Goal: Task Accomplishment & Management: Manage account settings

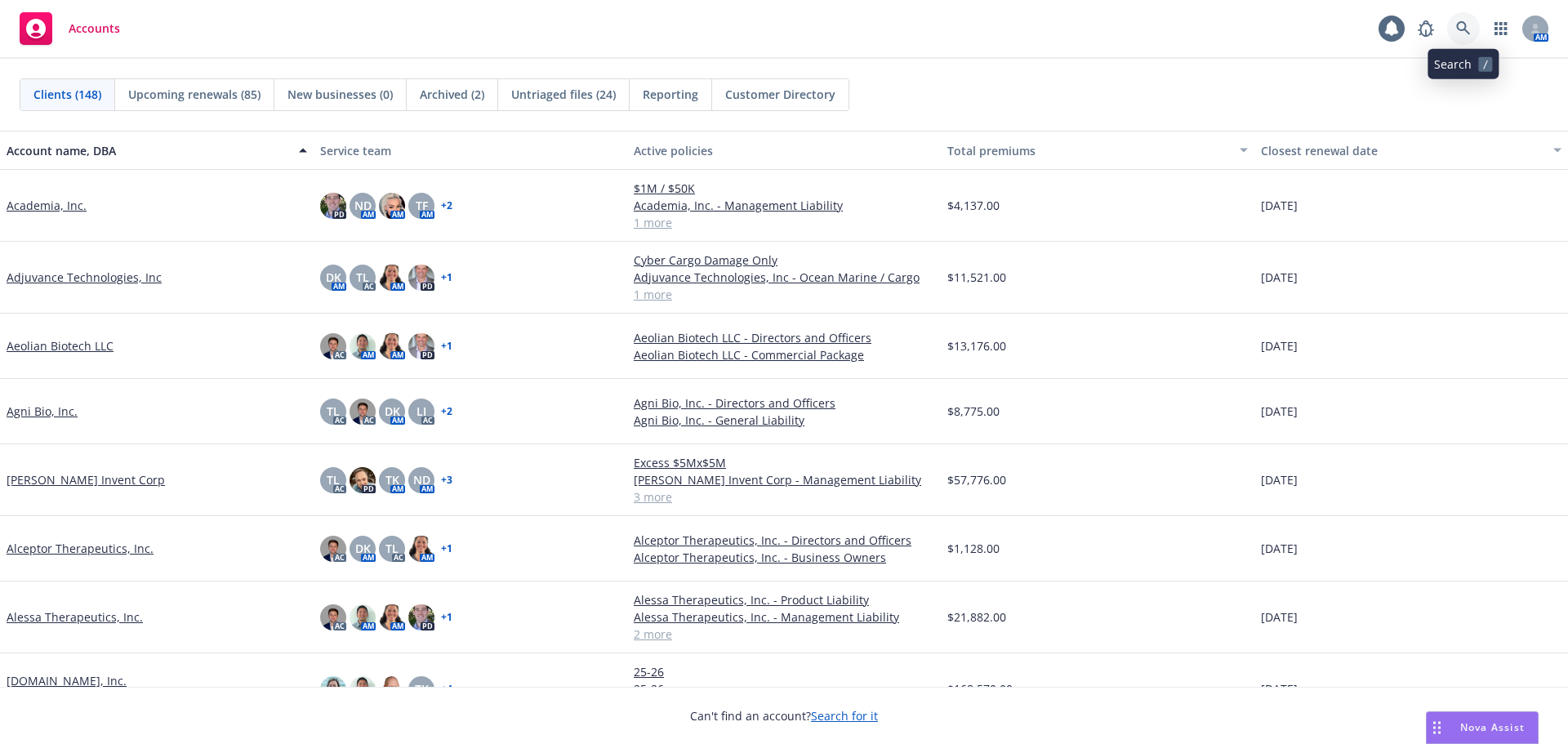
click at [1470, 29] on icon at bounding box center [1464, 29] width 14 height 14
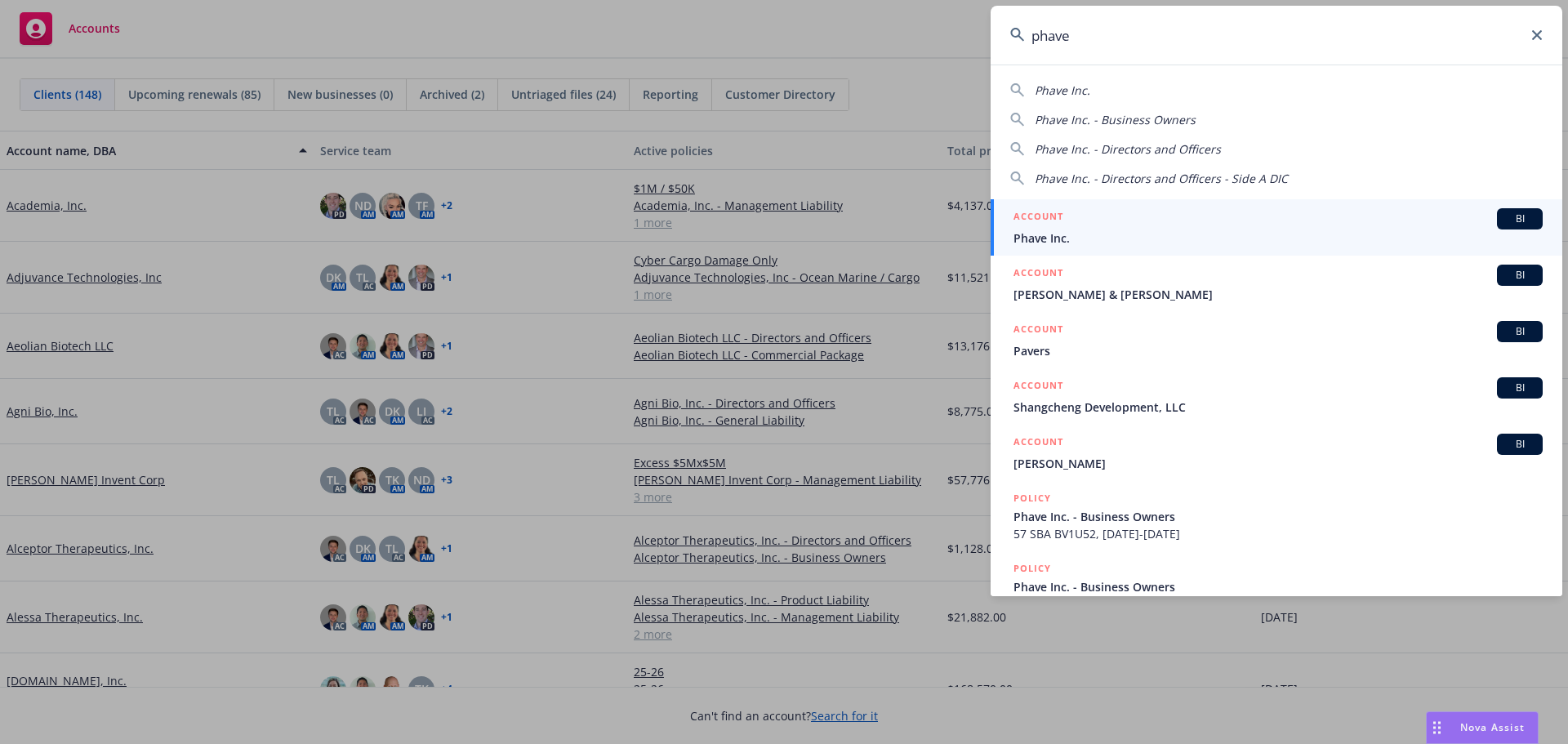
type input "phave"
click at [1157, 231] on span "Phave Inc." at bounding box center [1278, 237] width 529 height 17
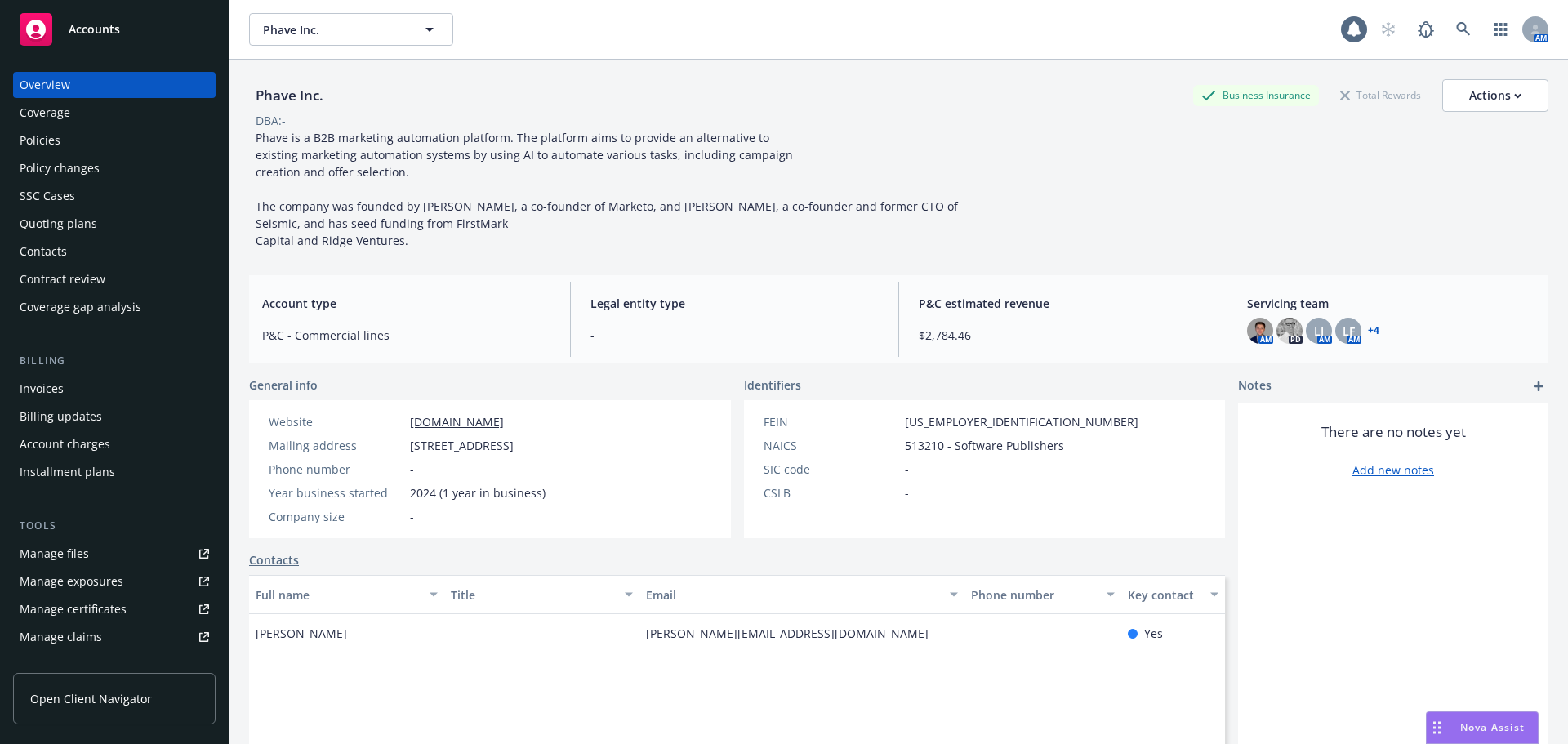
click at [77, 225] on div "Quoting plans" at bounding box center [58, 223] width 78 height 26
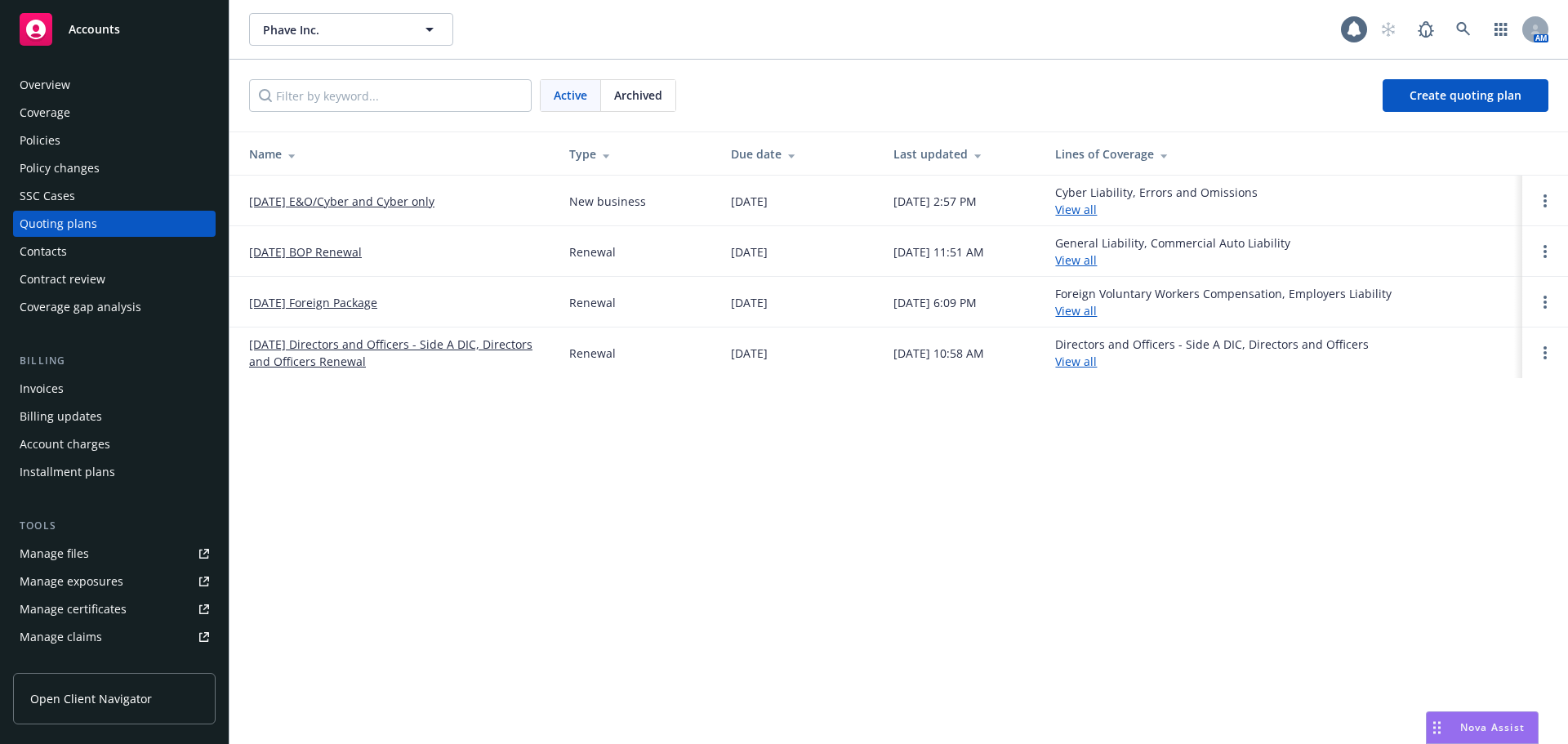
click at [303, 250] on link "8/31/25 BOP Renewal" at bounding box center [305, 252] width 112 height 17
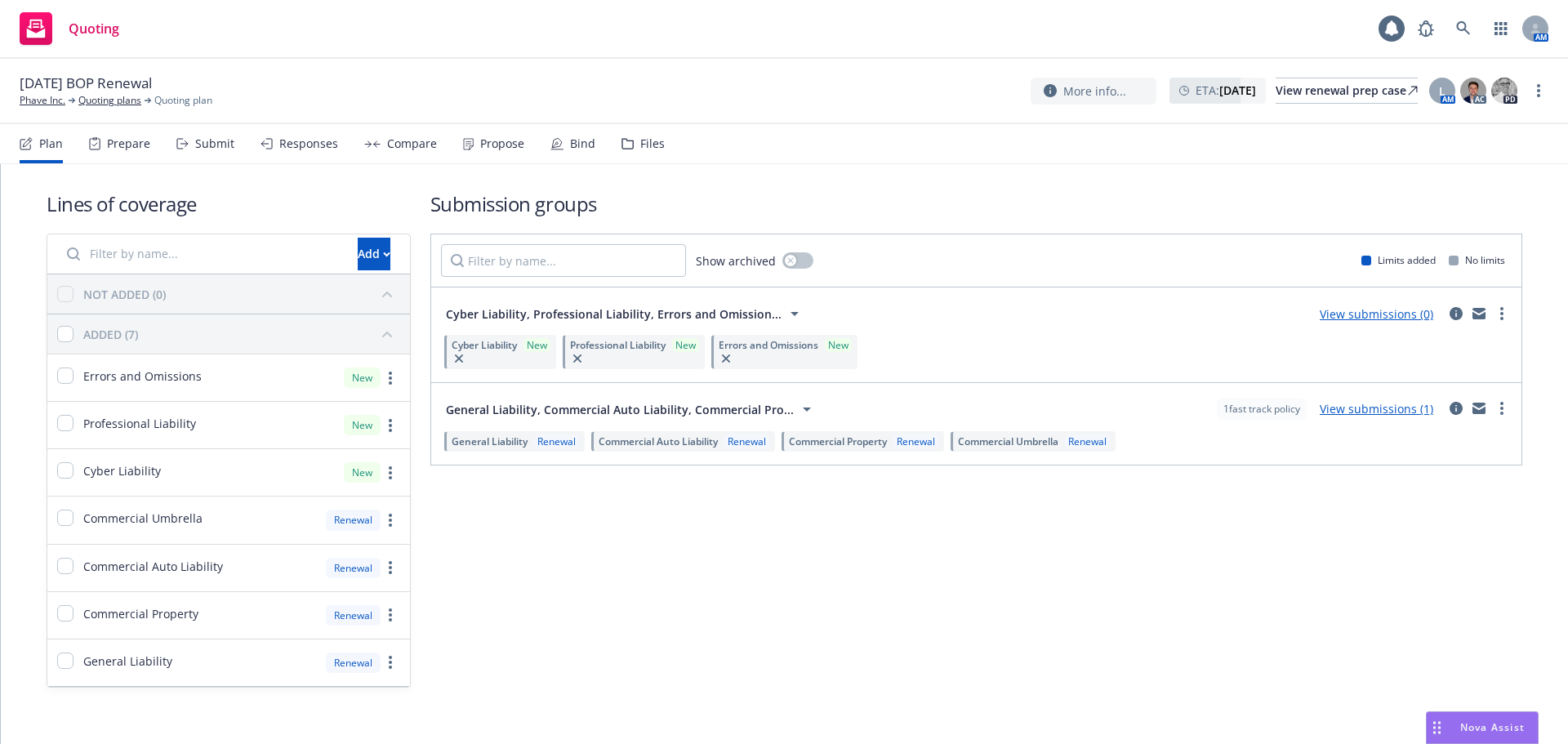
click at [101, 89] on span "8/31/25 BOP Renewal" at bounding box center [86, 83] width 132 height 20
click at [101, 95] on link "Quoting plans" at bounding box center [110, 100] width 62 height 14
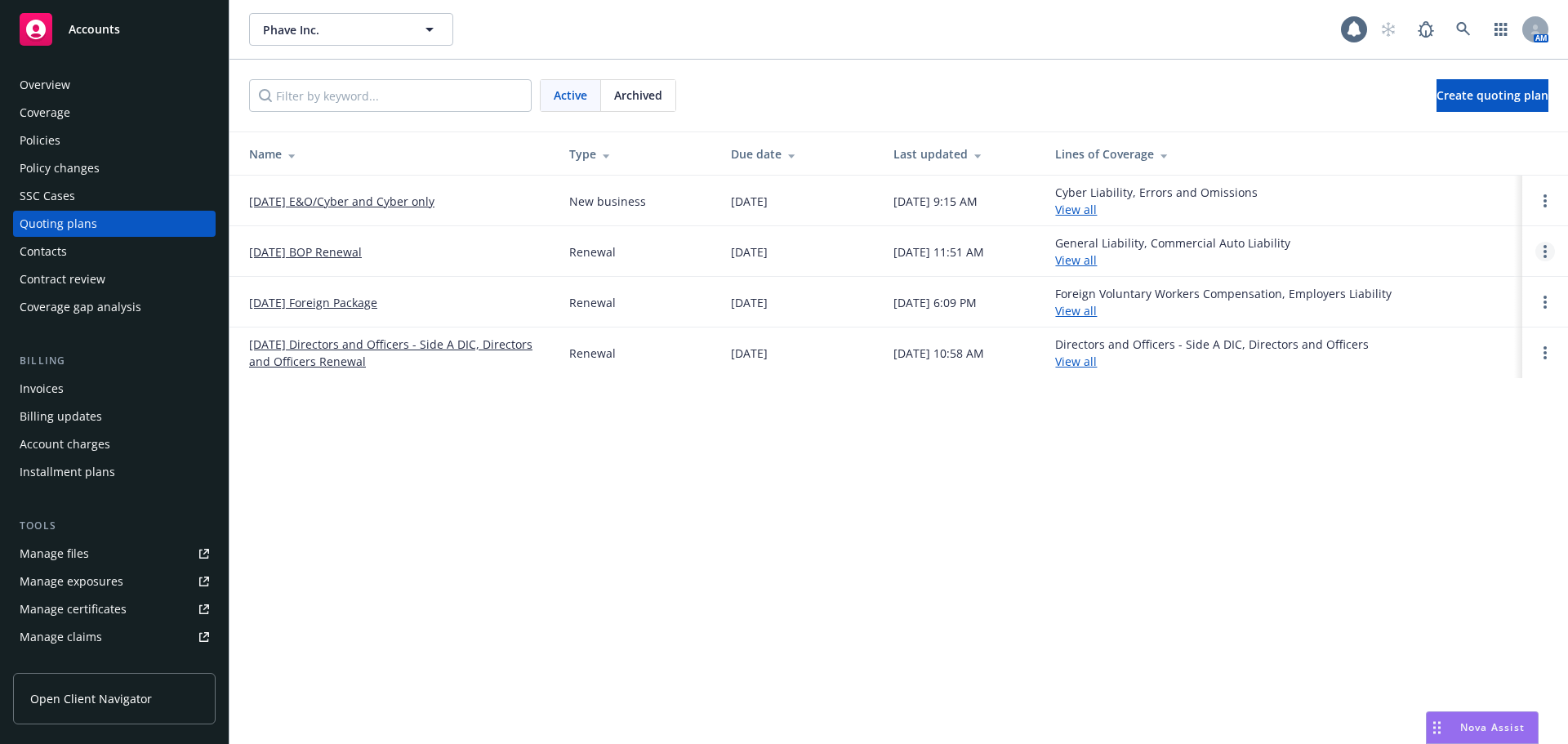
drag, startPoint x: 1531, startPoint y: 252, endPoint x: 1543, endPoint y: 250, distance: 12.2
click at [1535, 251] on td at bounding box center [1545, 251] width 46 height 51
click at [1544, 250] on icon "Open options" at bounding box center [1546, 252] width 4 height 13
click at [1461, 167] on span "Rename" at bounding box center [1432, 173] width 84 height 15
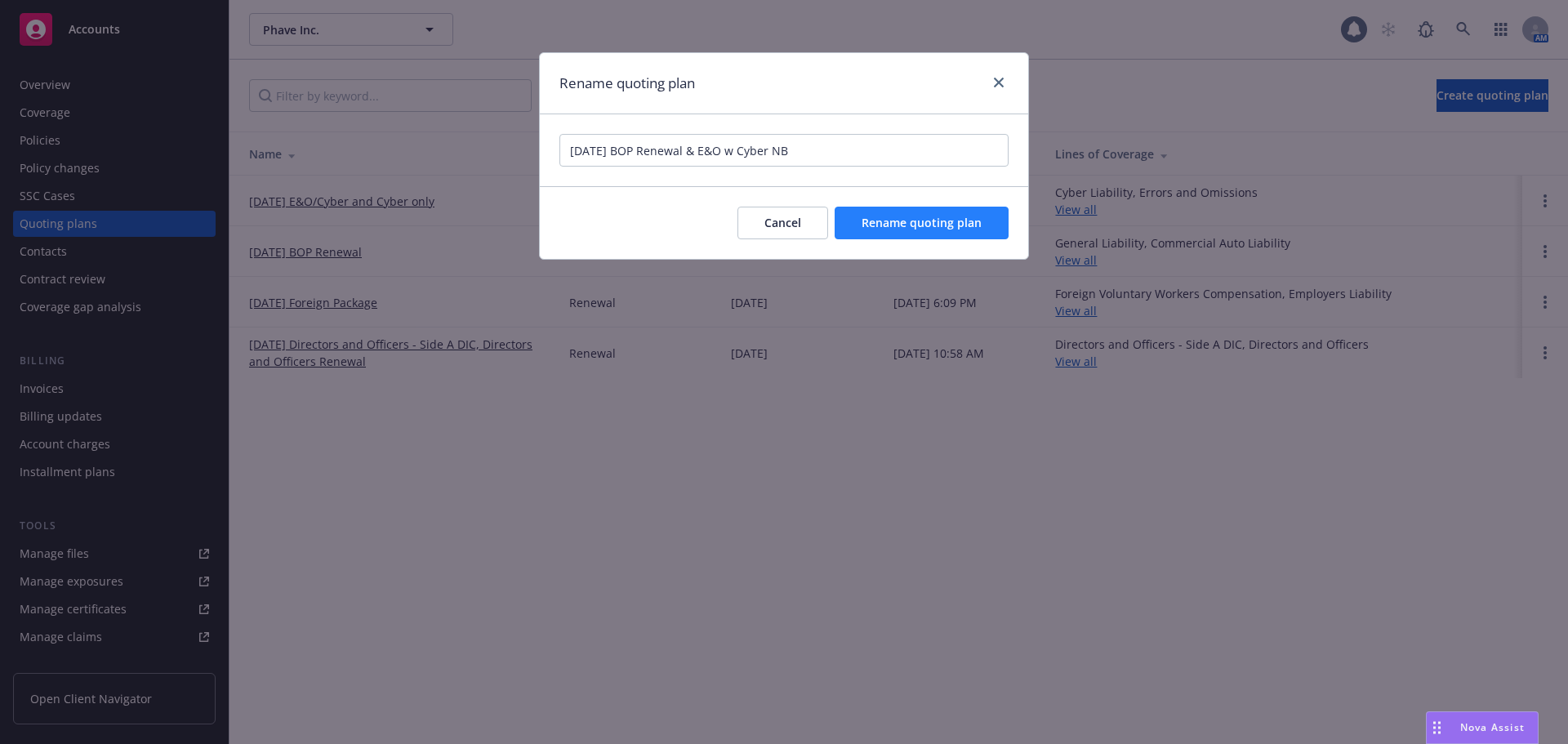
type input "[DATE] BOP Renewal & E&O w Cyber NB"
click at [980, 223] on span "Rename quoting plan" at bounding box center [921, 222] width 120 height 15
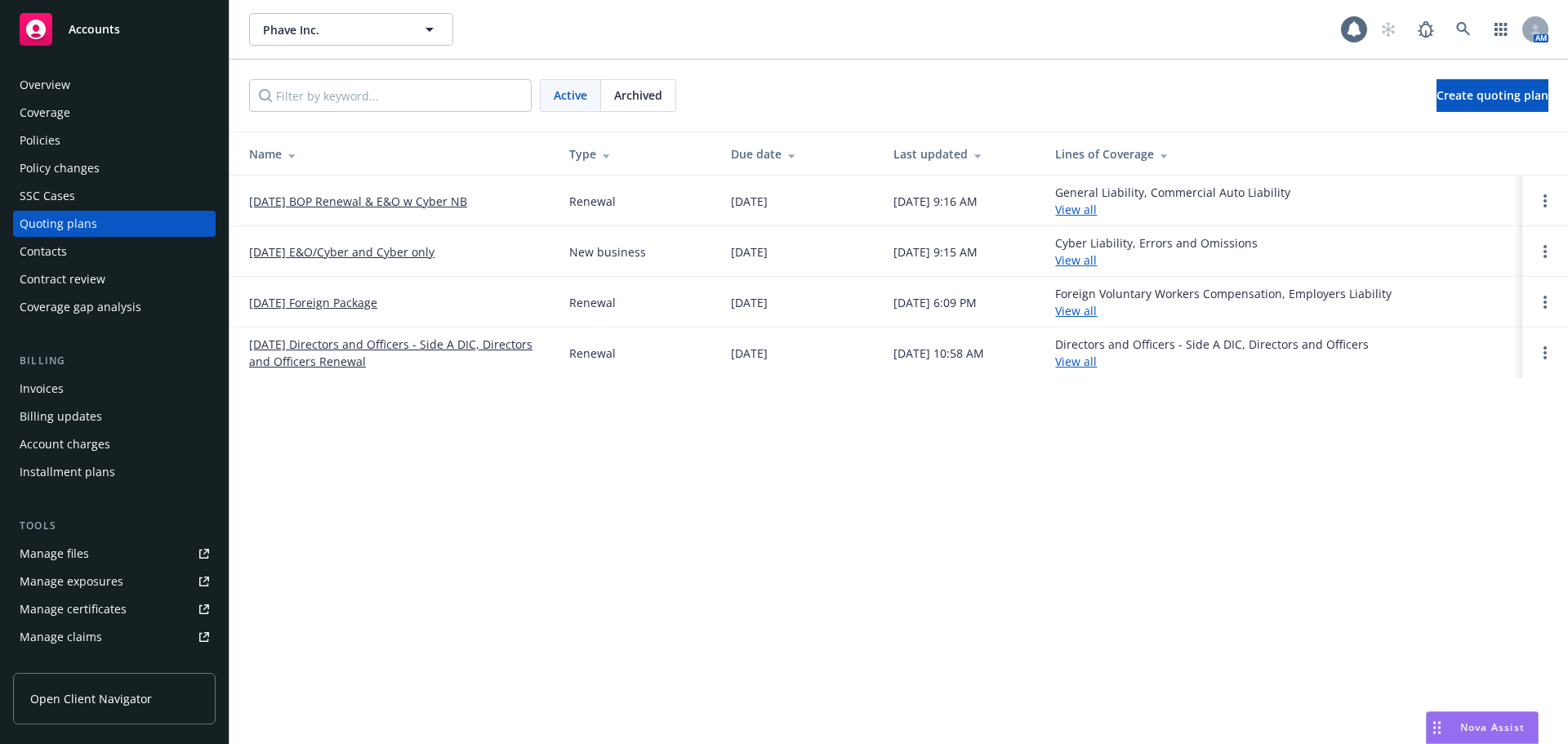
click at [393, 258] on link "[DATE] E&O/Cyber and Cyber only" at bounding box center [342, 252] width 186 height 17
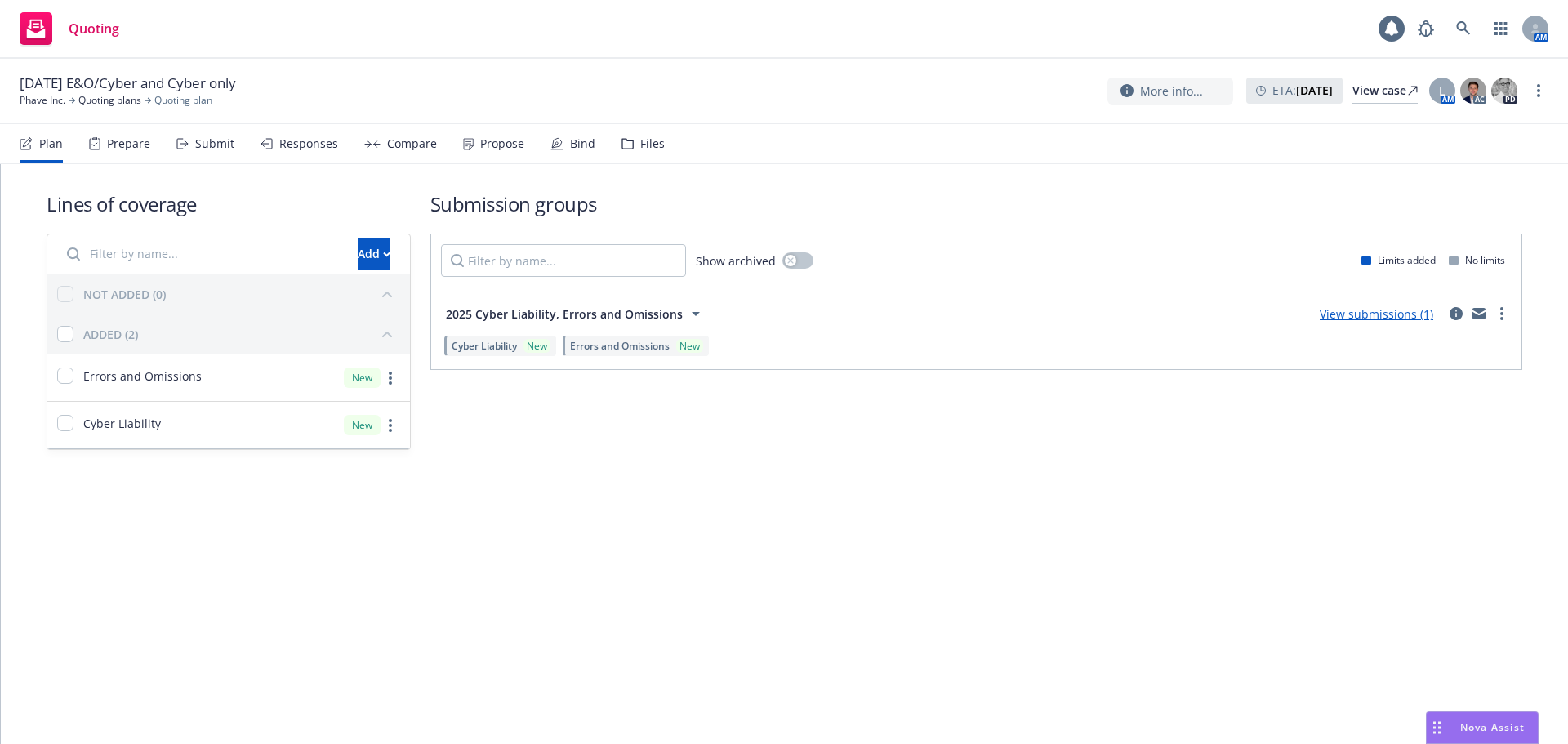
click at [1380, 316] on link "View submissions (1)" at bounding box center [1376, 313] width 113 height 15
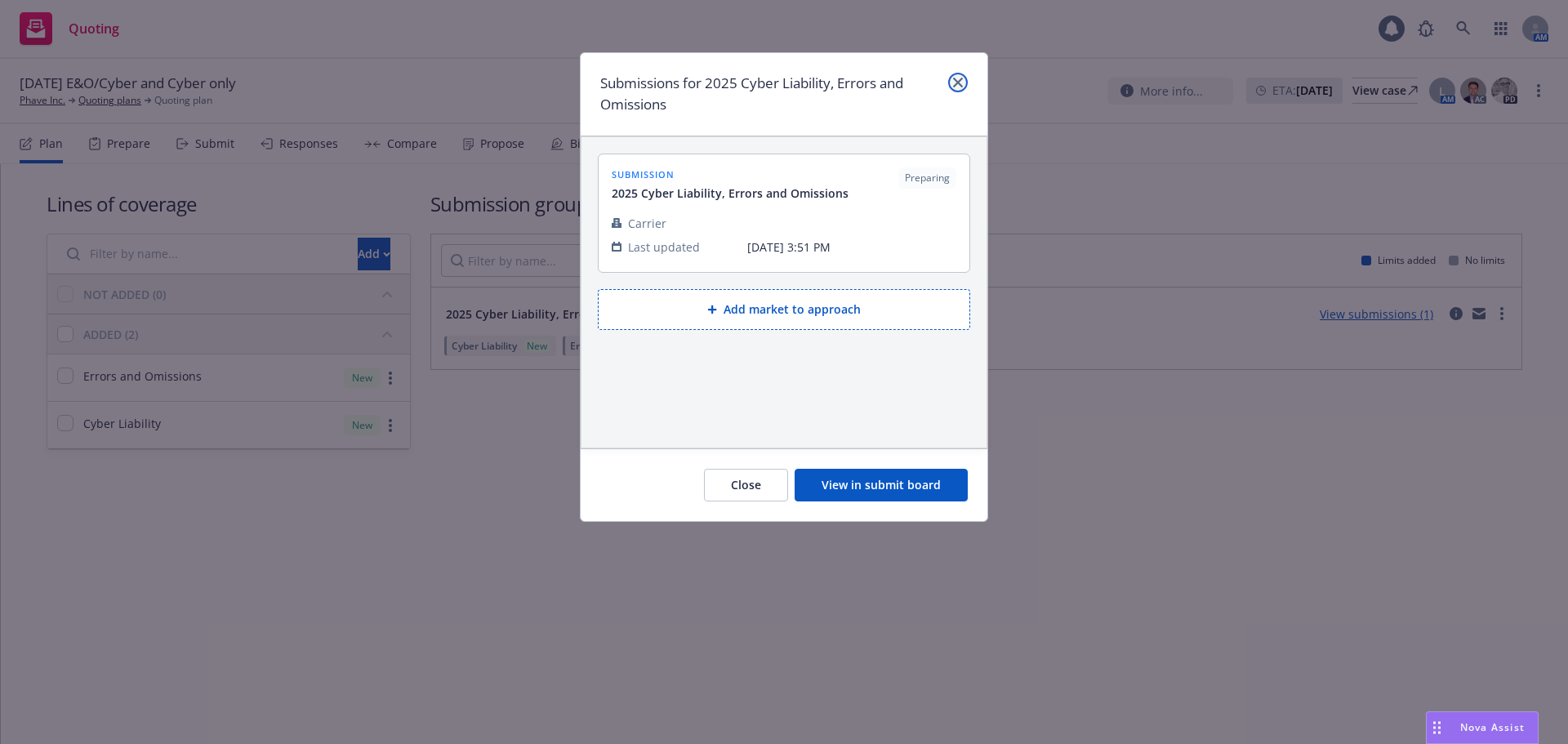
click at [965, 79] on link "close" at bounding box center [958, 82] width 20 height 20
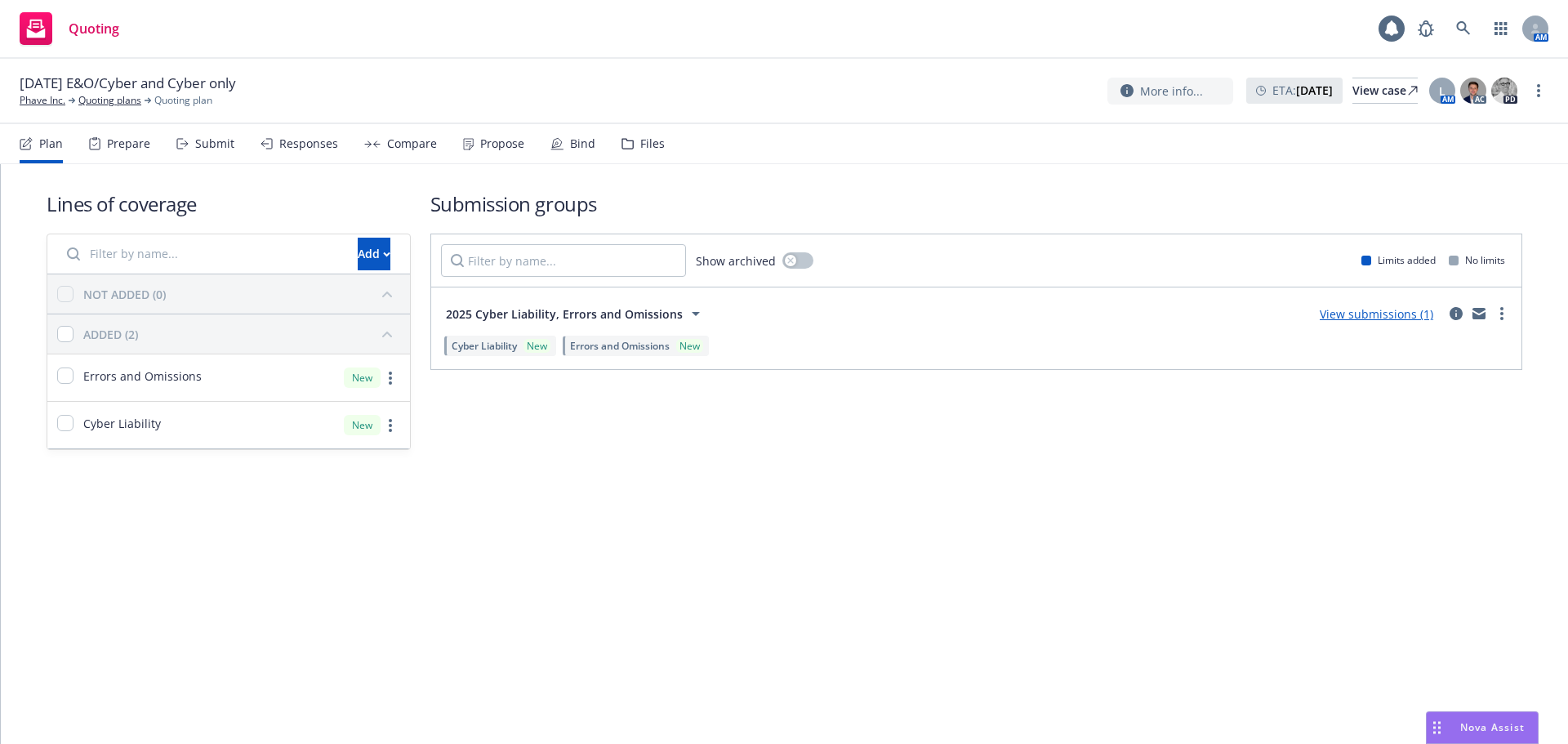
click at [640, 144] on div "Files" at bounding box center [651, 144] width 24 height 13
click at [89, 98] on link "Quoting plans" at bounding box center [110, 100] width 62 height 14
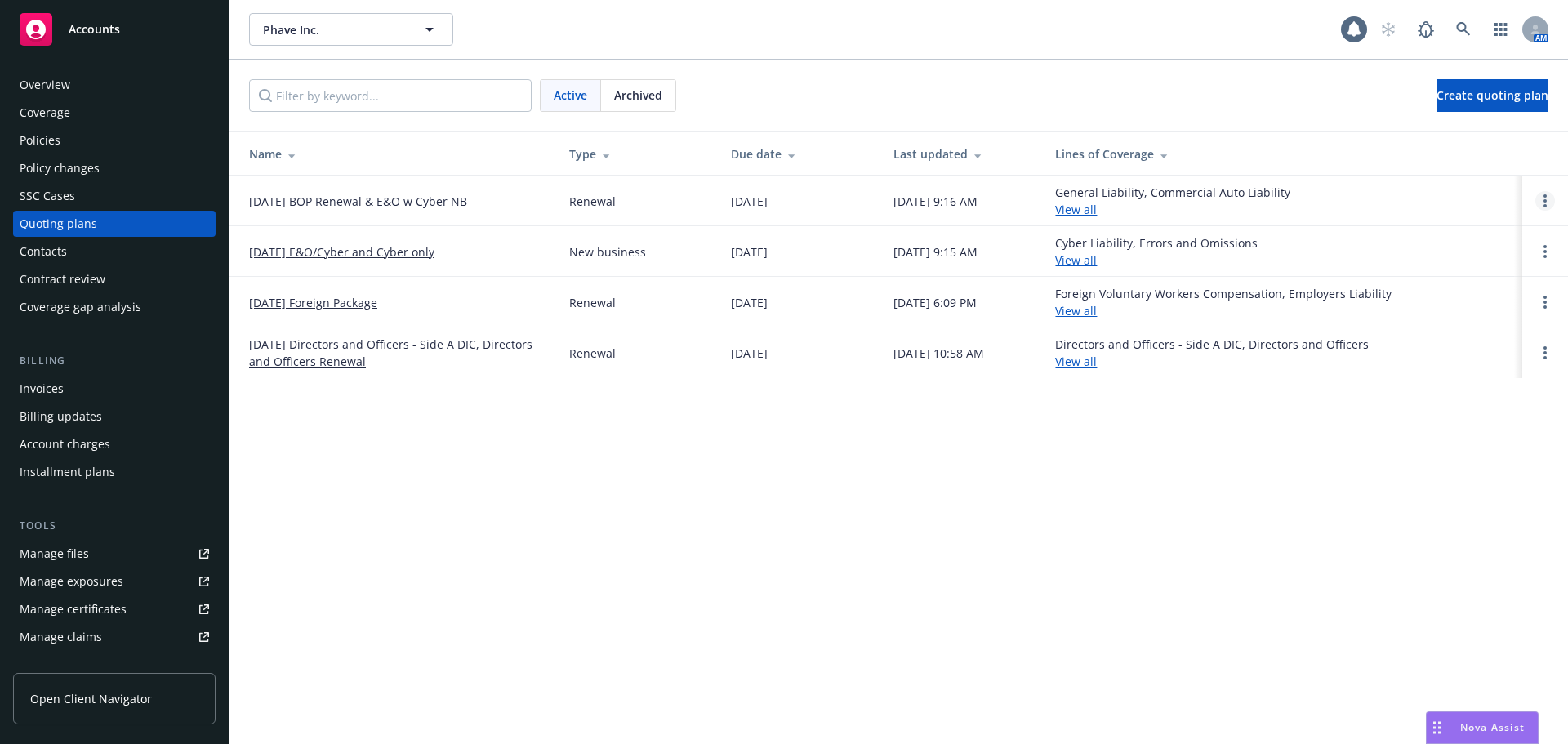
click at [1542, 200] on link "Open options" at bounding box center [1545, 201] width 20 height 20
click at [1478, 123] on link "Rename" at bounding box center [1462, 123] width 143 height 33
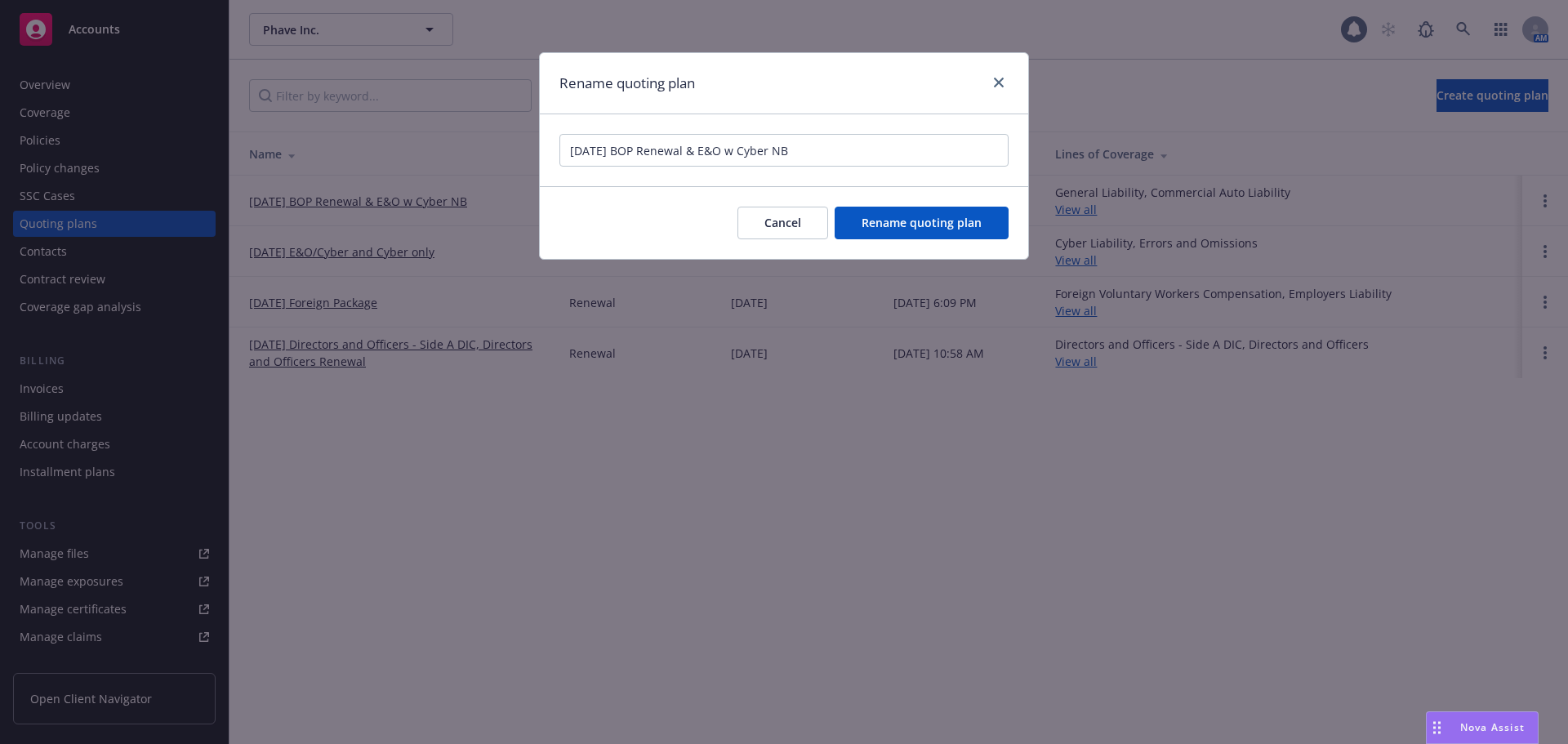
drag, startPoint x: 851, startPoint y: 158, endPoint x: 690, endPoint y: 150, distance: 161.2
click at [690, 150] on input "[DATE] BOP Renewal & E&O w Cyber NB" at bounding box center [784, 150] width 449 height 33
type input "[DATE] BOP Renewal"
click at [903, 224] on span "Rename quoting plan" at bounding box center [921, 222] width 120 height 15
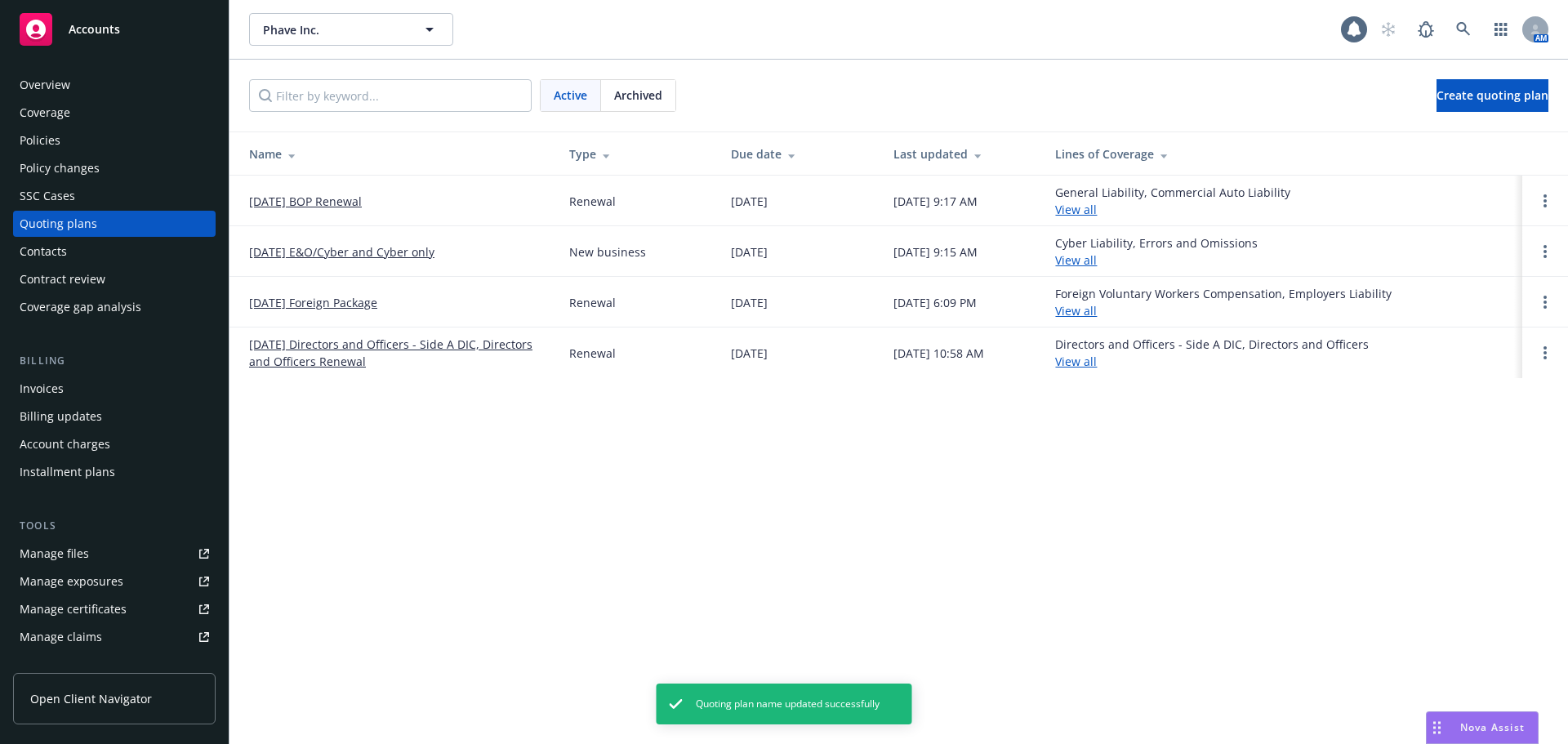
click at [373, 253] on link "[DATE] E&O/Cyber and Cyber only" at bounding box center [342, 252] width 186 height 17
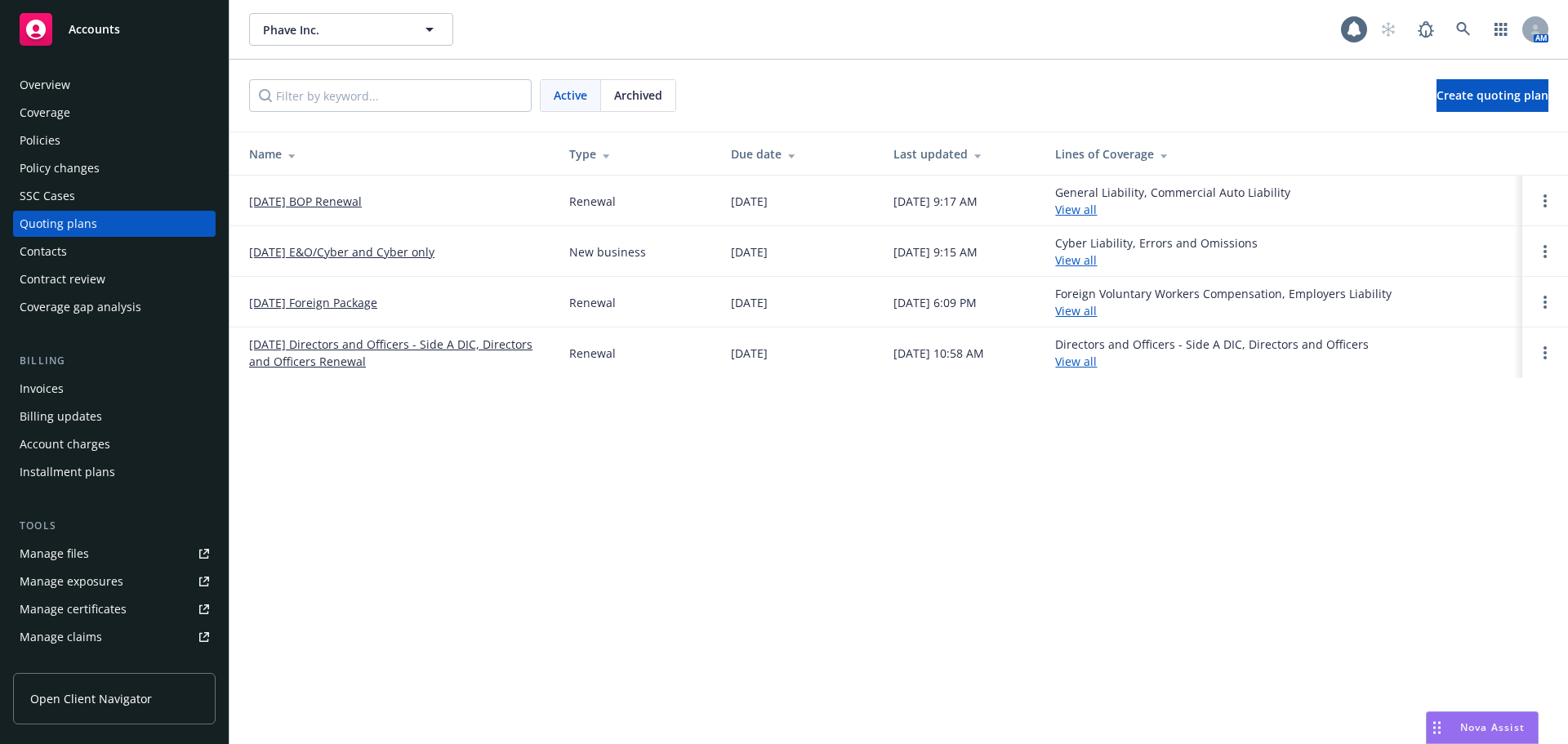
click at [335, 253] on link "[DATE] E&O/Cyber and Cyber only" at bounding box center [342, 252] width 186 height 17
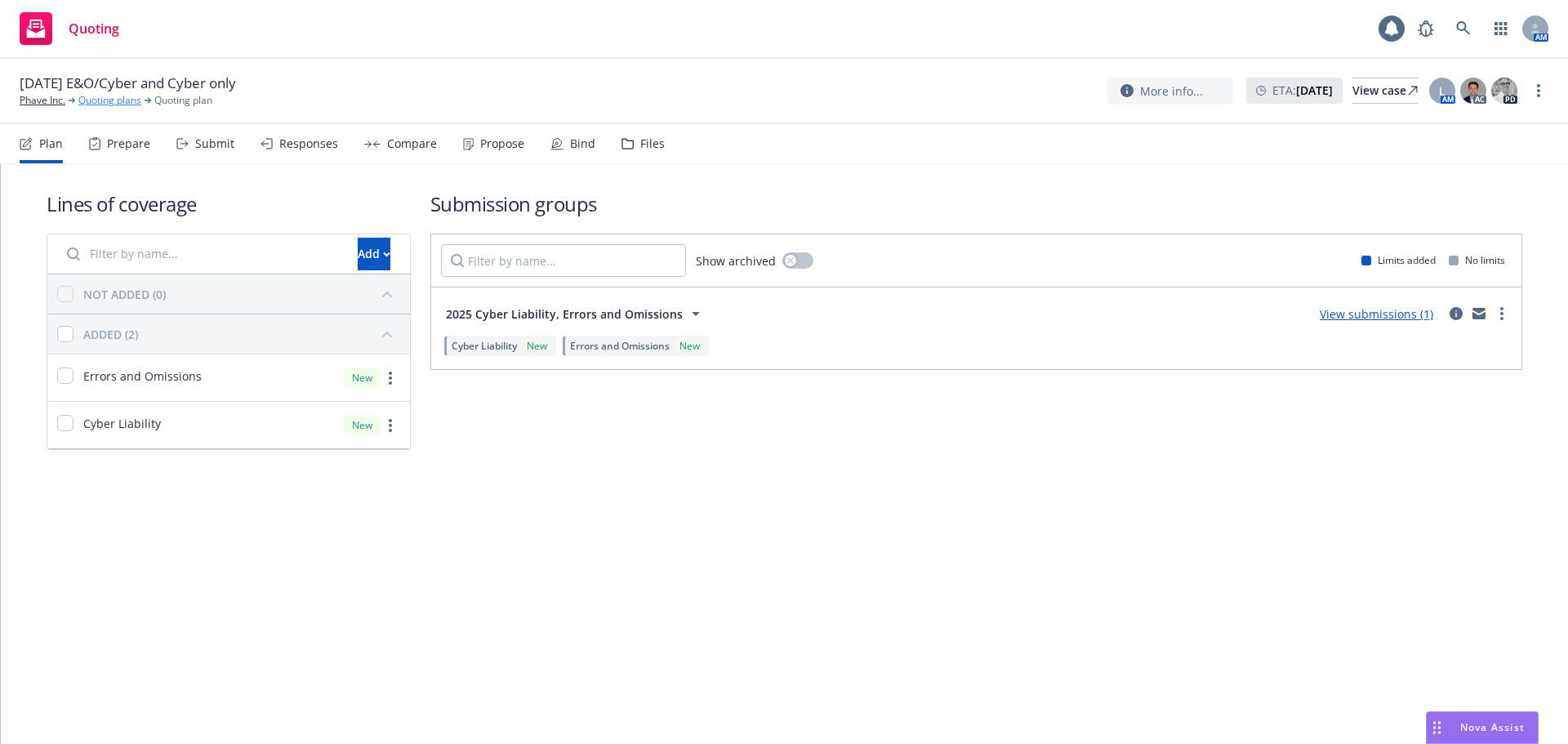
click at [87, 102] on link "Quoting plans" at bounding box center [110, 100] width 62 height 14
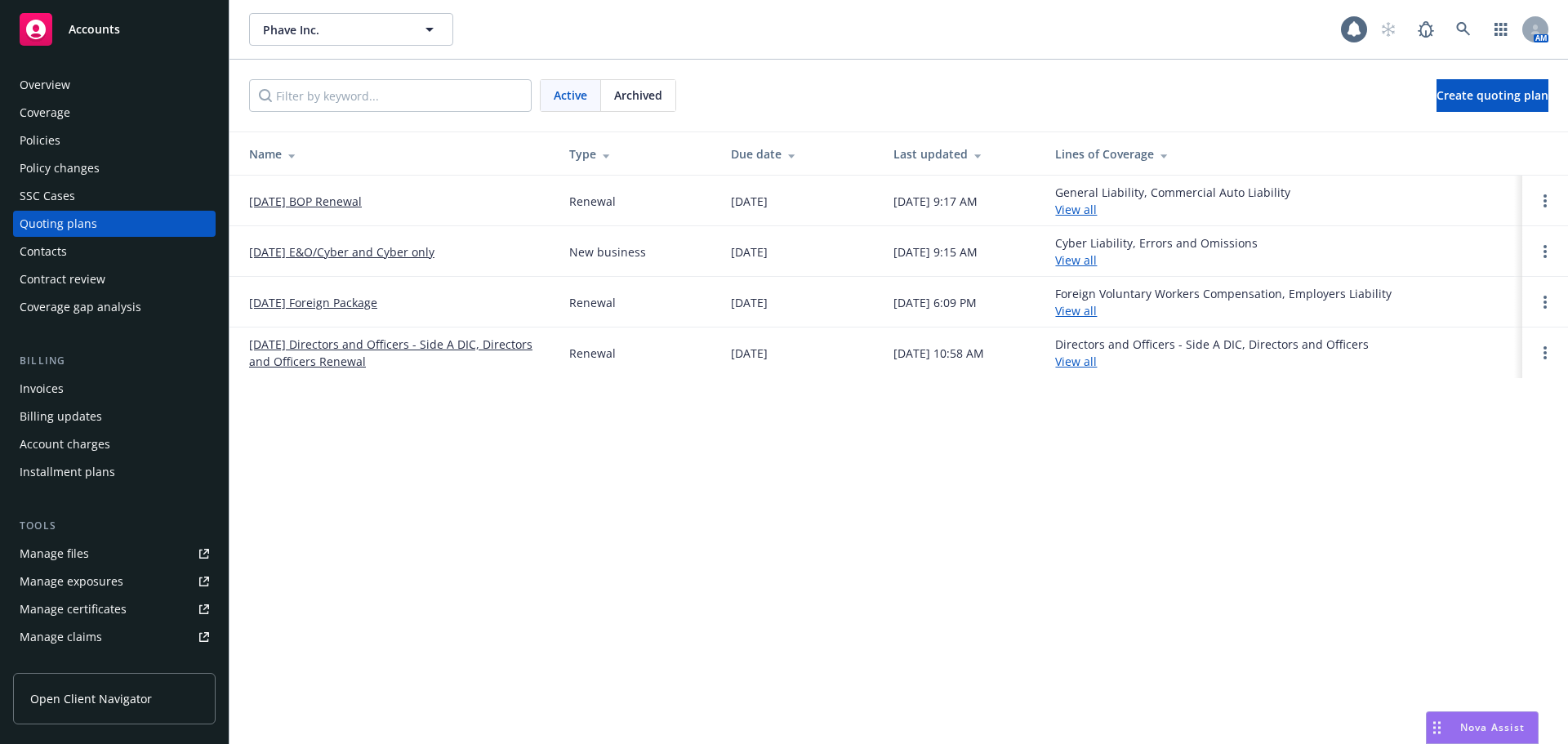
click at [351, 207] on link "8/31/25 BOP Renewal" at bounding box center [305, 201] width 112 height 17
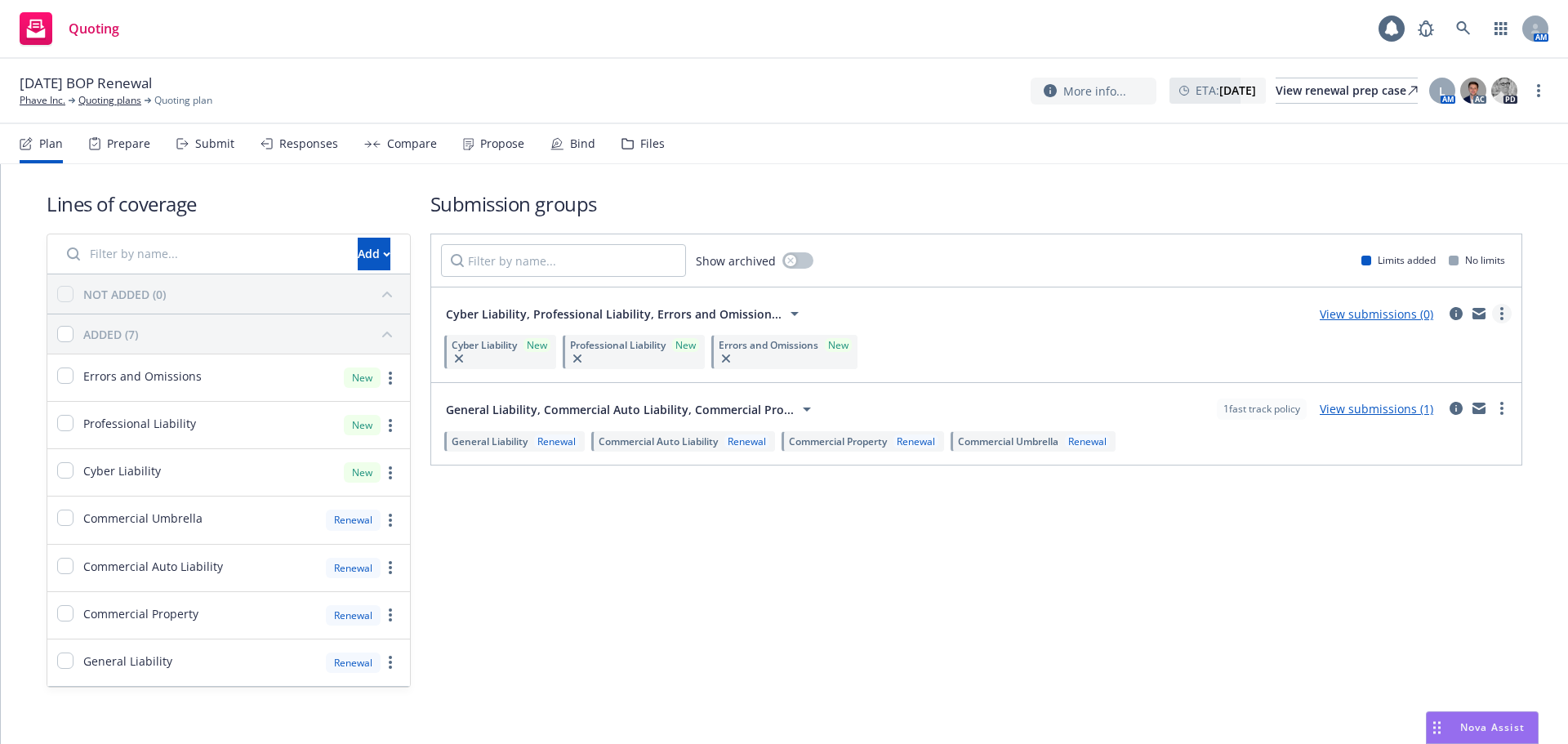
click at [1497, 312] on link "more" at bounding box center [1502, 313] width 20 height 20
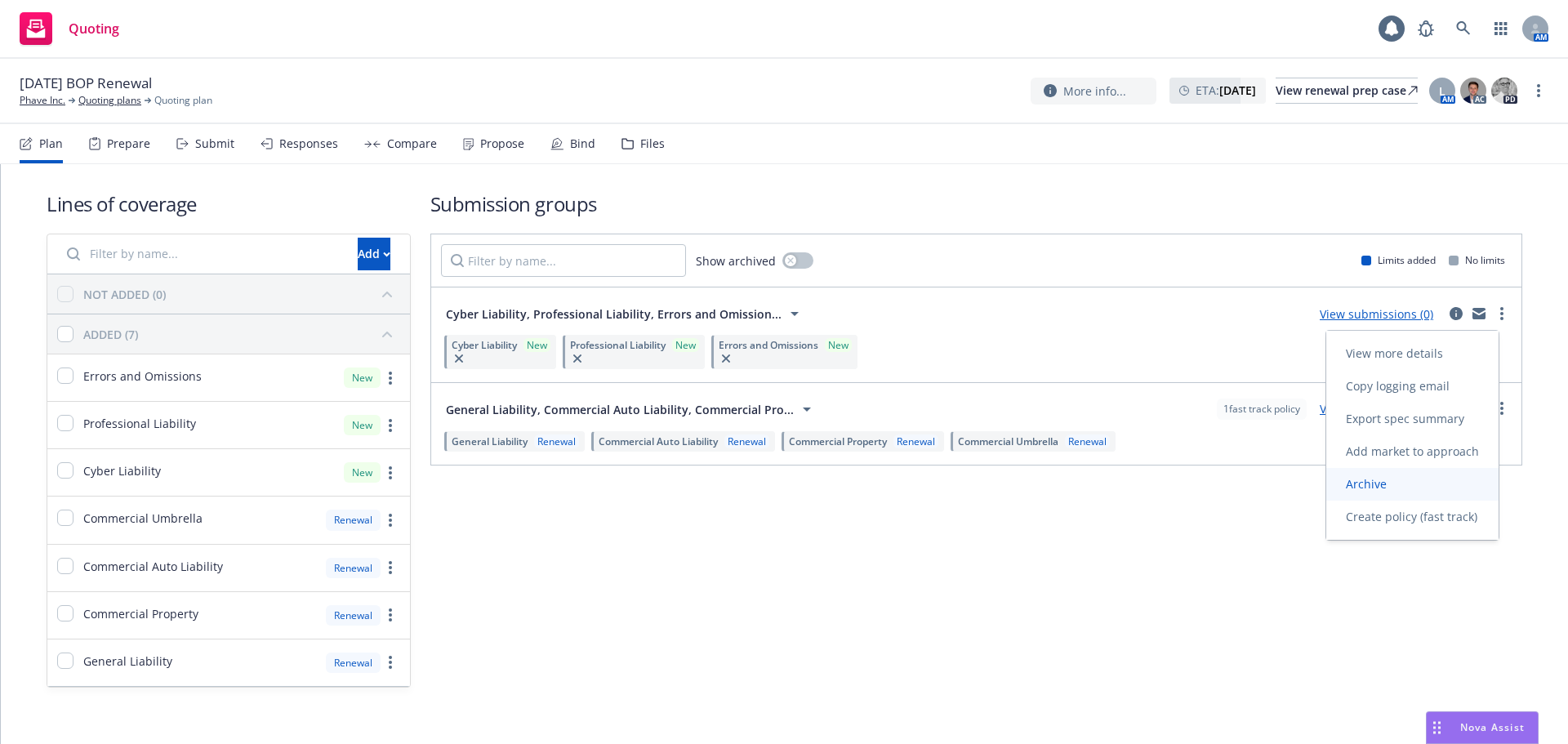
click at [1417, 489] on link "Archive" at bounding box center [1412, 484] width 172 height 33
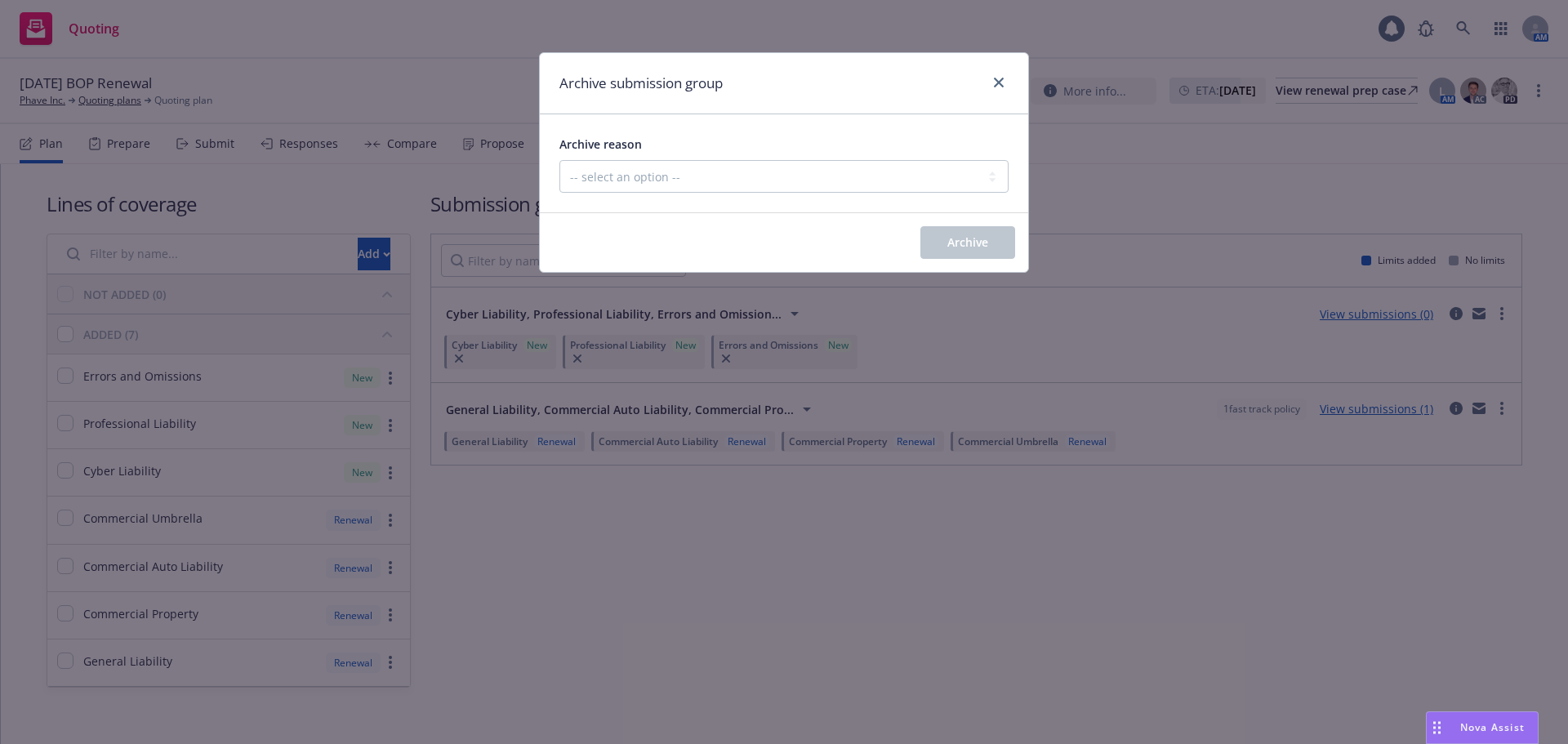
click at [933, 194] on div "Archive reason -- select an option -- Customer no longer needs this coverage Du…" at bounding box center [784, 163] width 488 height 98
click at [818, 181] on select "-- select an option -- Customer no longer needs this coverage Duplicate Histori…" at bounding box center [784, 176] width 449 height 33
drag, startPoint x: 818, startPoint y: 181, endPoint x: 788, endPoint y: 198, distance: 34.5
click at [818, 181] on select "-- select an option -- Customer no longer needs this coverage Duplicate Histori…" at bounding box center [784, 176] width 449 height 33
drag, startPoint x: 769, startPoint y: 163, endPoint x: 762, endPoint y: 174, distance: 13.0
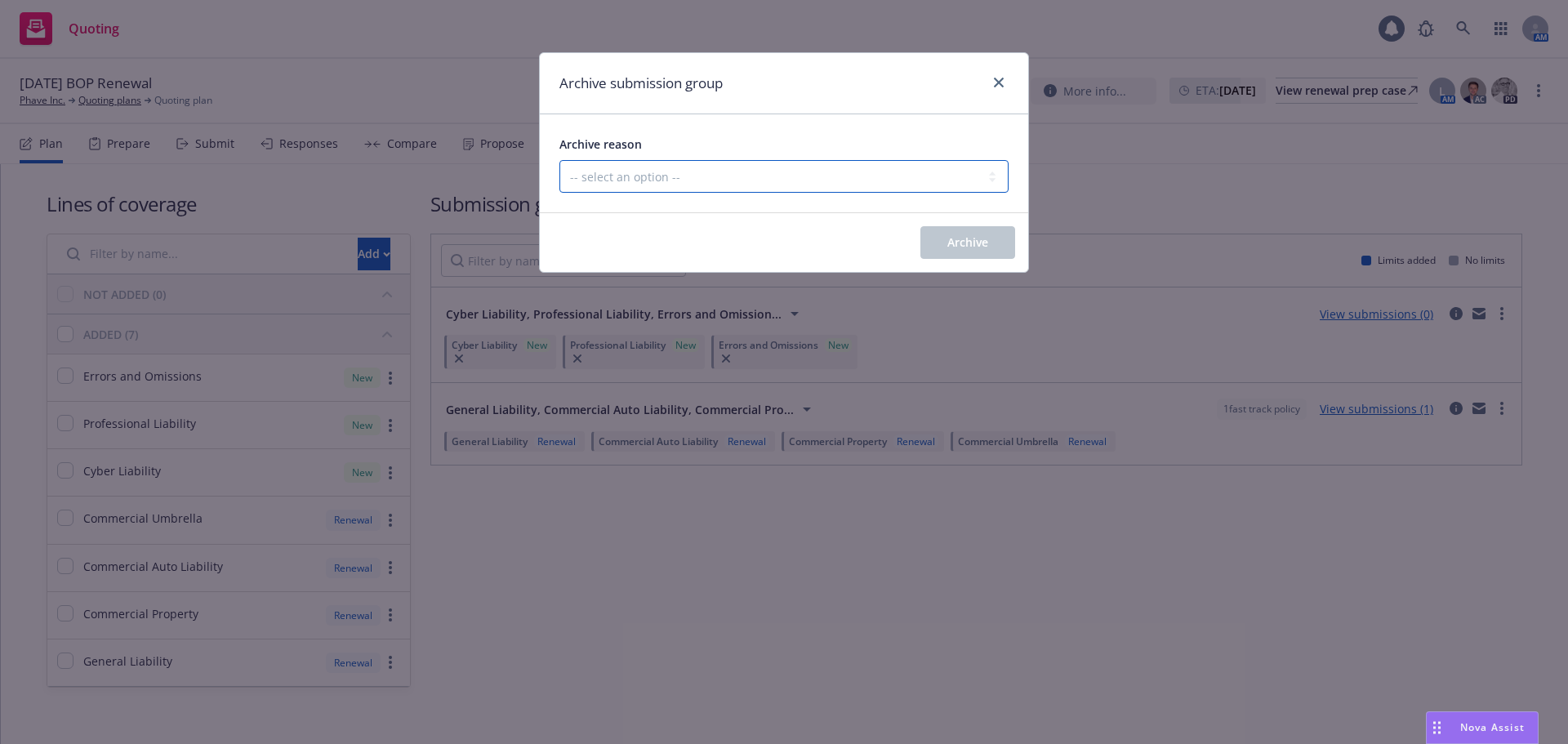
click at [769, 163] on select "-- select an option -- Customer no longer needs this coverage Duplicate Histori…" at bounding box center [784, 176] width 449 height 33
click at [560, 160] on select "-- select an option -- Customer no longer needs this coverage Duplicate Histori…" at bounding box center [784, 176] width 449 height 33
click at [938, 186] on select "-- select an option -- Customer no longer needs this coverage Duplicate Histori…" at bounding box center [784, 176] width 449 height 33
select select "DUPLICATE"
click at [560, 160] on select "-- select an option -- Customer no longer needs this coverage Duplicate Histori…" at bounding box center [784, 176] width 449 height 33
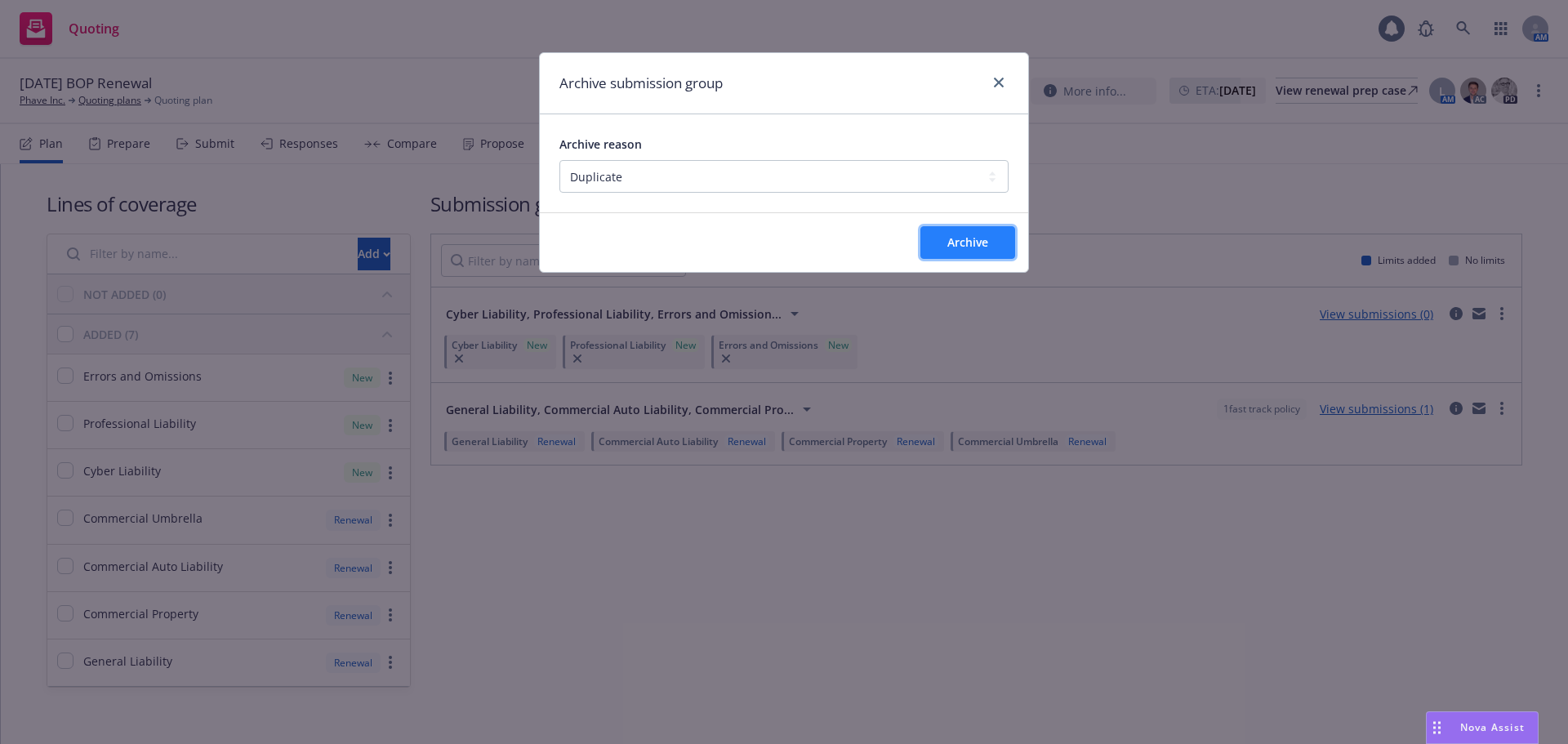
click at [950, 255] on button "Archive" at bounding box center [967, 242] width 95 height 33
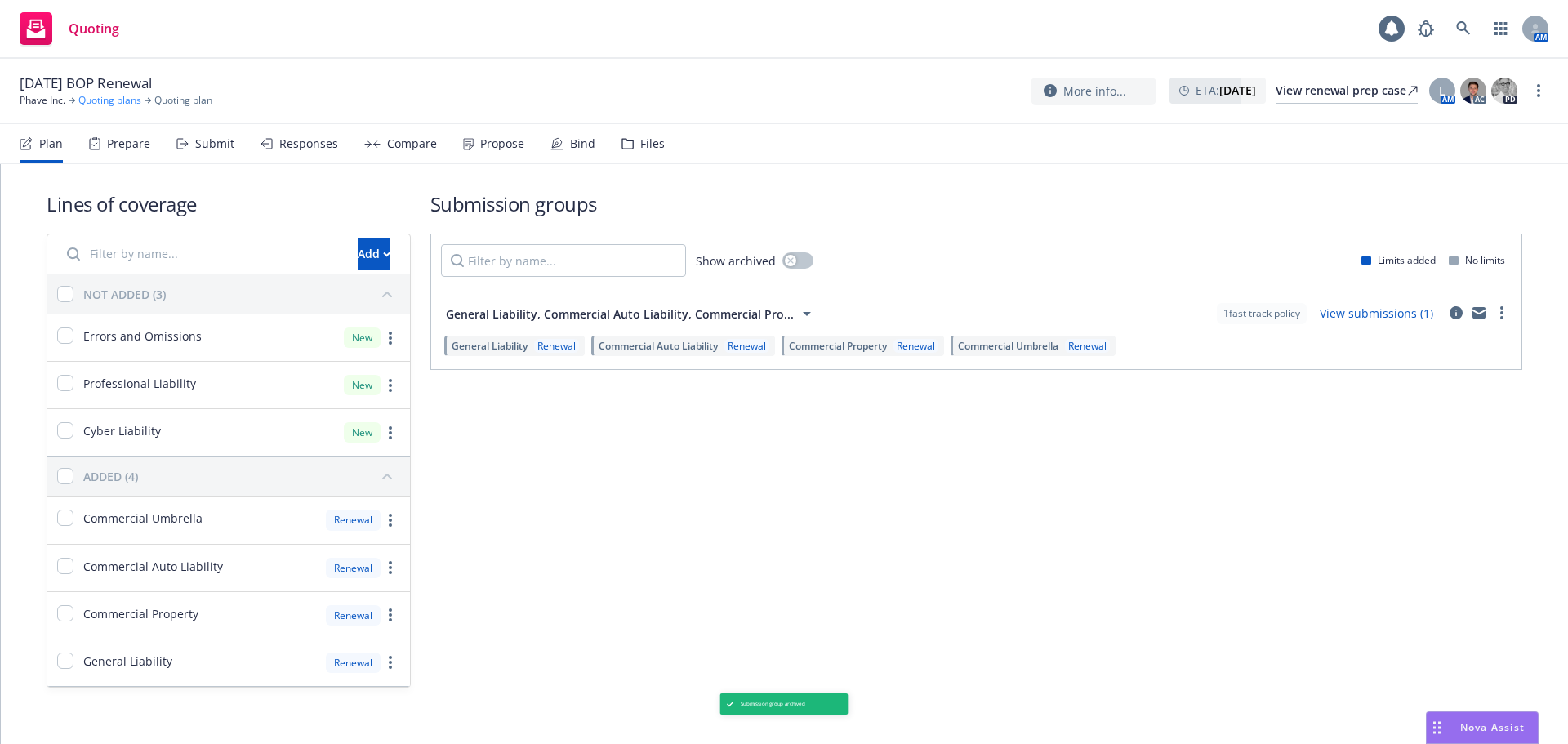
click at [92, 101] on link "Quoting plans" at bounding box center [110, 100] width 62 height 14
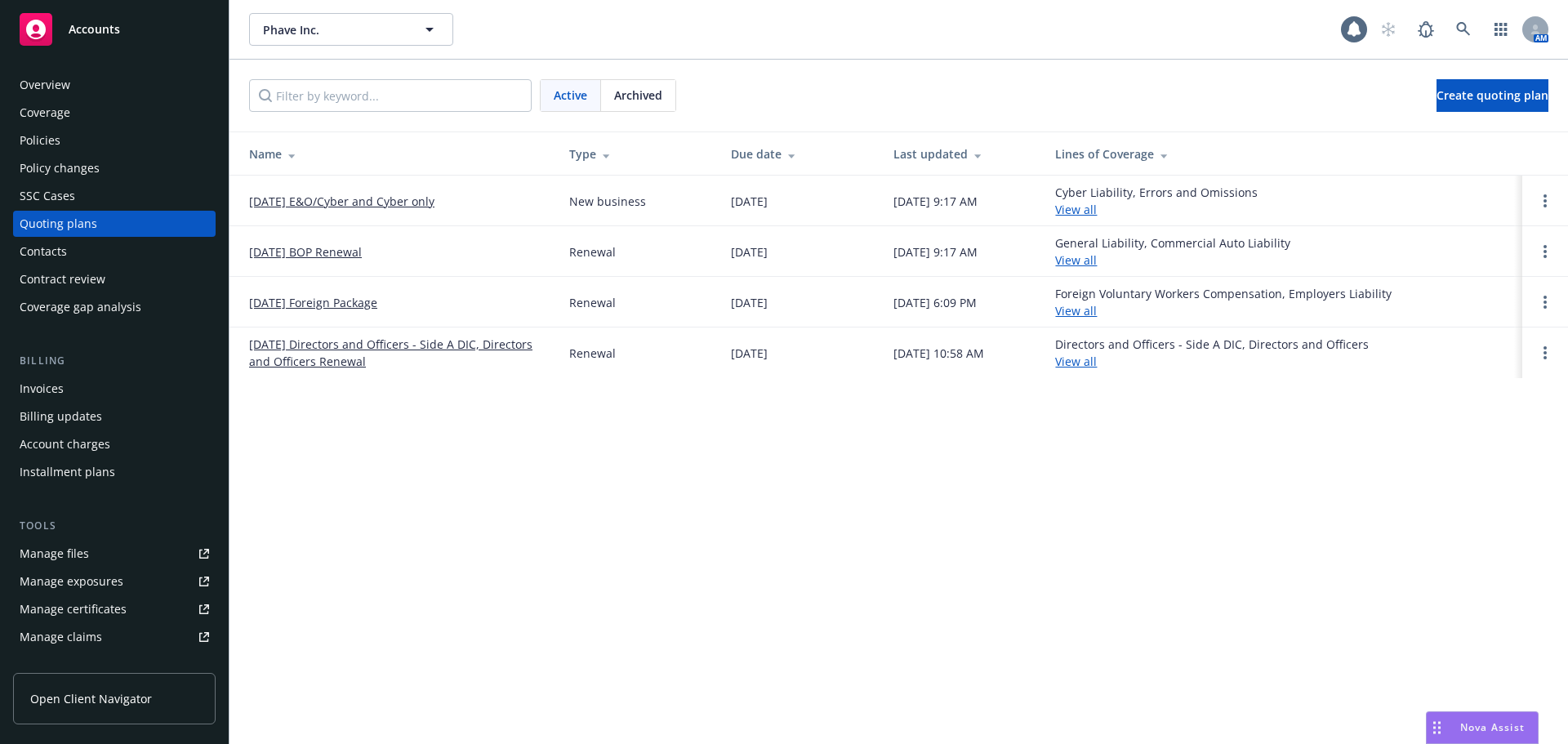
click at [308, 205] on link "[DATE] E&O/Cyber and Cyber only" at bounding box center [342, 201] width 186 height 17
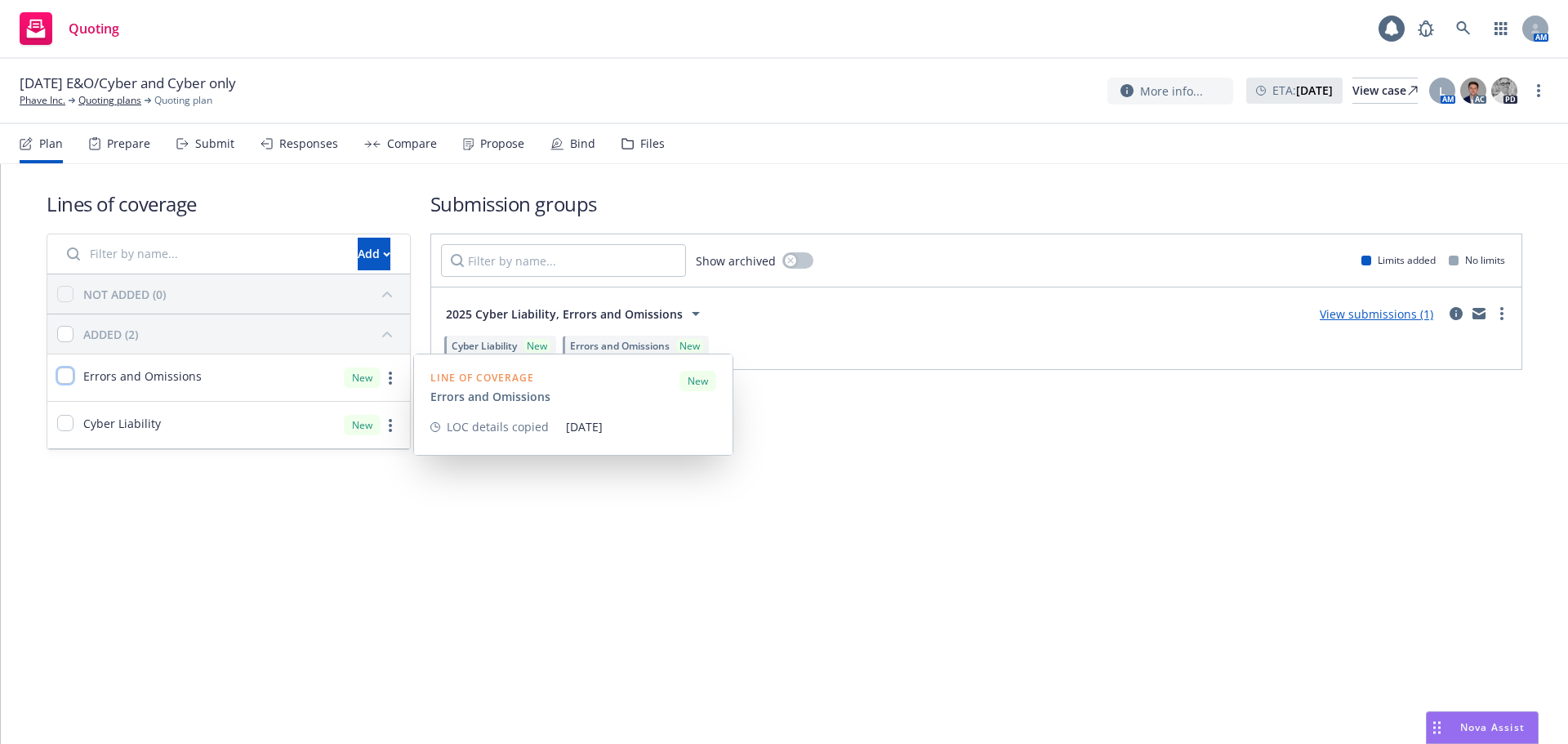
click at [71, 380] on input "checkbox" at bounding box center [65, 376] width 16 height 16
checkbox input "true"
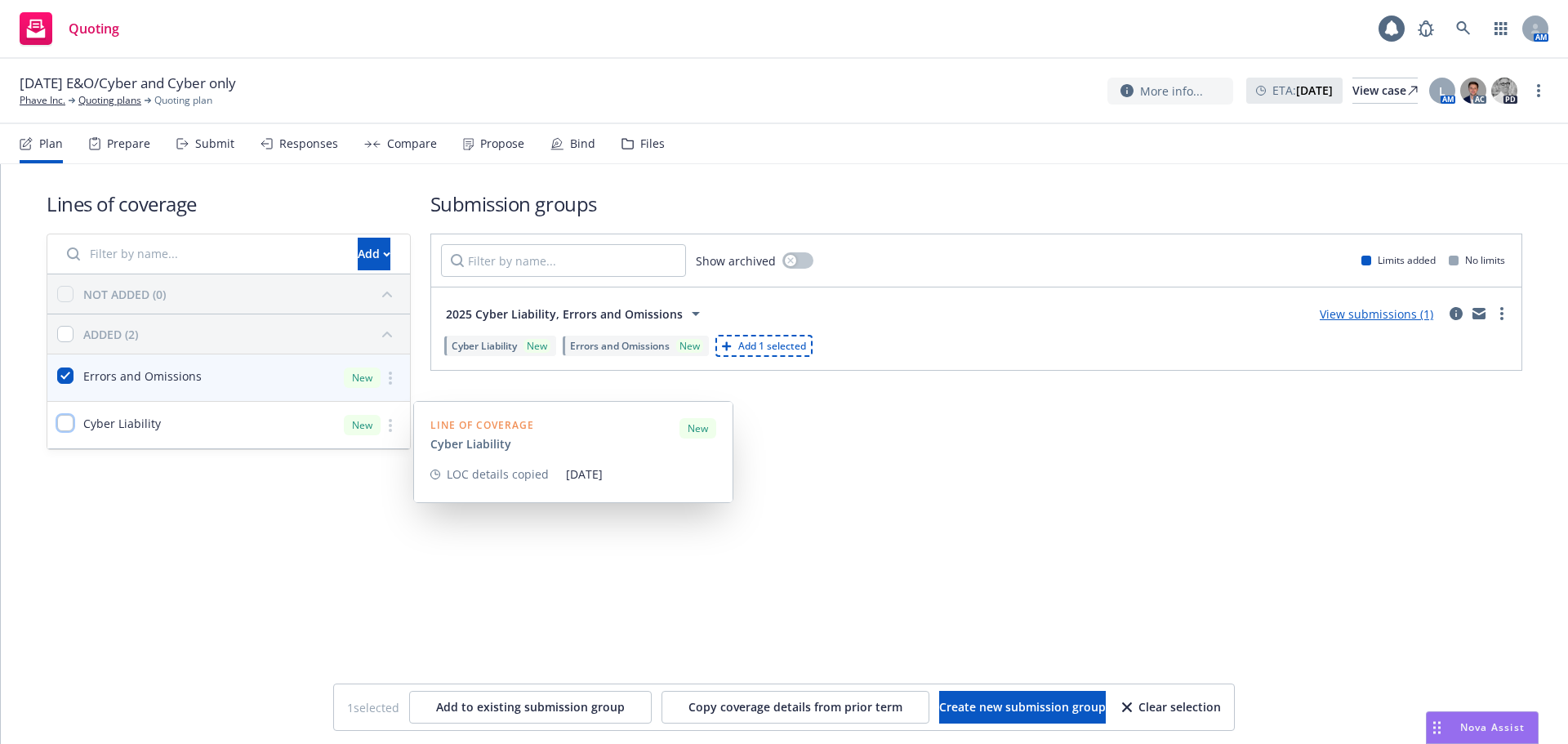
click at [59, 424] on input "checkbox" at bounding box center [65, 423] width 16 height 16
checkbox input "true"
click at [395, 384] on link "more" at bounding box center [390, 378] width 20 height 20
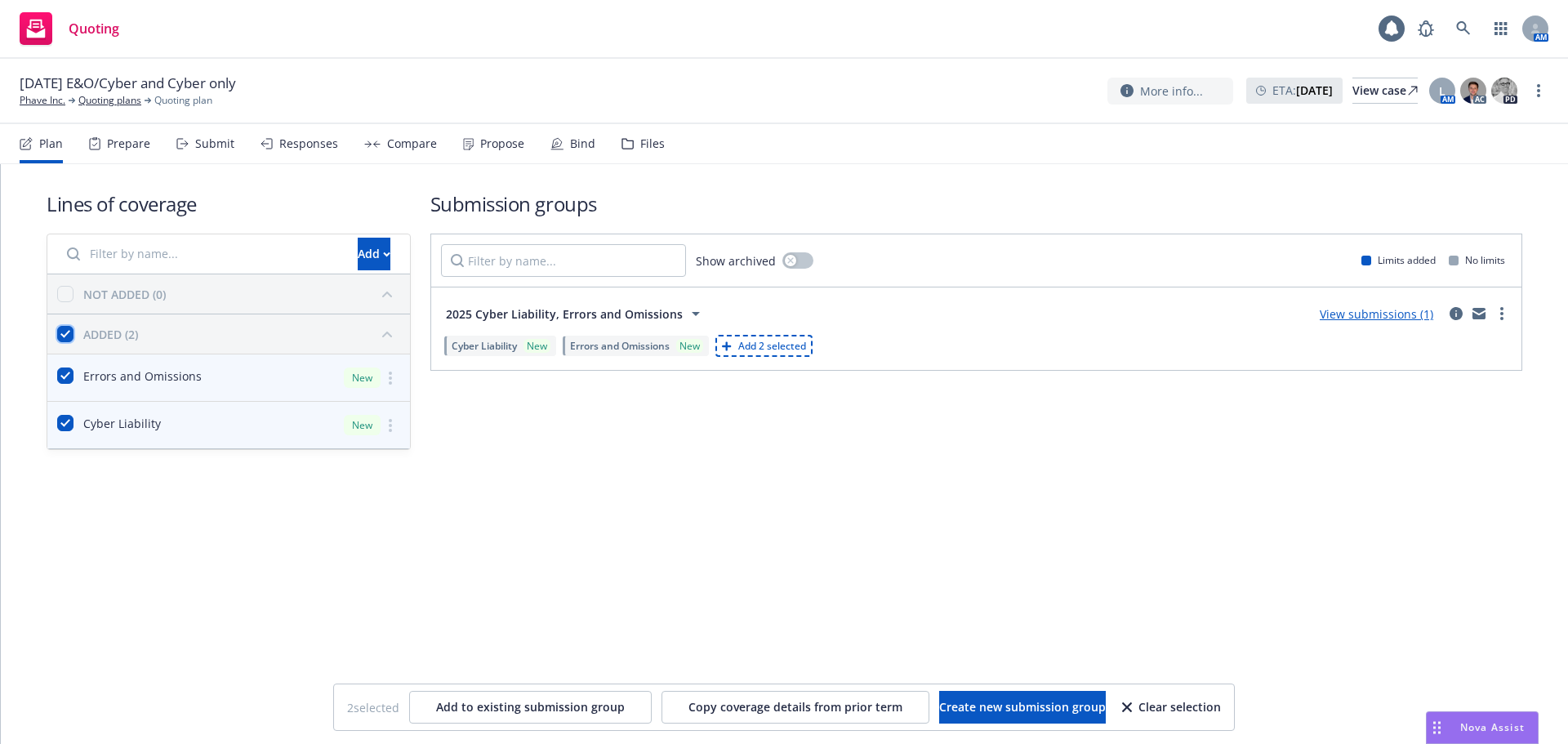
click at [61, 332] on input "checkbox" at bounding box center [65, 334] width 16 height 16
checkbox input "false"
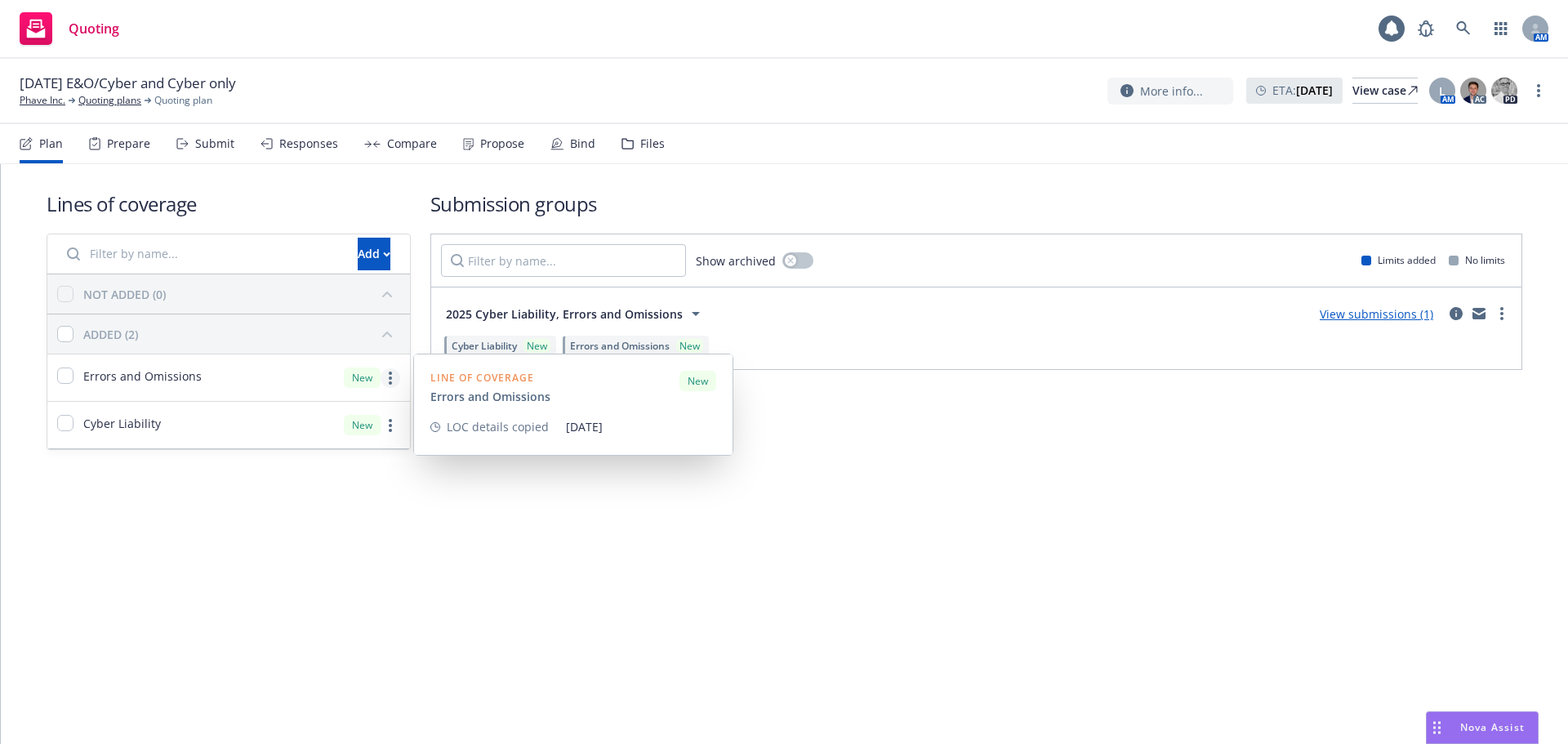
click at [390, 386] on link "more" at bounding box center [390, 378] width 20 height 20
click at [255, 553] on span "Remove from all submission groups" at bounding box center [270, 548] width 236 height 15
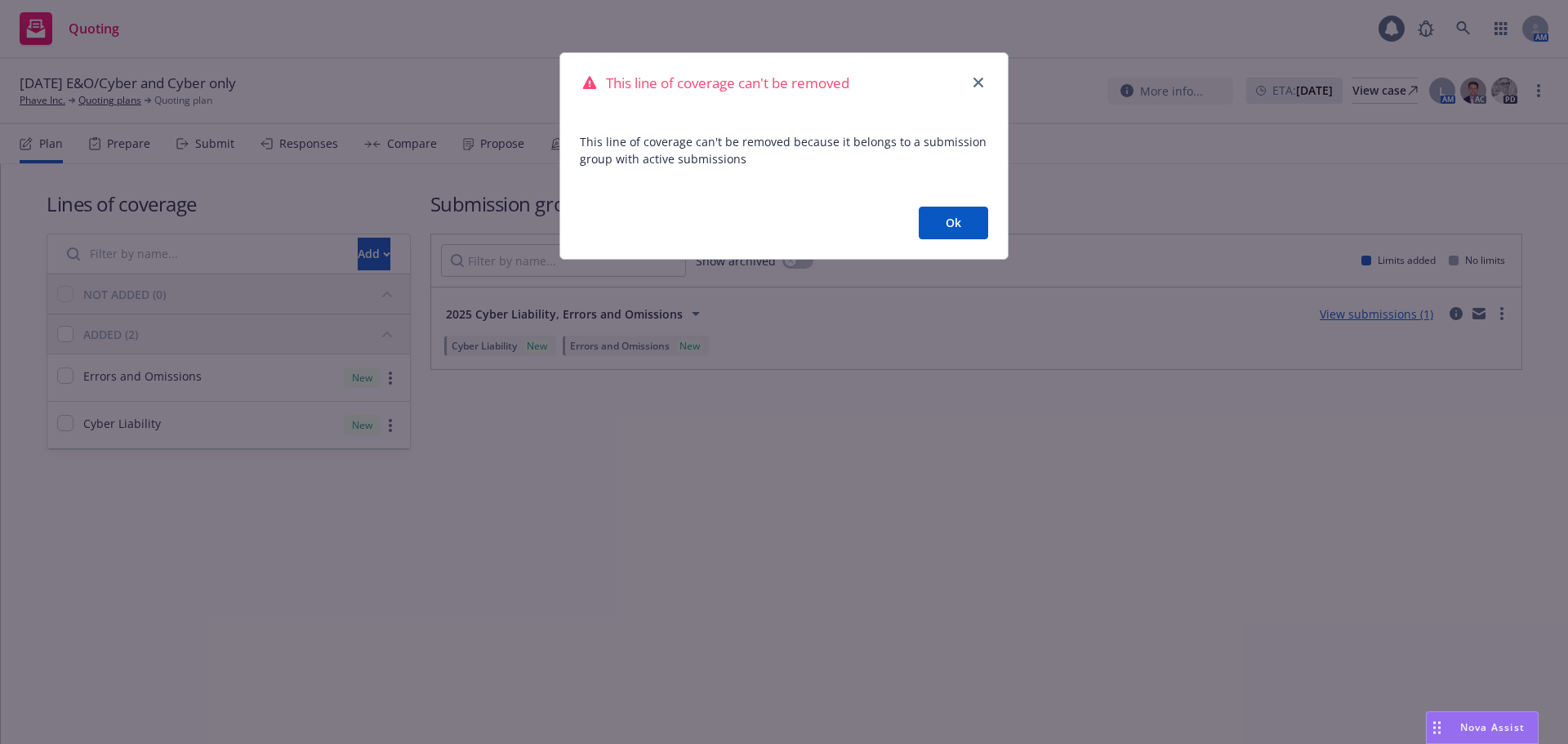
click at [938, 235] on button "Ok" at bounding box center [954, 223] width 70 height 33
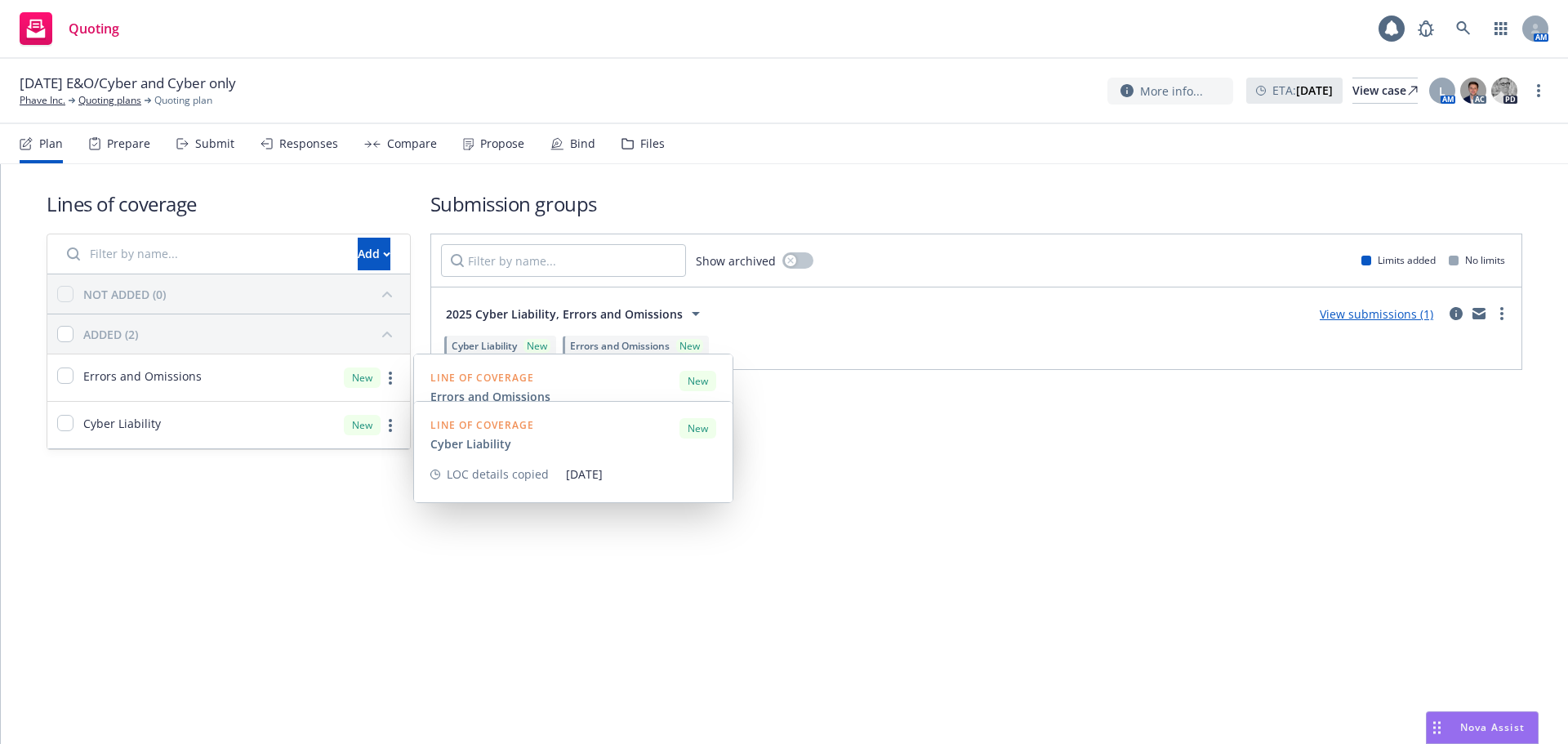
click at [400, 424] on div "Cyber Liability New" at bounding box center [228, 425] width 362 height 46
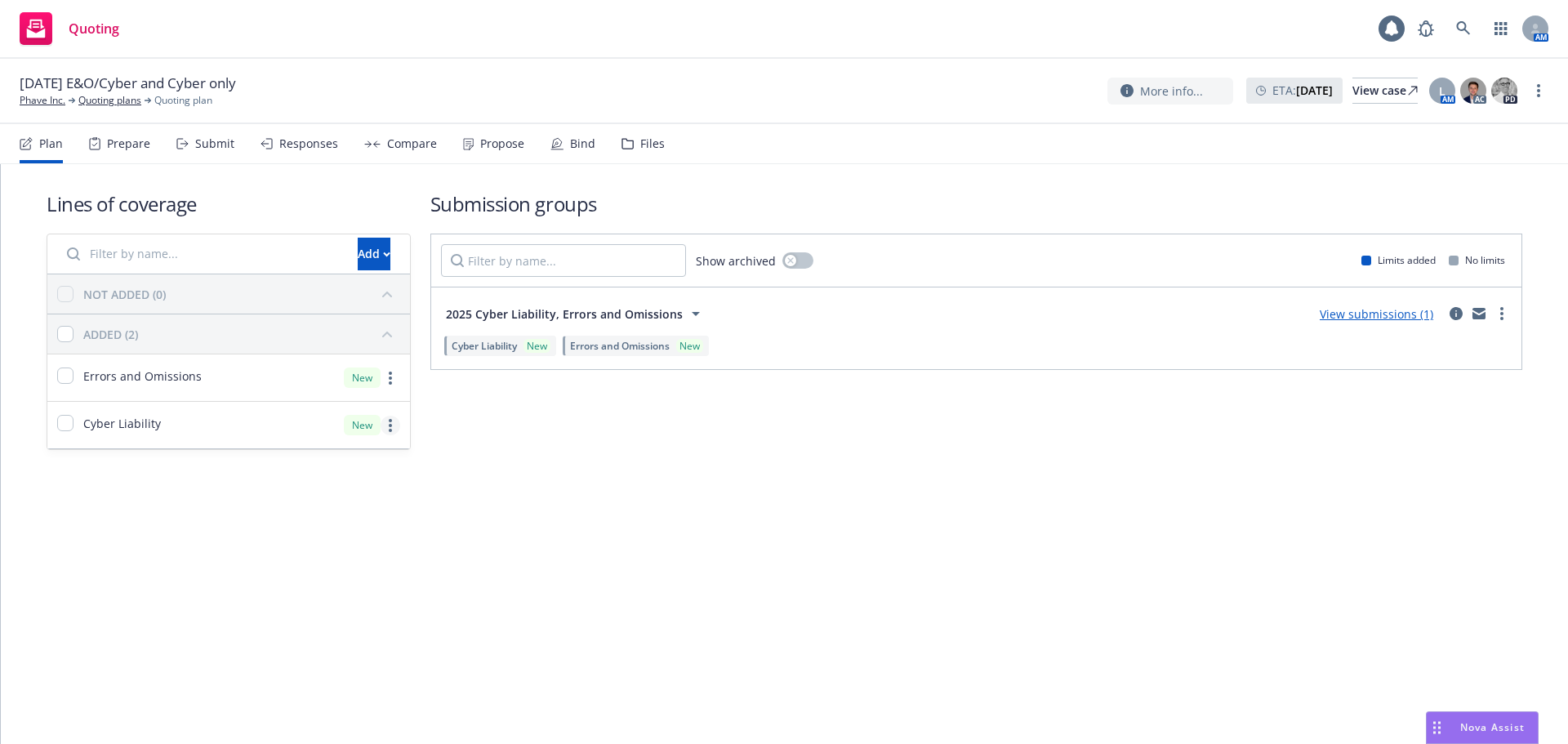
click at [390, 430] on circle "more" at bounding box center [391, 430] width 4 height 4
click at [48, 102] on link "Phave Inc." at bounding box center [42, 100] width 46 height 14
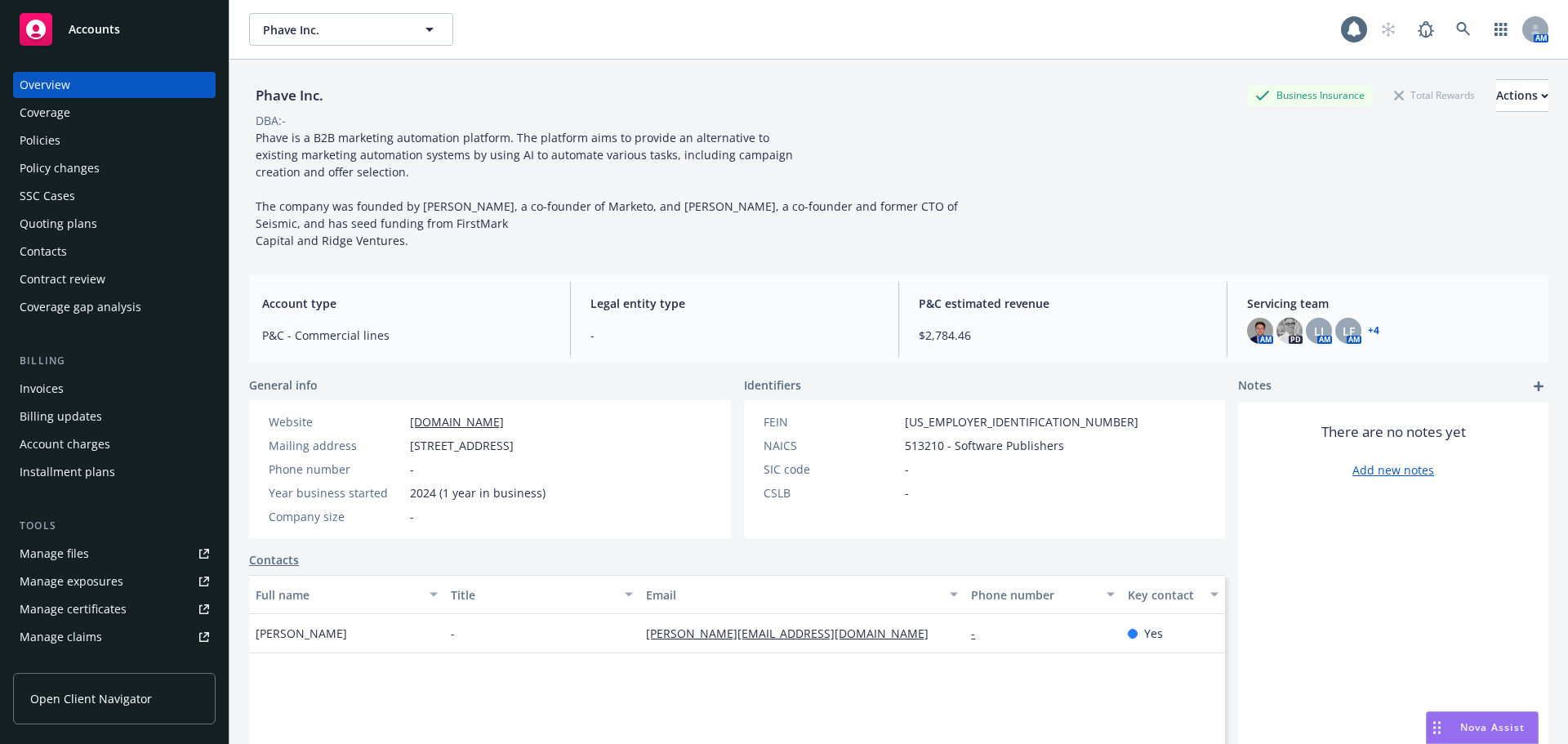
click at [54, 247] on div "Contacts" at bounding box center [43, 251] width 47 height 26
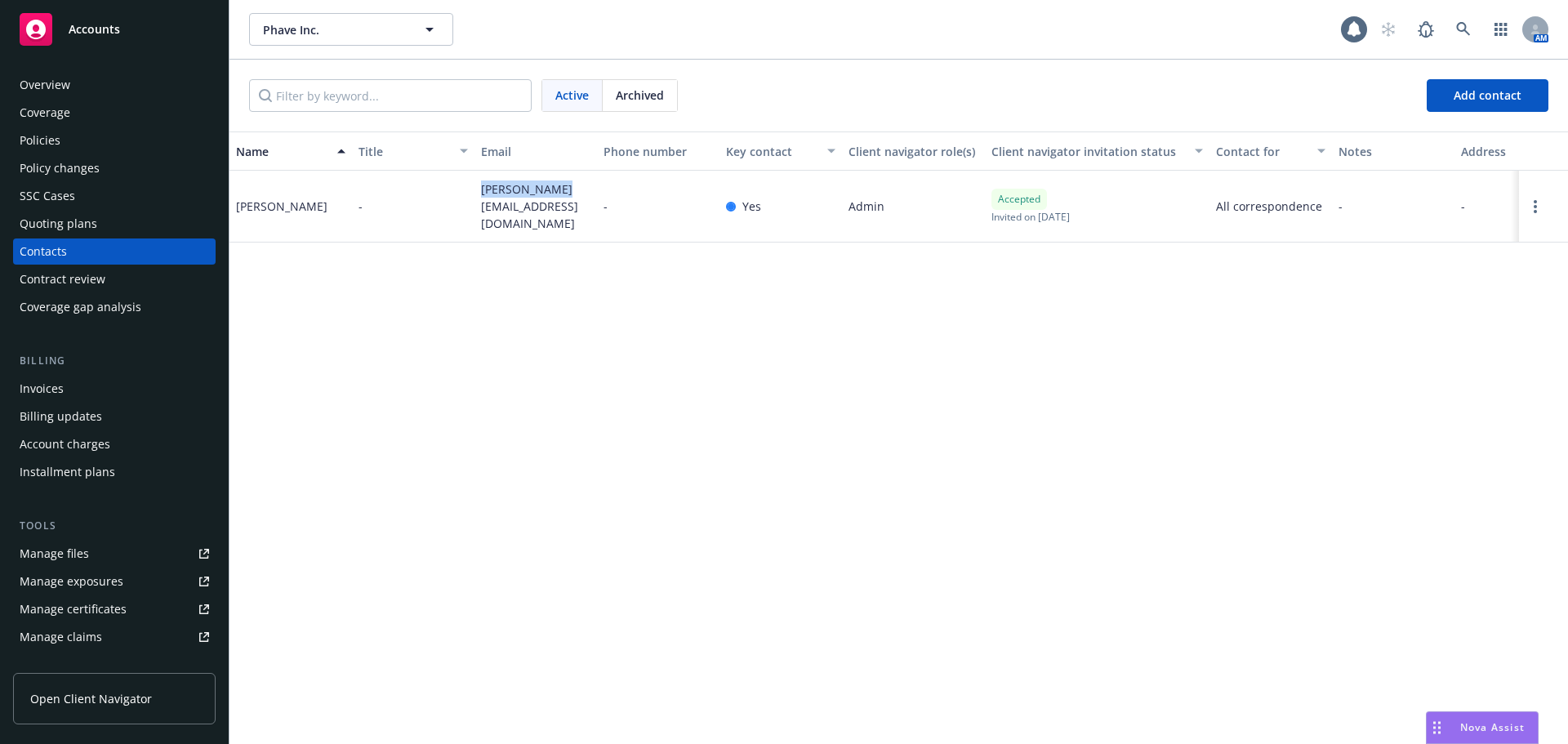
drag, startPoint x: 567, startPoint y: 198, endPoint x: 470, endPoint y: 203, distance: 97.1
click at [470, 203] on div "[PERSON_NAME] - [PERSON_NAME][EMAIL_ADDRESS][DOMAIN_NAME] - Yes Admin Accepted …" at bounding box center [899, 206] width 1339 height 72
copy div "[PERSON_NAME][EMAIL_ADDRESS][DOMAIN_NAME]"
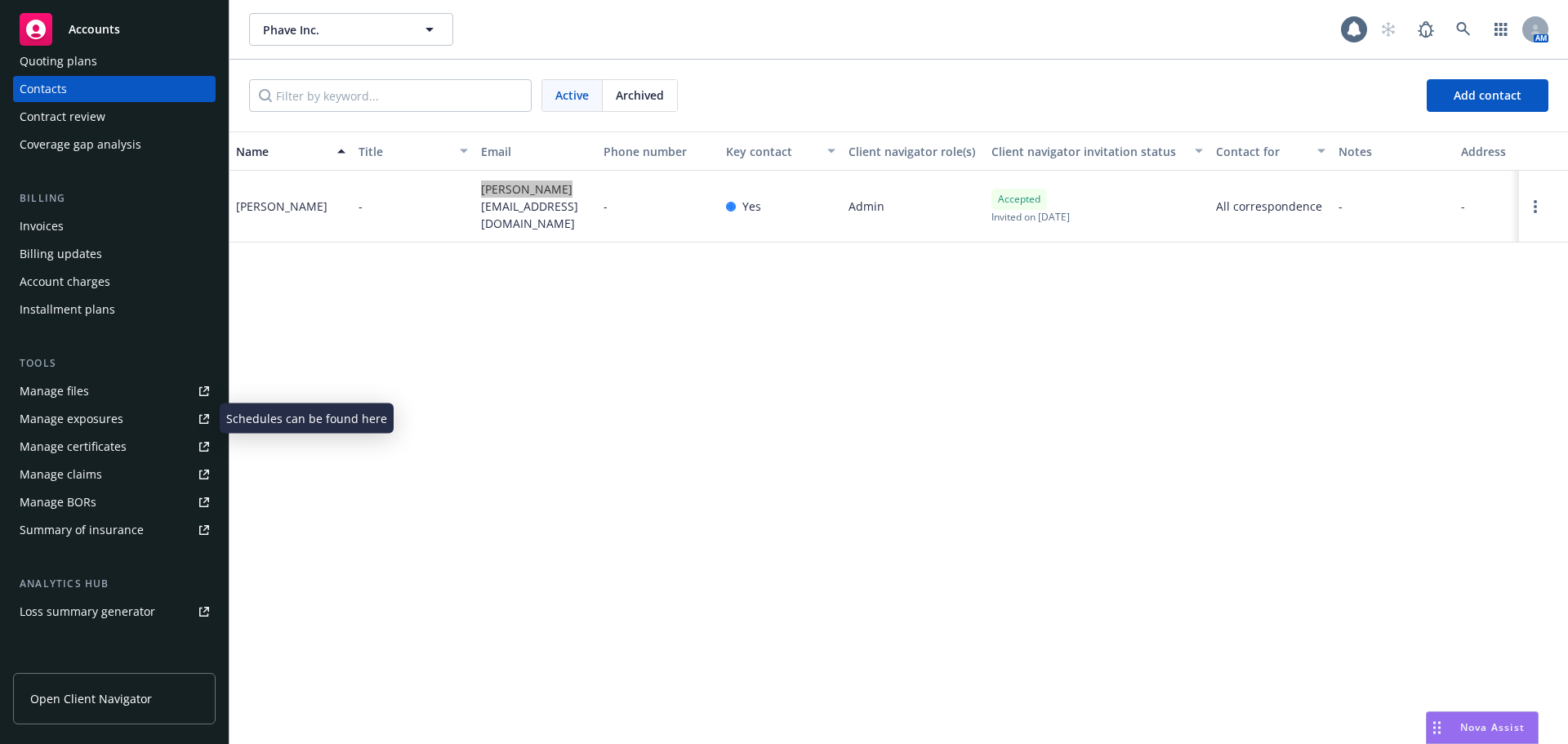
scroll to position [163, 0]
click at [82, 221] on div "Invoices" at bounding box center [114, 225] width 189 height 26
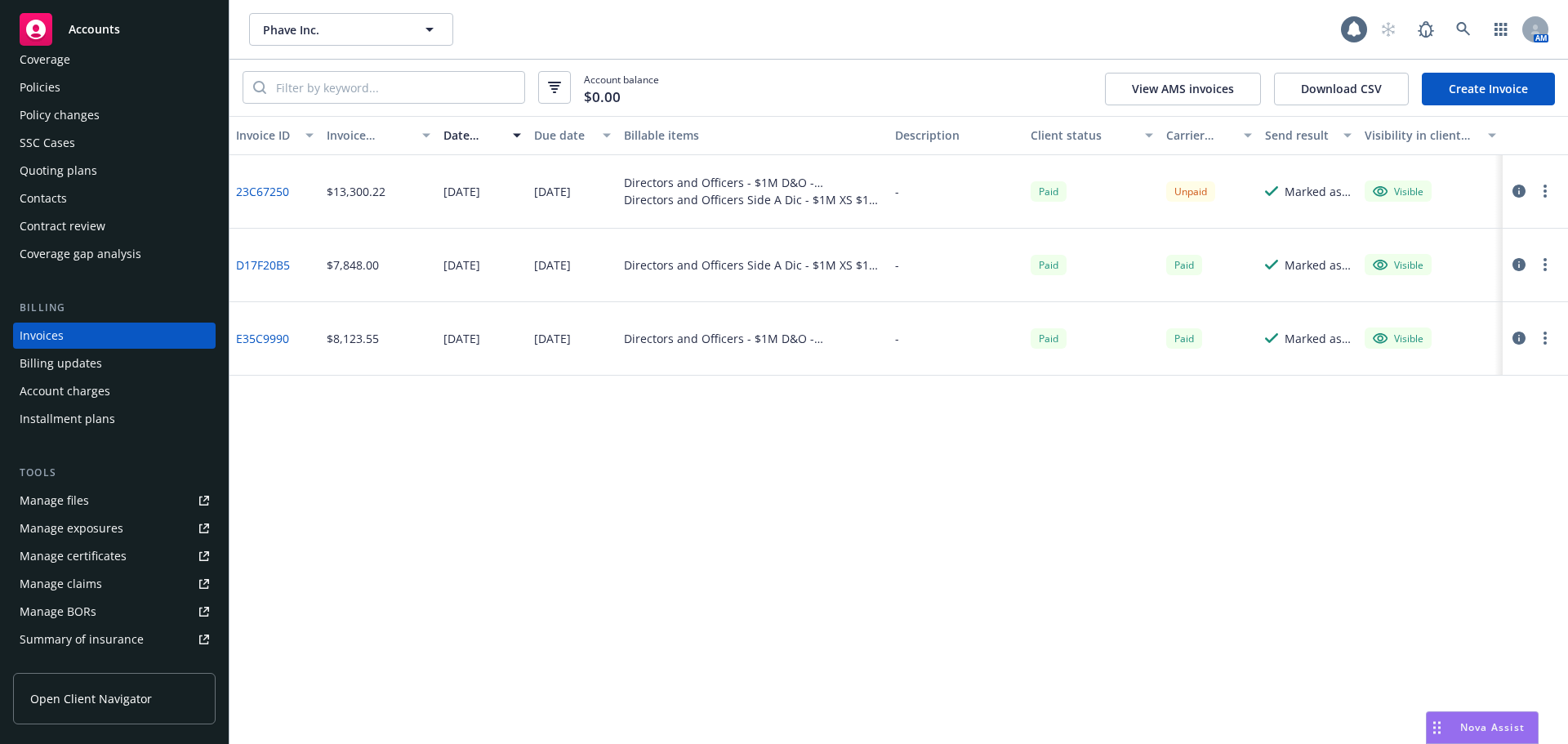
scroll to position [82, 0]
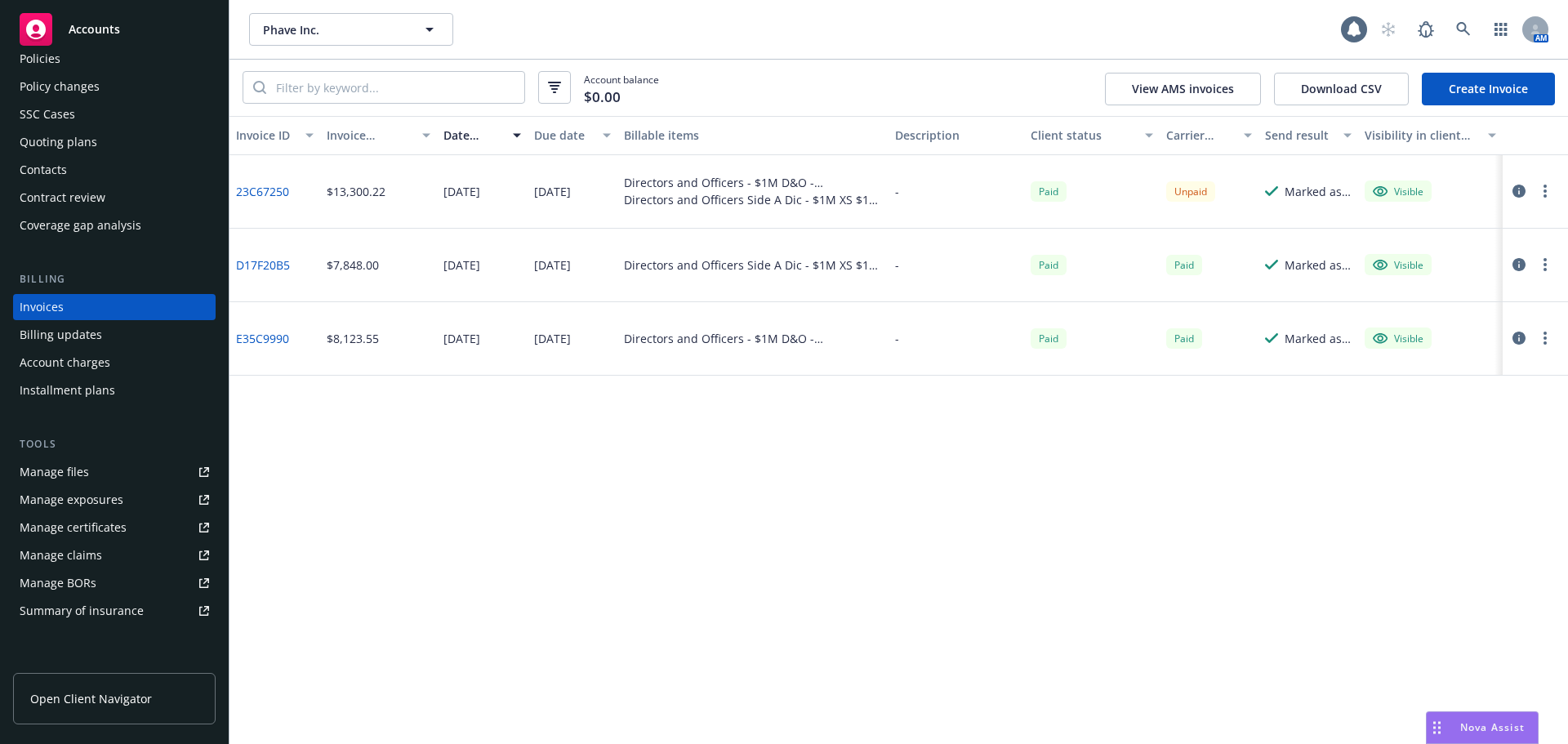
click at [95, 372] on div "Account charges" at bounding box center [65, 362] width 91 height 26
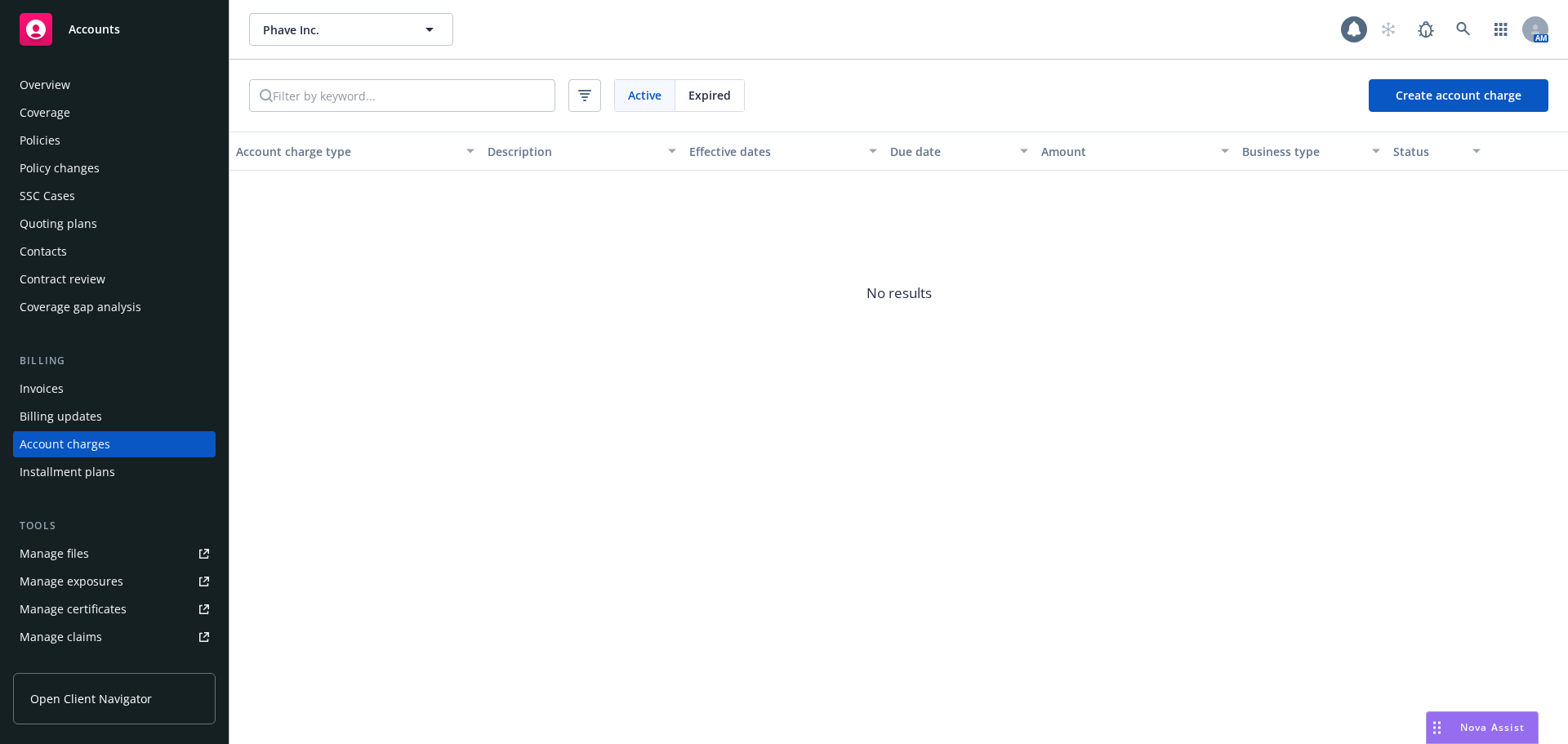
scroll to position [46, 0]
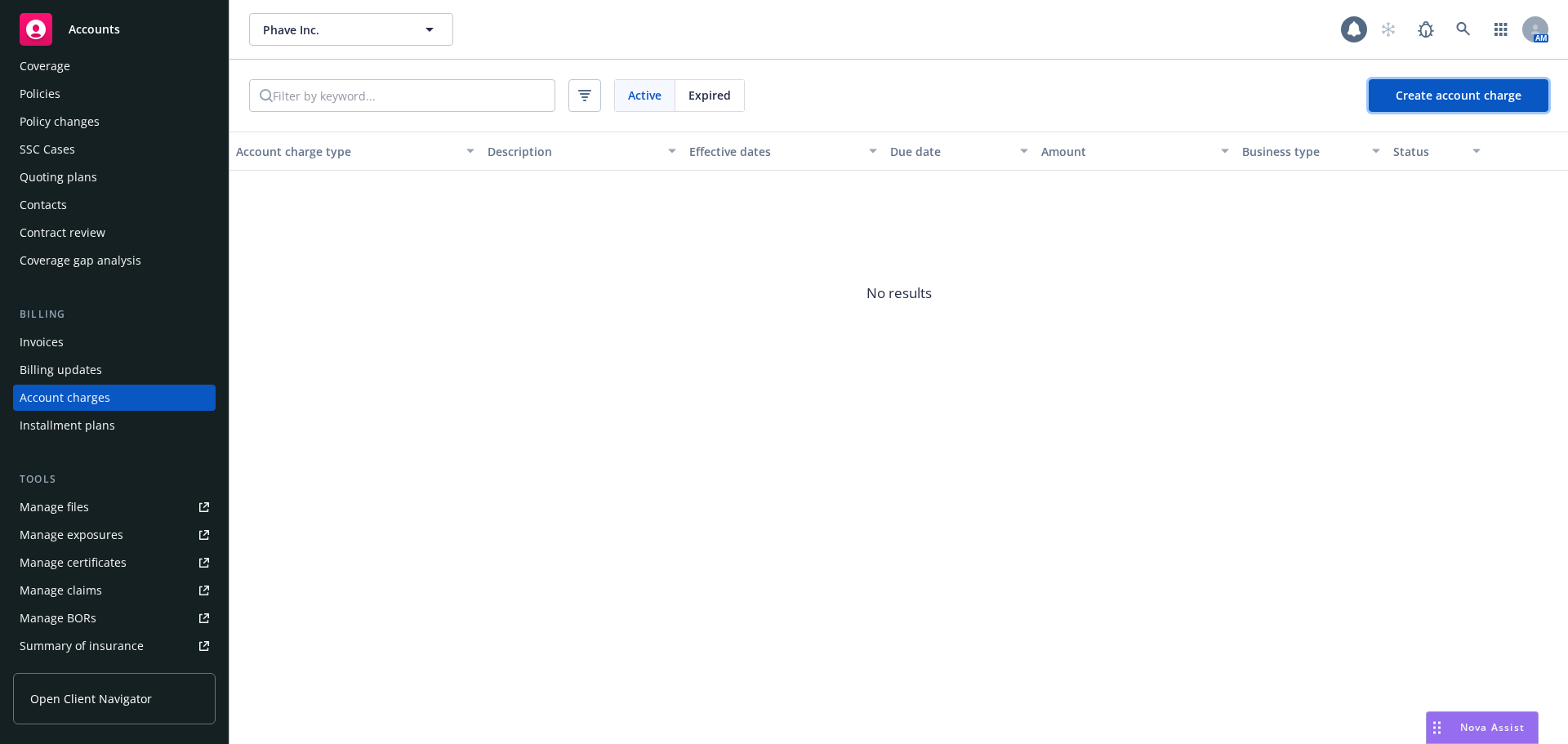
click at [1512, 104] on button "Create account charge" at bounding box center [1458, 95] width 179 height 33
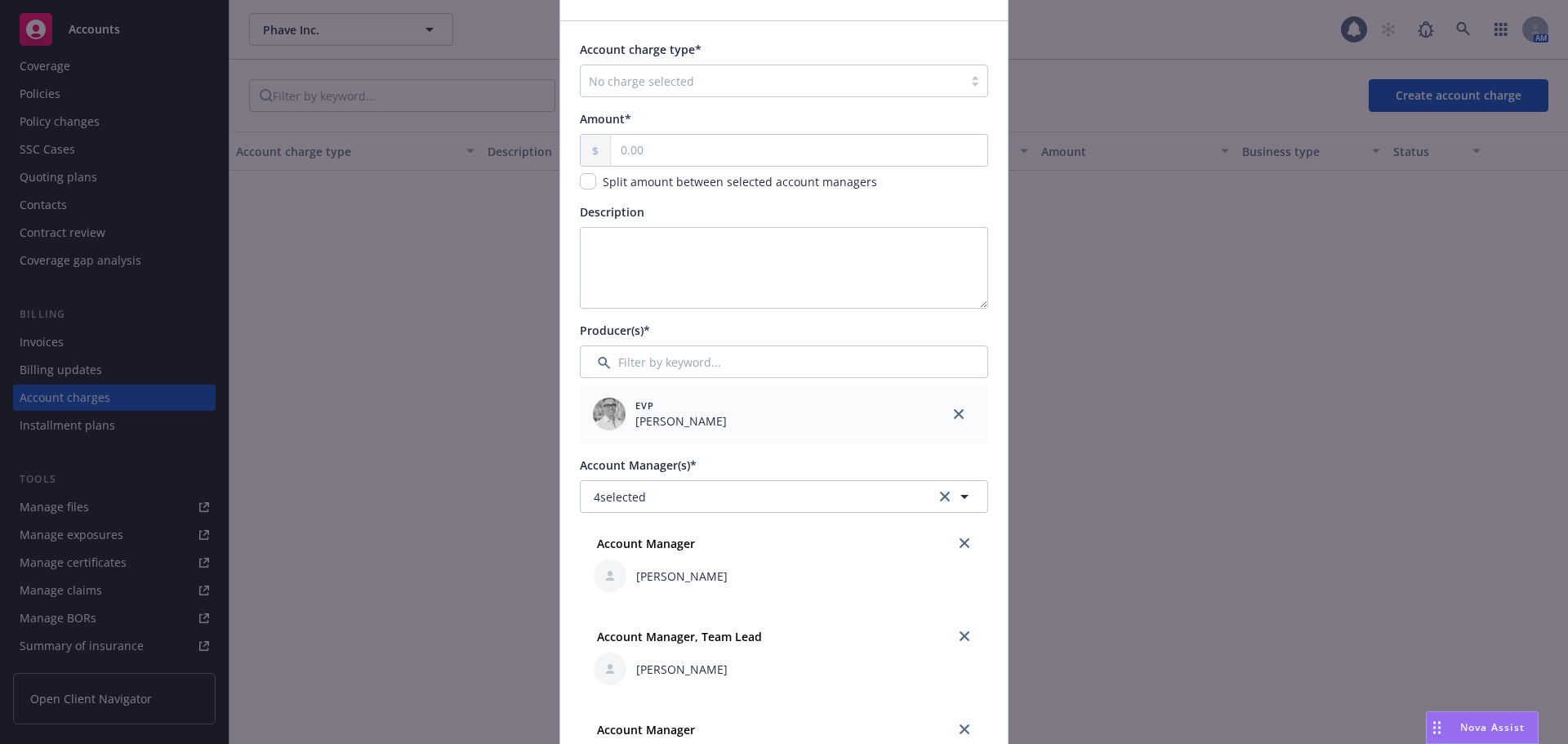
scroll to position [0, 0]
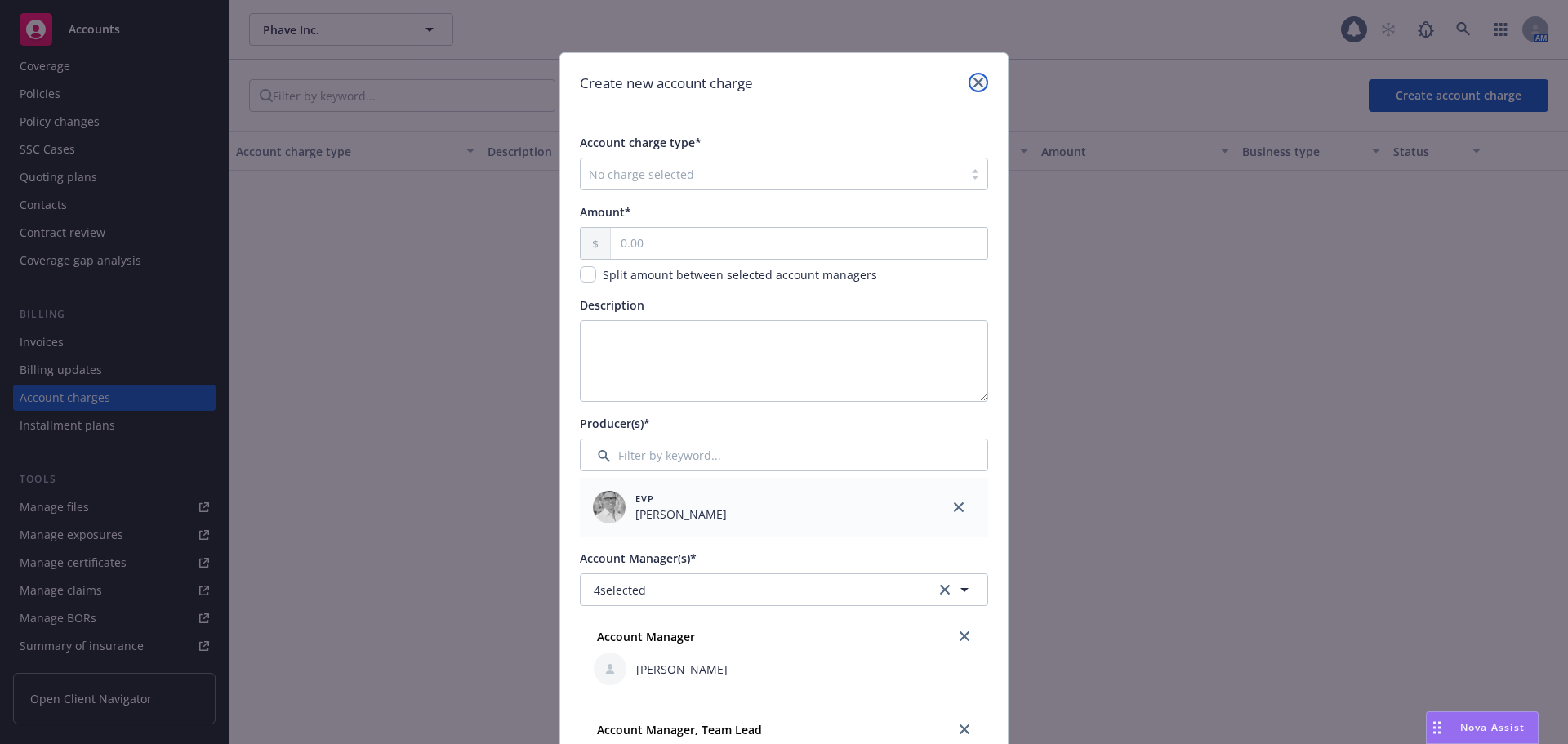
click at [974, 85] on icon "close" at bounding box center [978, 82] width 10 height 10
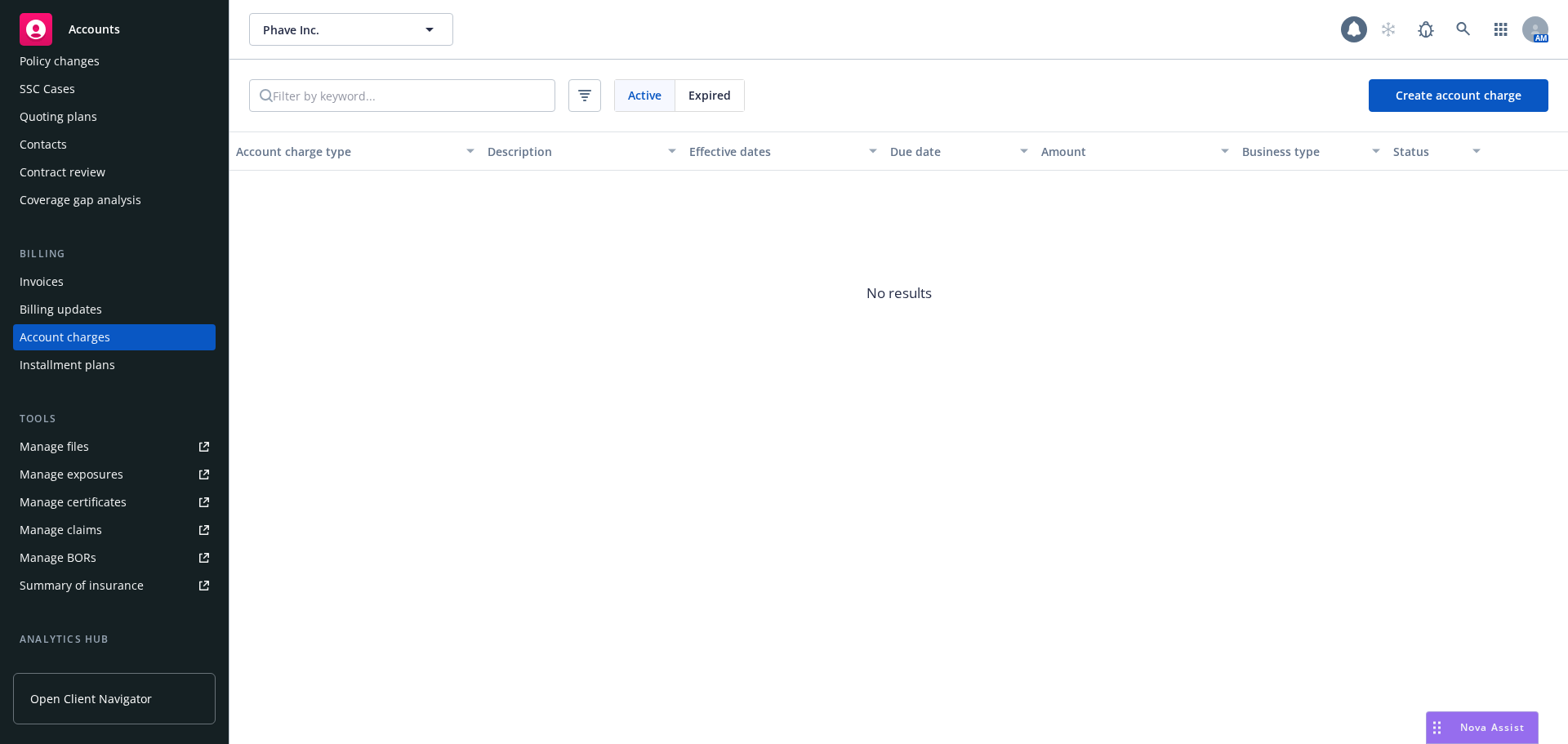
scroll to position [292, 0]
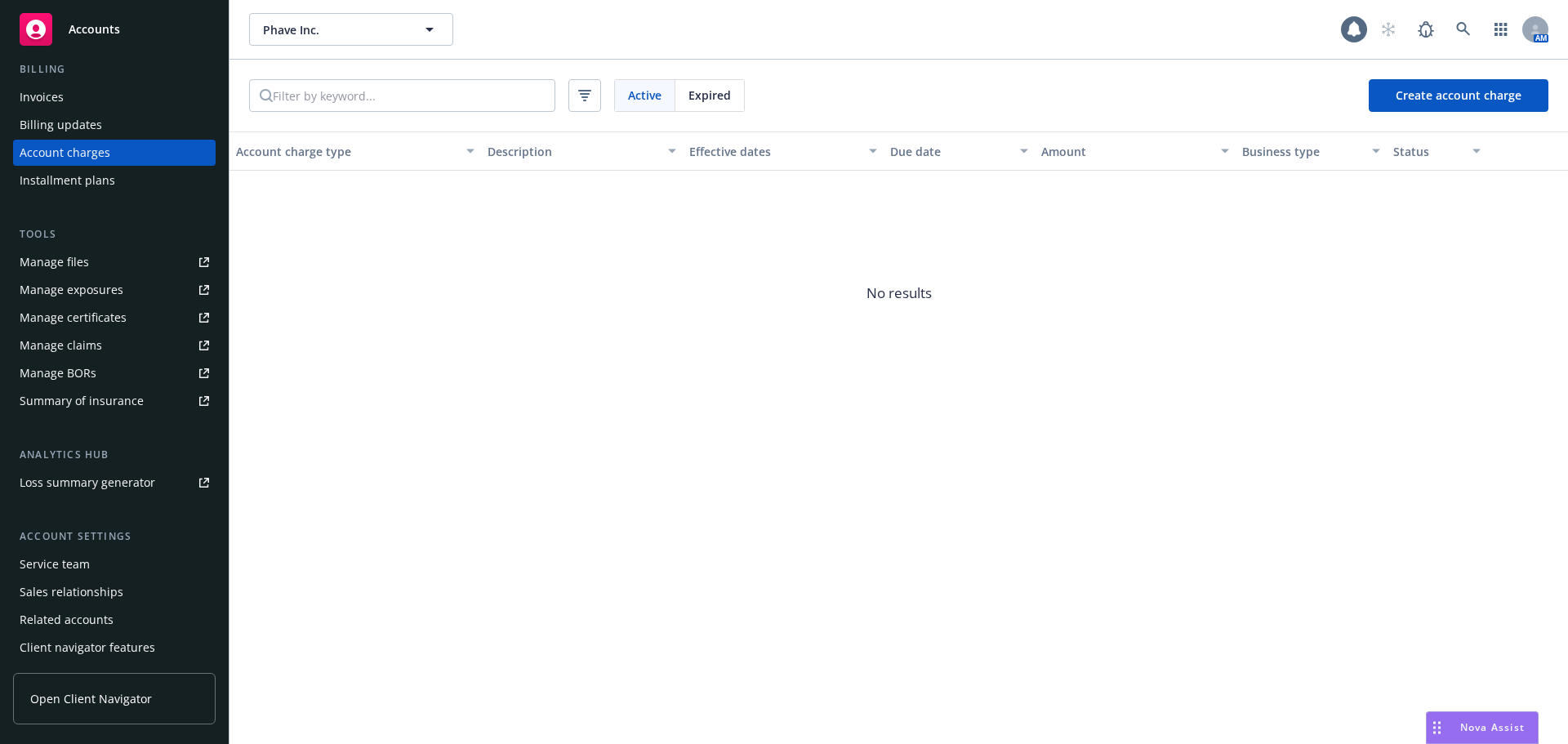
click at [81, 565] on div "Service team" at bounding box center [54, 564] width 71 height 26
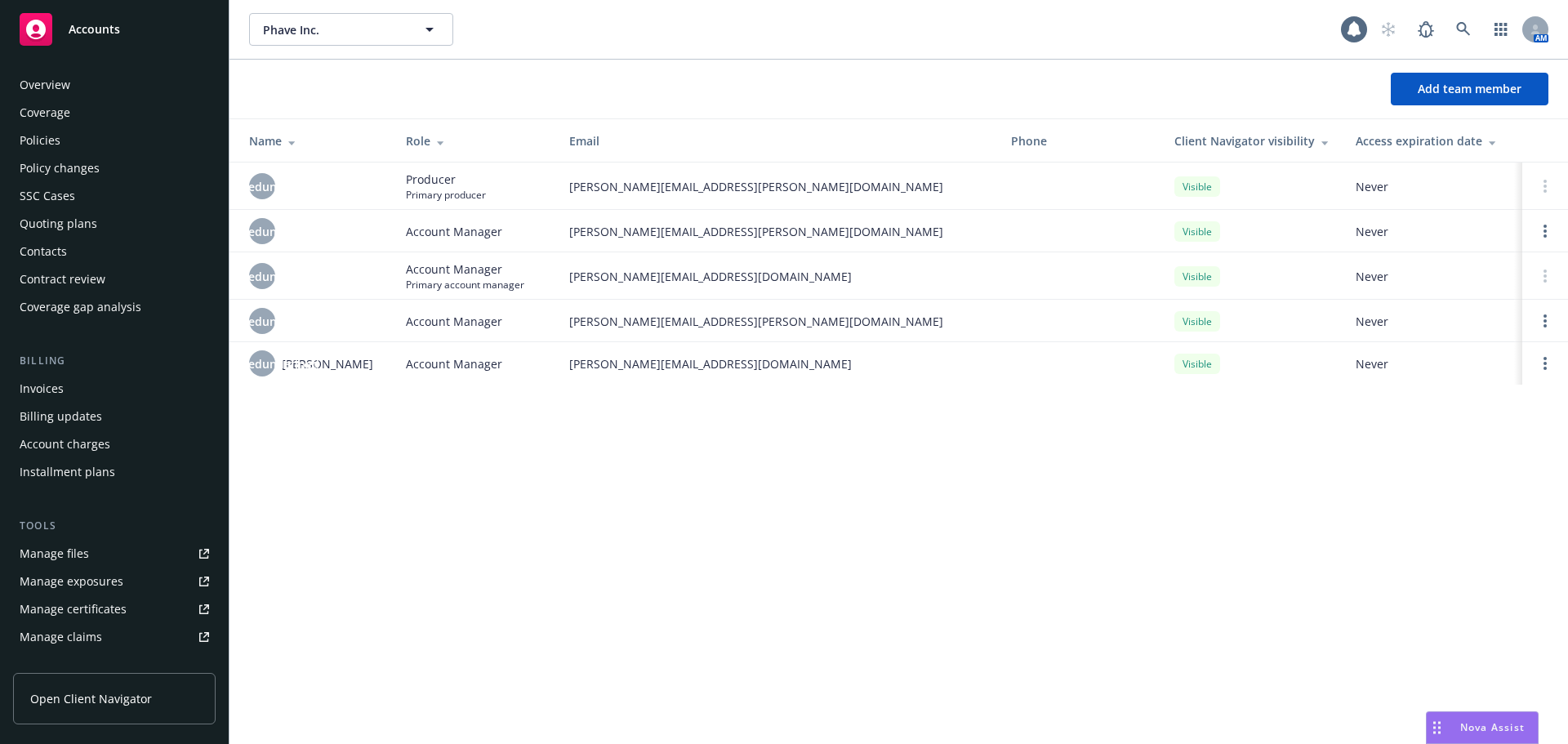
scroll to position [320, 0]
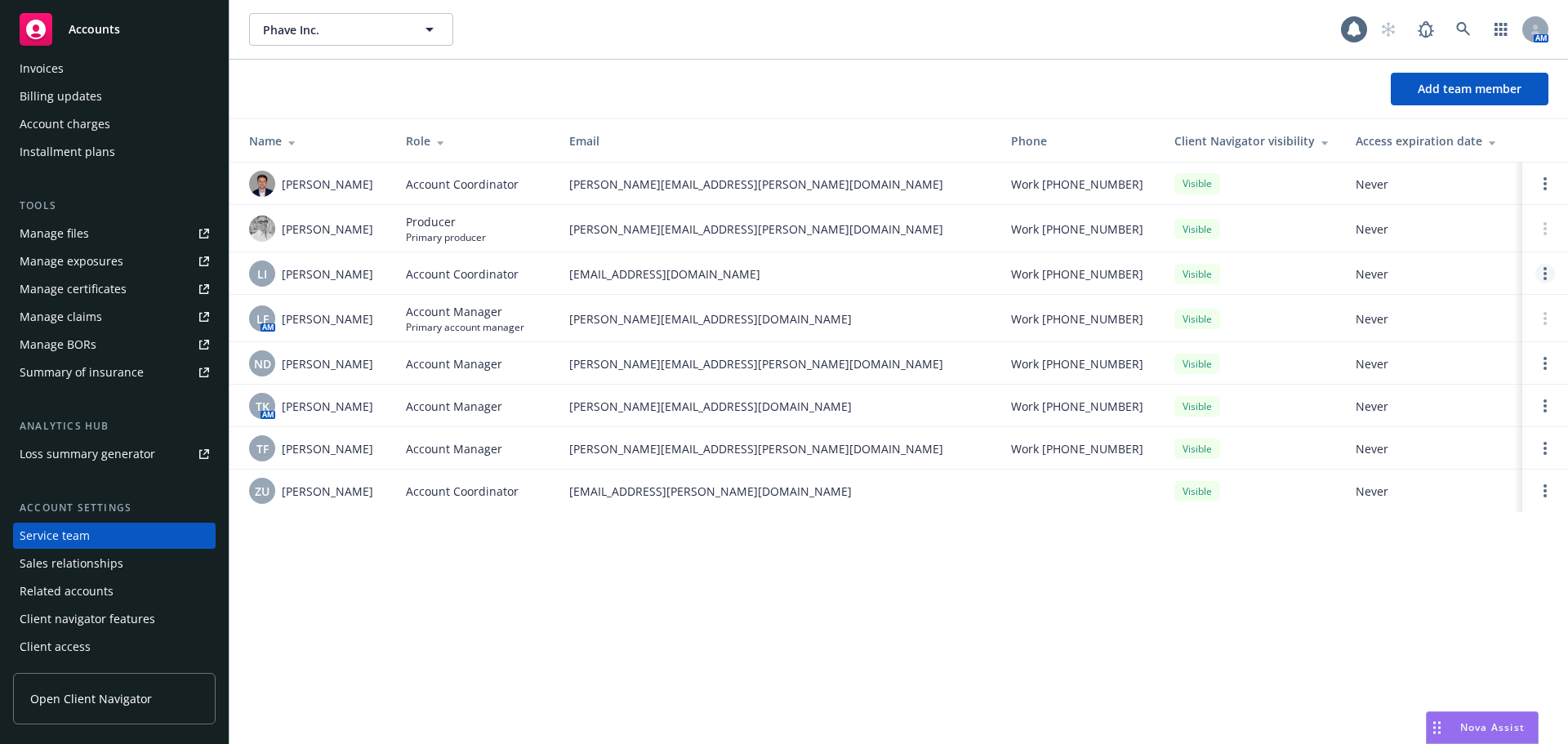
drag, startPoint x: 1533, startPoint y: 273, endPoint x: 1543, endPoint y: 278, distance: 11.2
click at [1536, 274] on td at bounding box center [1545, 274] width 46 height 43
click at [1543, 279] on link "Open options" at bounding box center [1545, 274] width 20 height 20
click at [1453, 240] on span "Remove account coordinator" at bounding box center [1435, 235] width 196 height 15
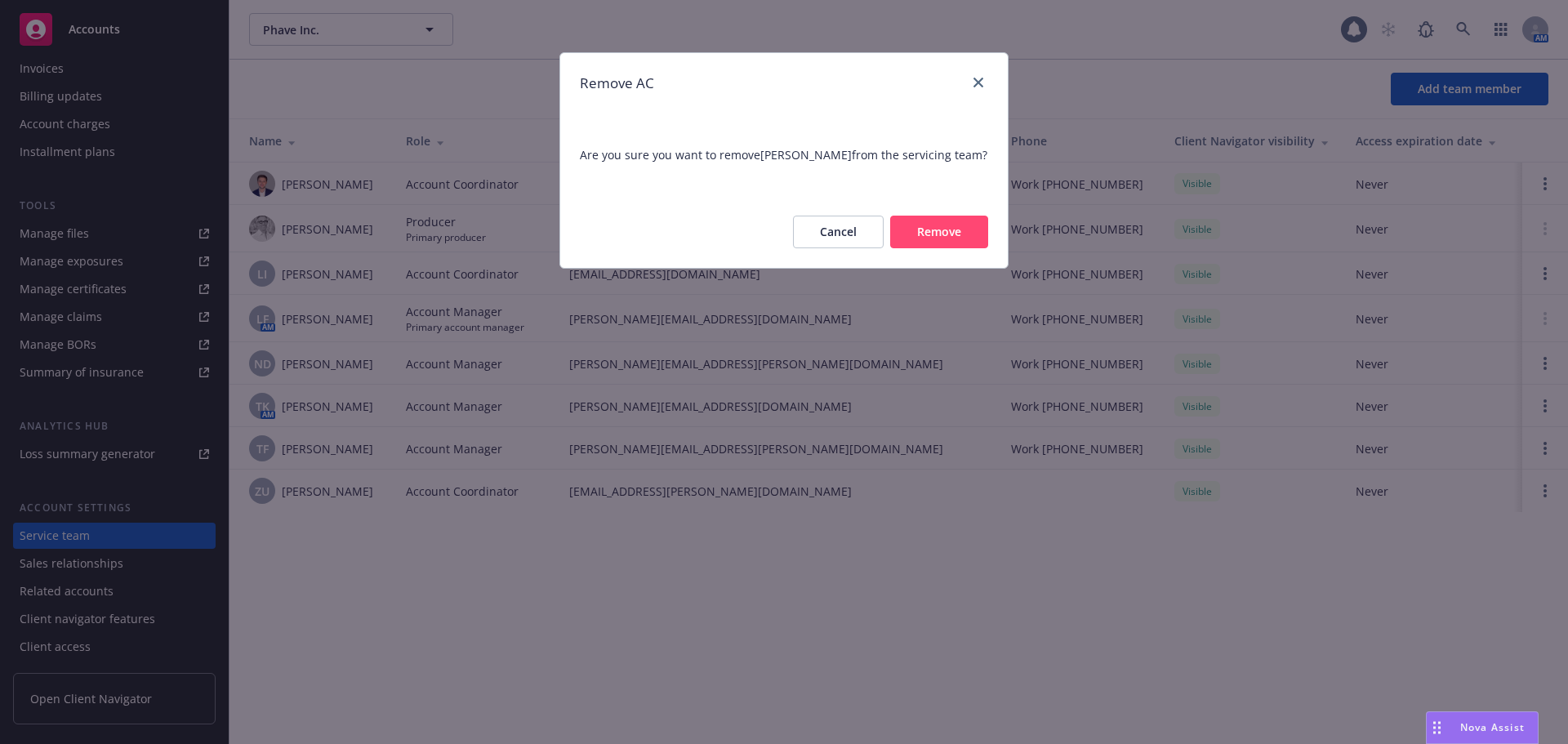
click at [983, 245] on button "Remove" at bounding box center [939, 232] width 98 height 33
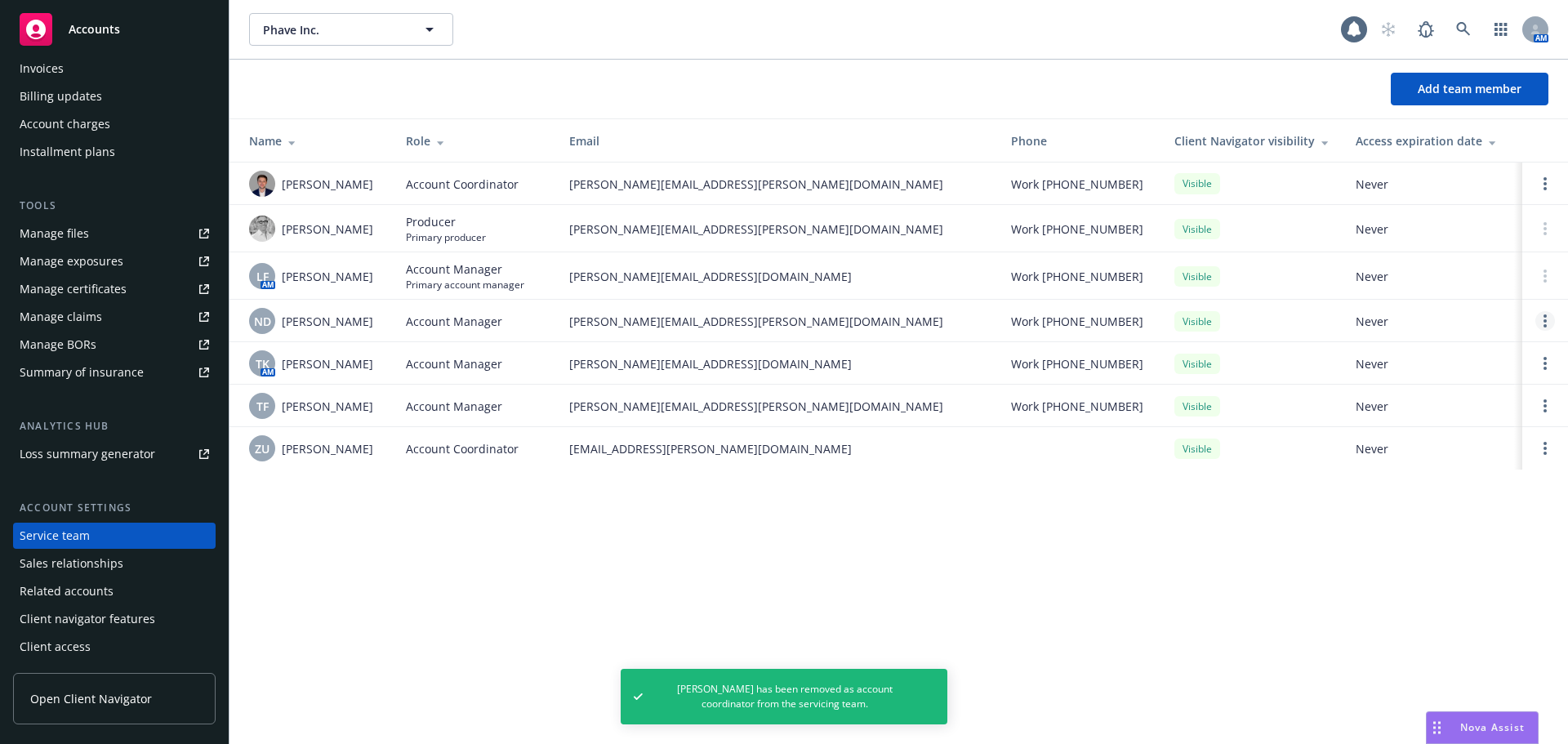
click at [1544, 327] on icon "Open options" at bounding box center [1546, 320] width 4 height 13
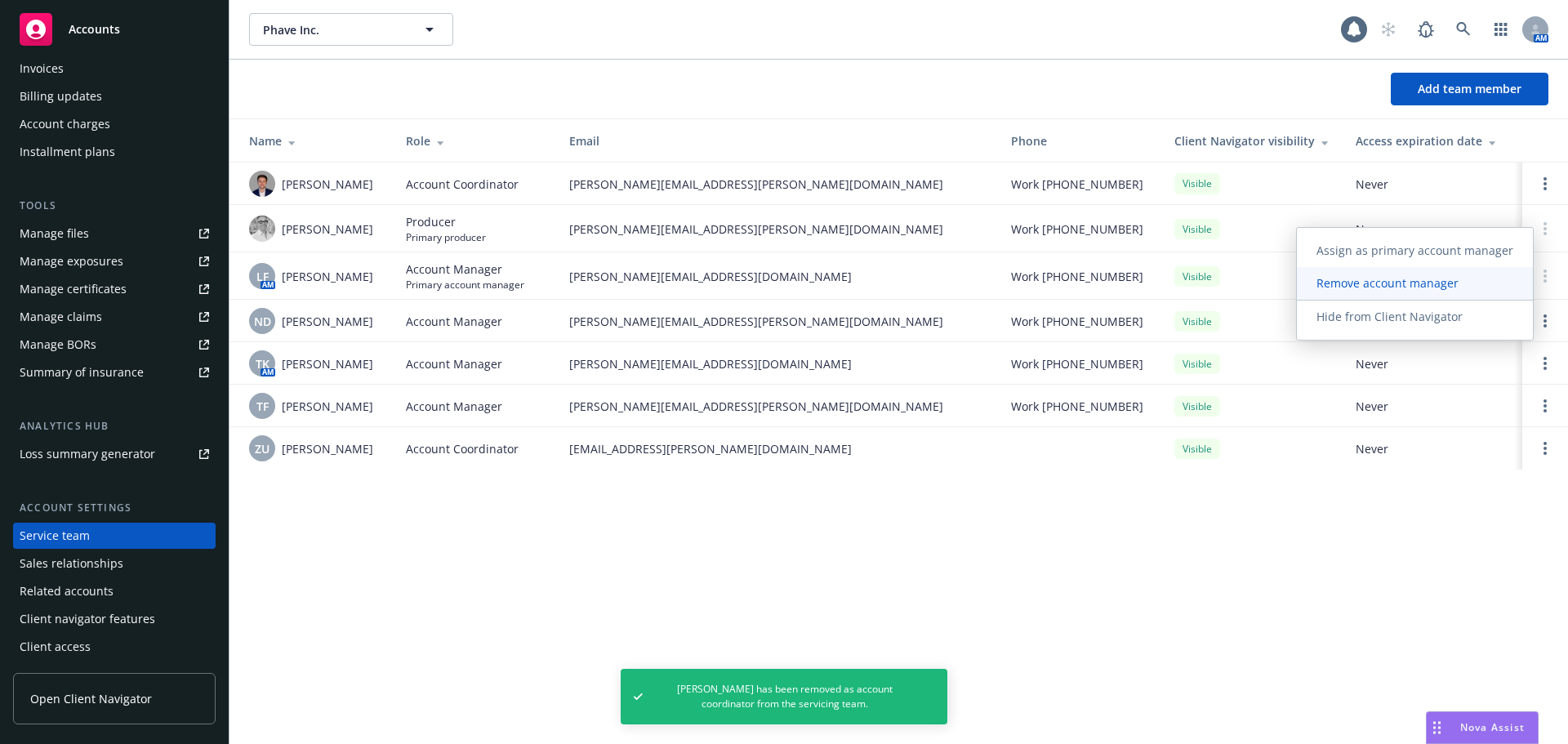
click at [1424, 275] on span "Remove account manager" at bounding box center [1387, 282] width 181 height 15
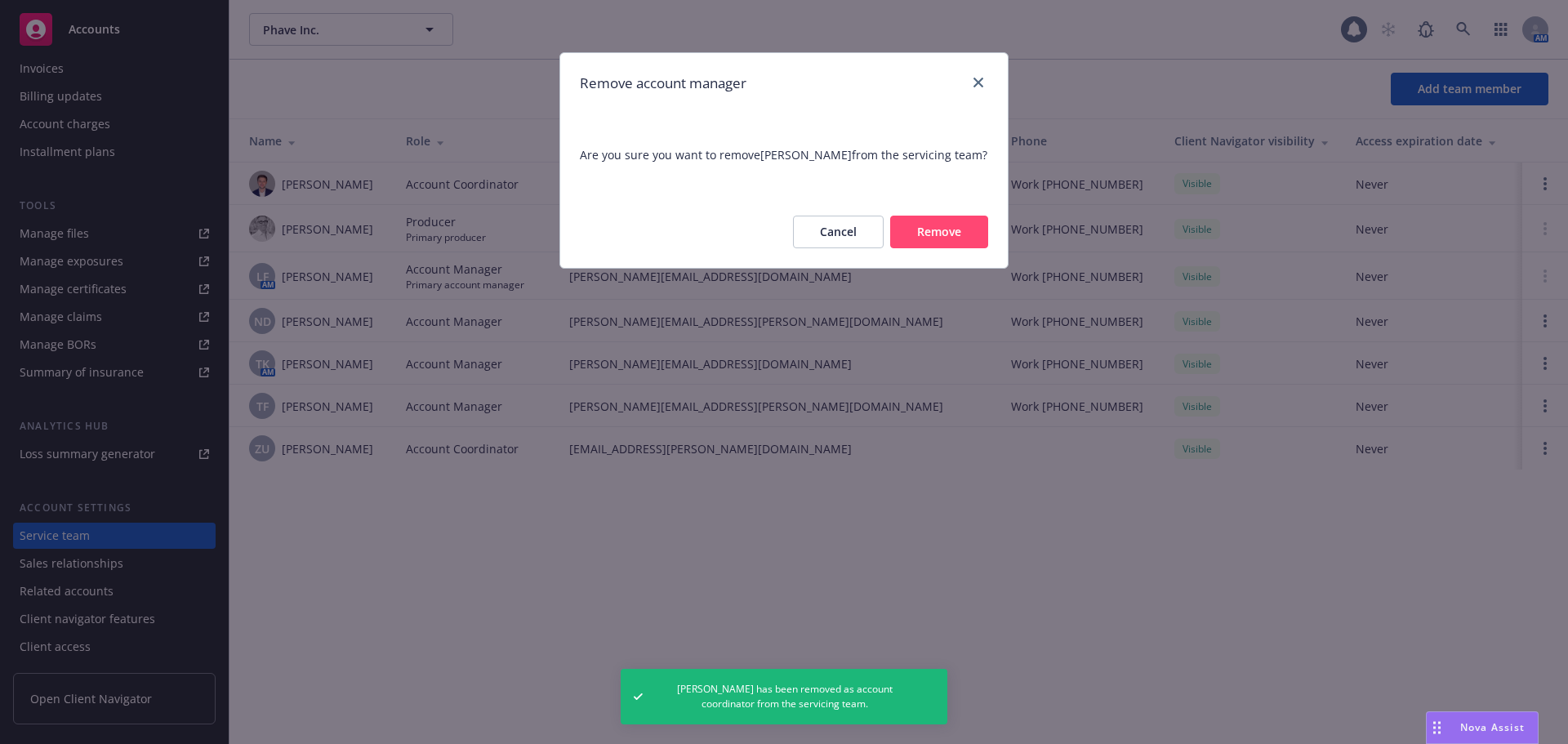
drag, startPoint x: 941, startPoint y: 230, endPoint x: 953, endPoint y: 221, distance: 15.0
click at [942, 230] on button "Remove" at bounding box center [939, 232] width 98 height 33
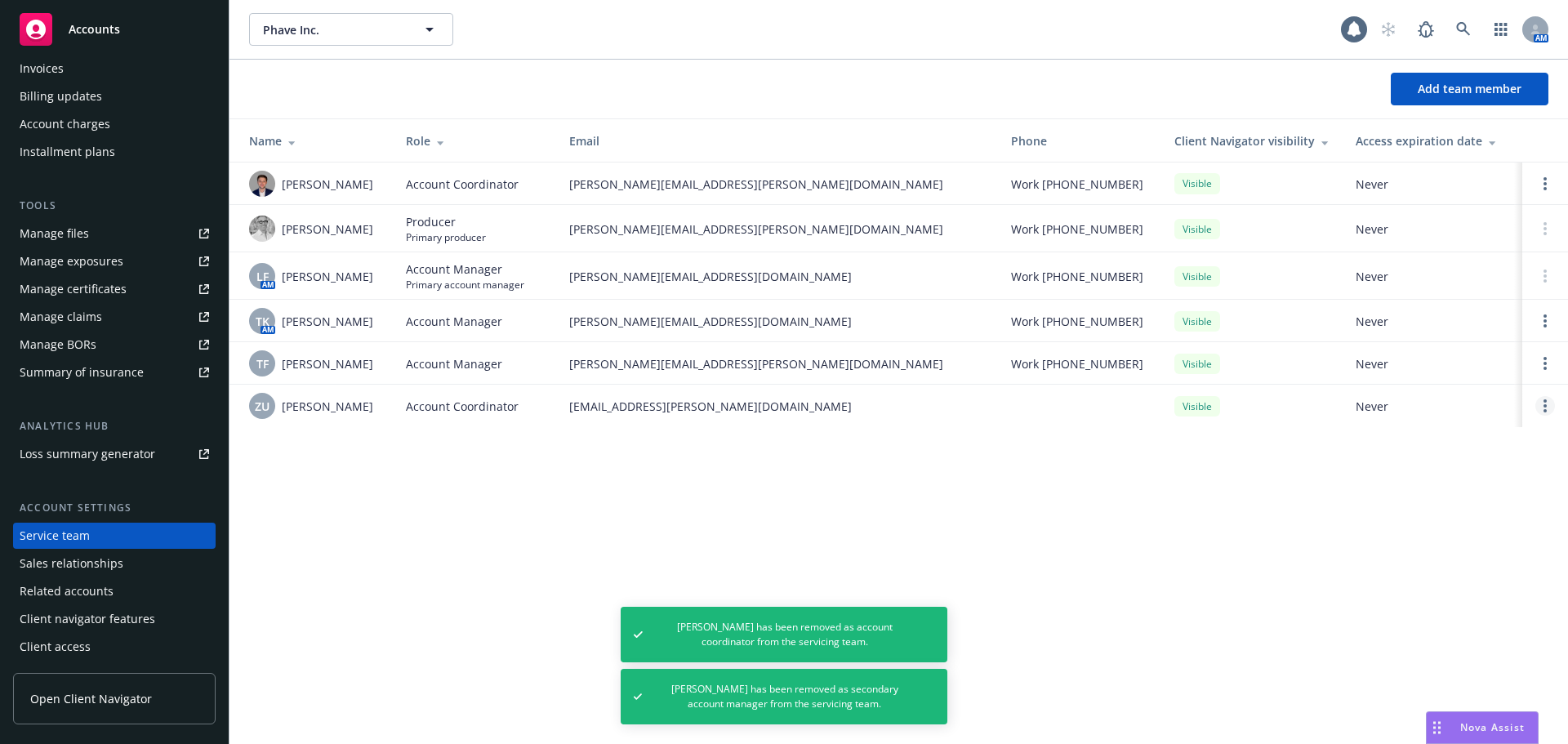
click at [1543, 412] on link "Open options" at bounding box center [1545, 406] width 20 height 20
click at [1509, 368] on span "Remove account coordinator" at bounding box center [1435, 368] width 196 height 15
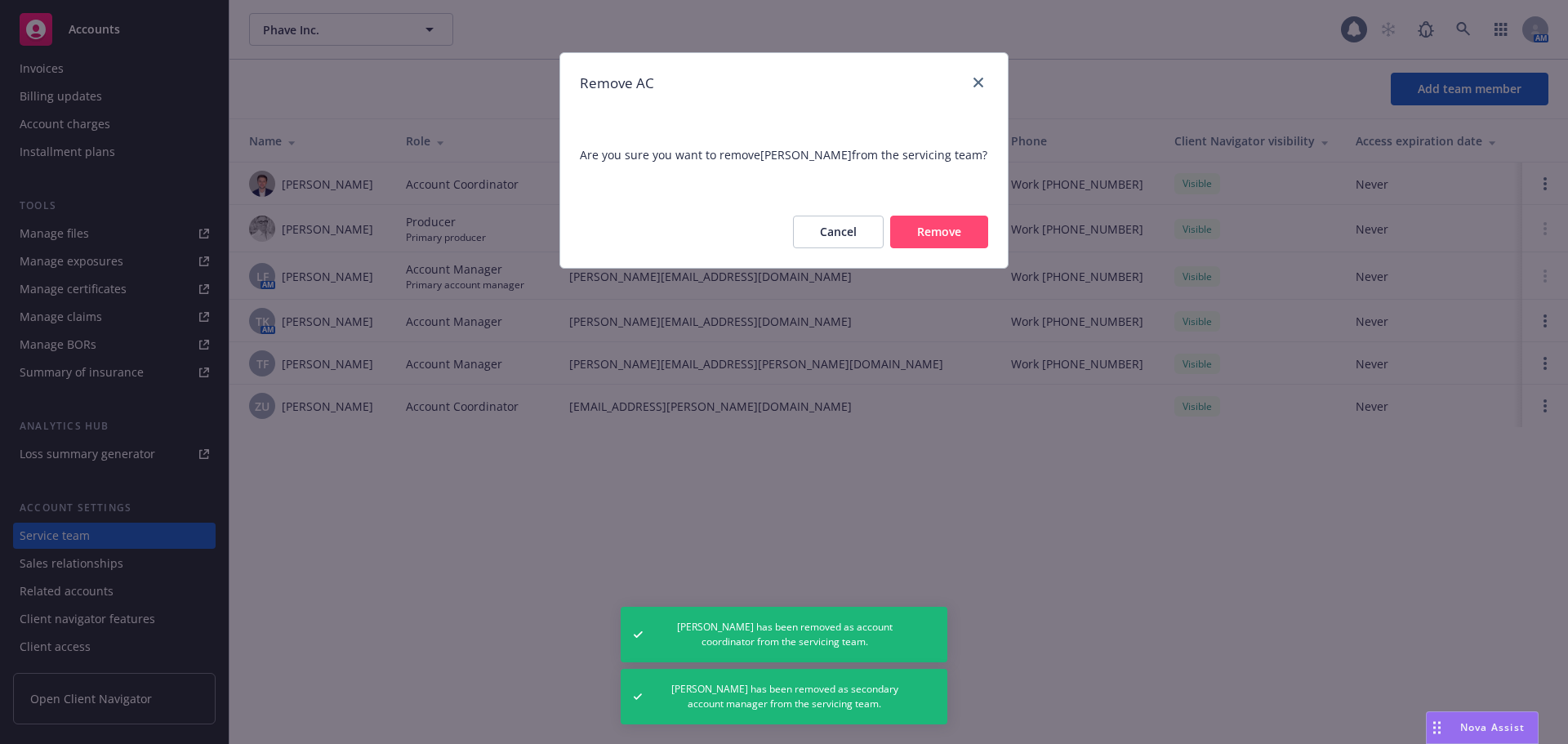
click at [963, 231] on button "Remove" at bounding box center [939, 232] width 98 height 33
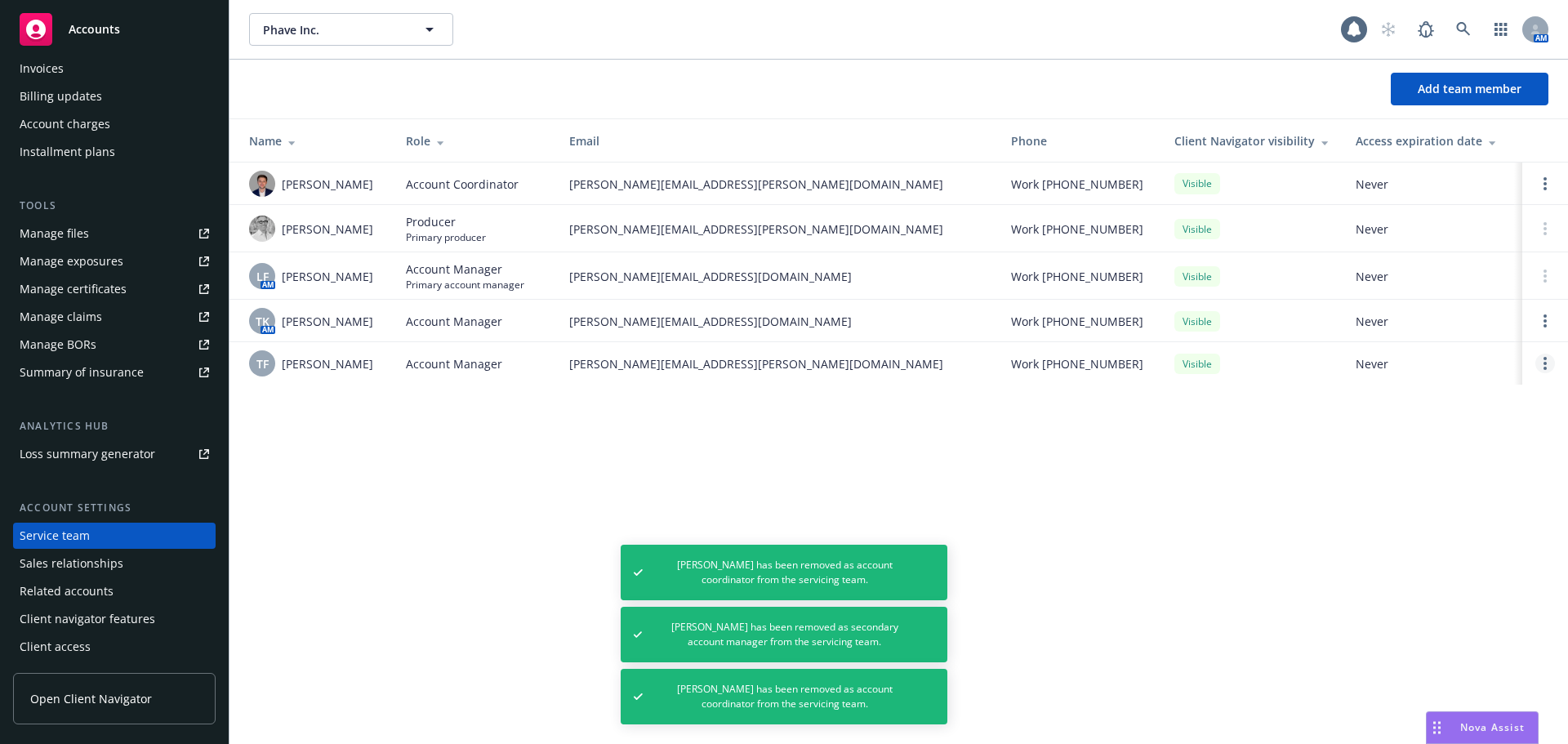
click at [1549, 373] on link "Open options" at bounding box center [1545, 363] width 20 height 20
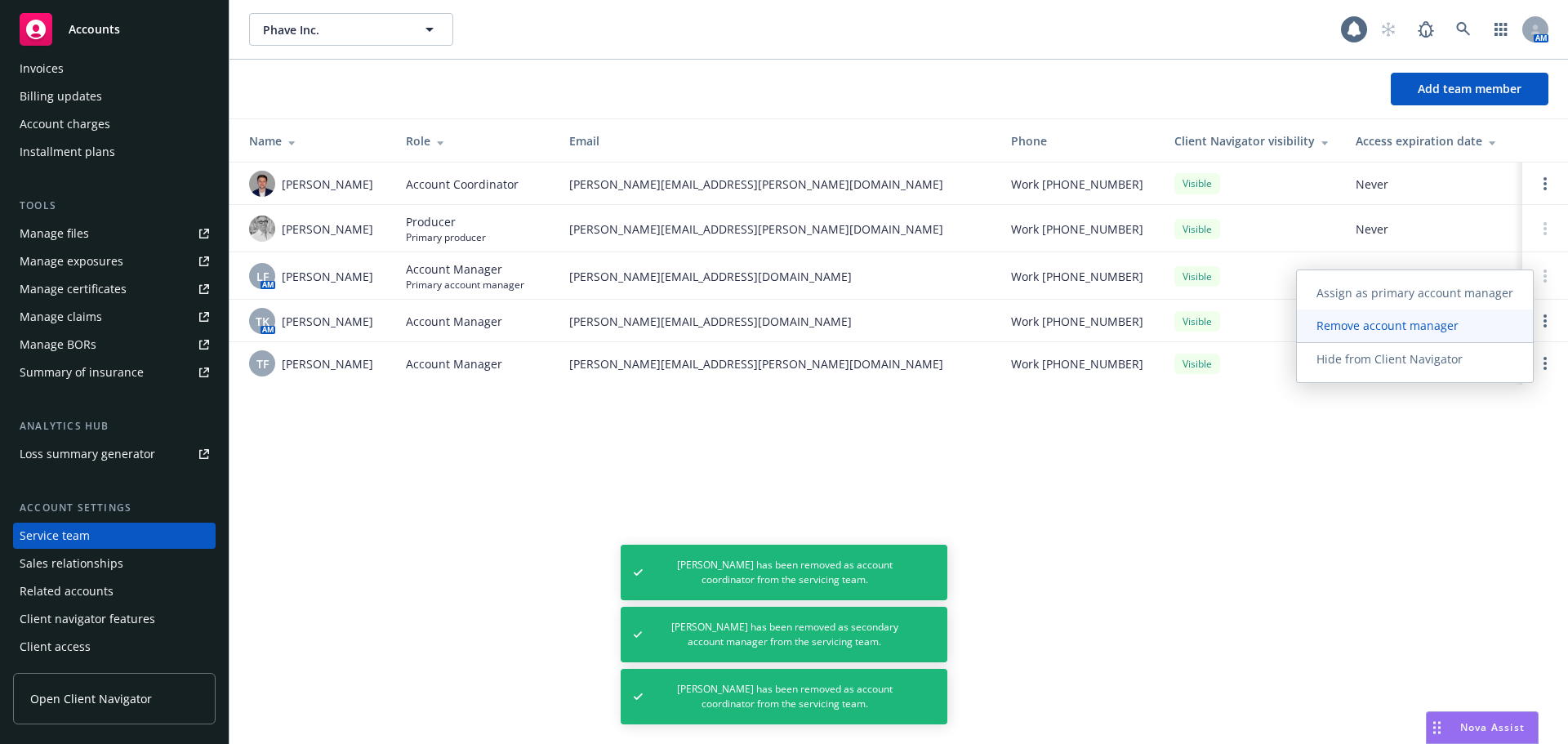
click at [1423, 323] on span "Remove account manager" at bounding box center [1387, 325] width 181 height 15
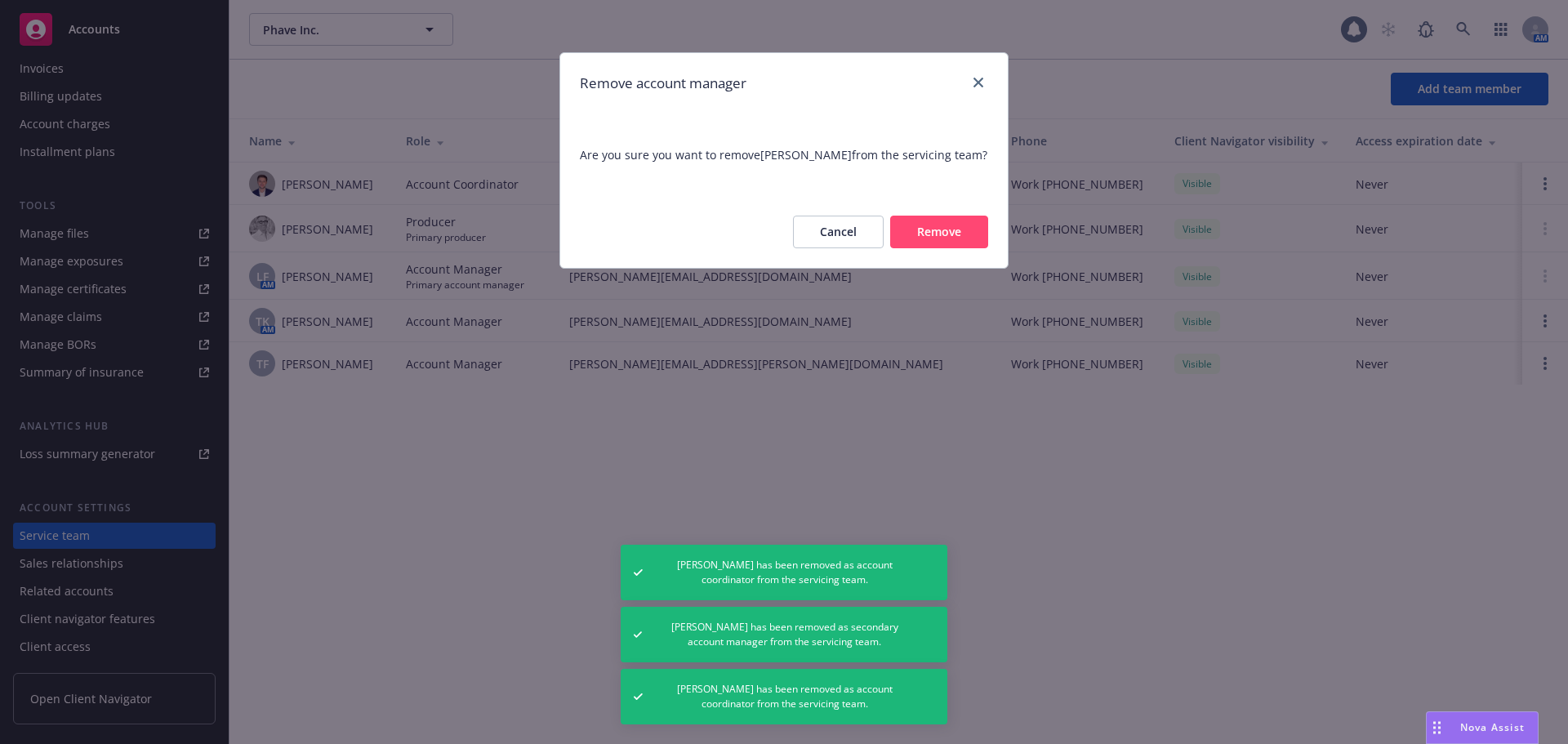
click at [929, 226] on button "Remove" at bounding box center [939, 232] width 98 height 33
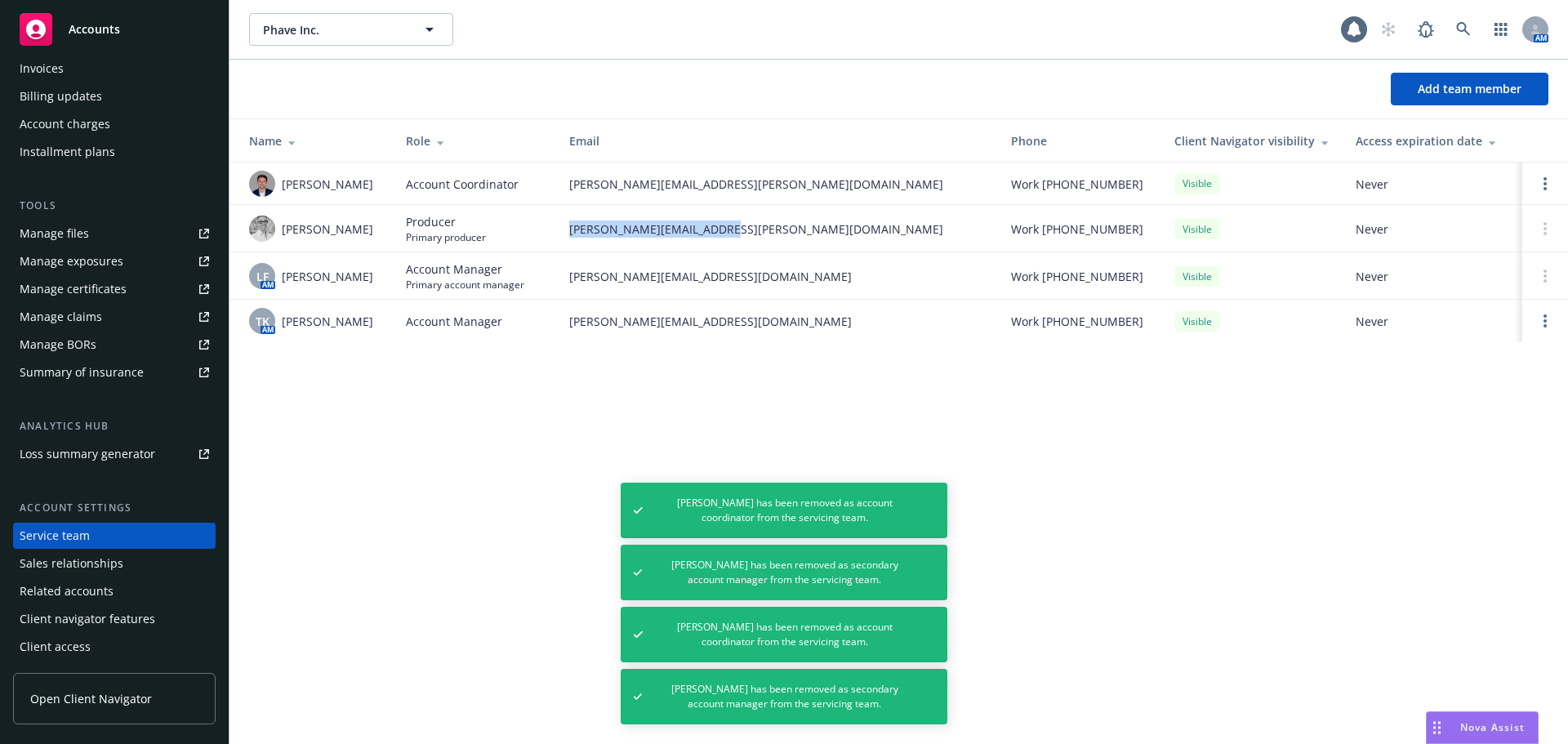
drag, startPoint x: 743, startPoint y: 244, endPoint x: 569, endPoint y: 229, distance: 174.6
click at [569, 229] on span "erik.stenson@newfront.com" at bounding box center [777, 228] width 416 height 17
copy span "erik.stenson@newfront.com"
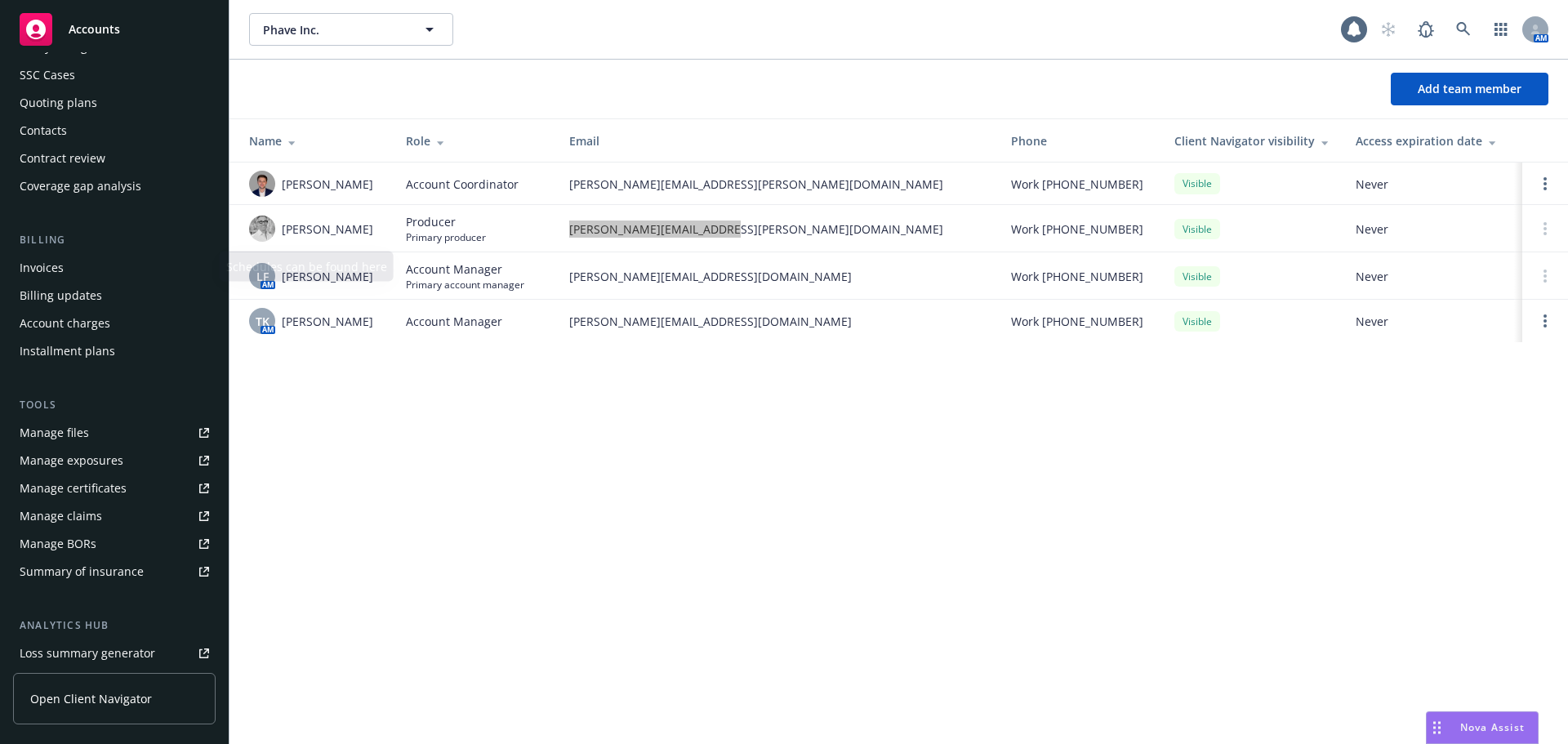
scroll to position [0, 0]
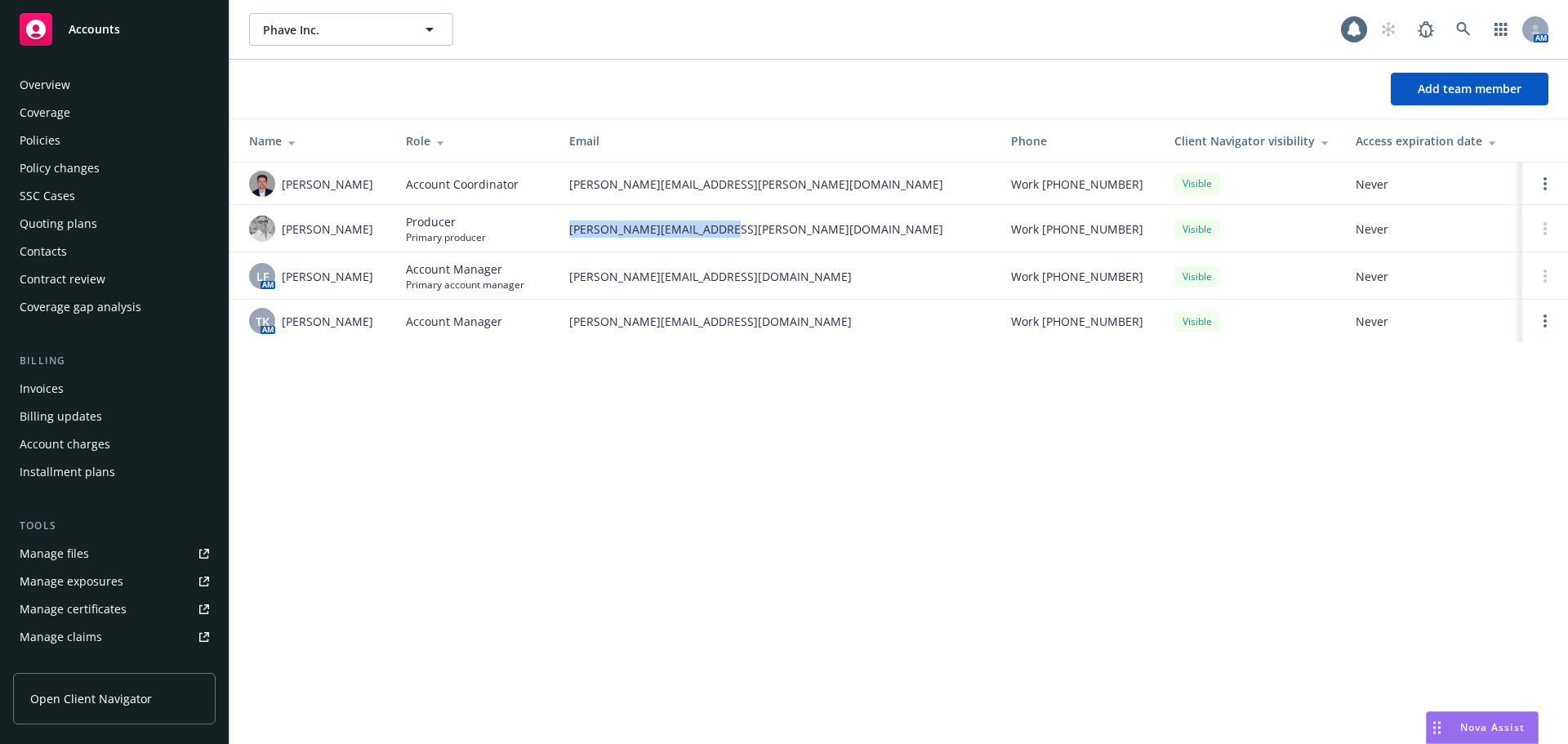
click at [88, 252] on div "Contacts" at bounding box center [114, 251] width 189 height 26
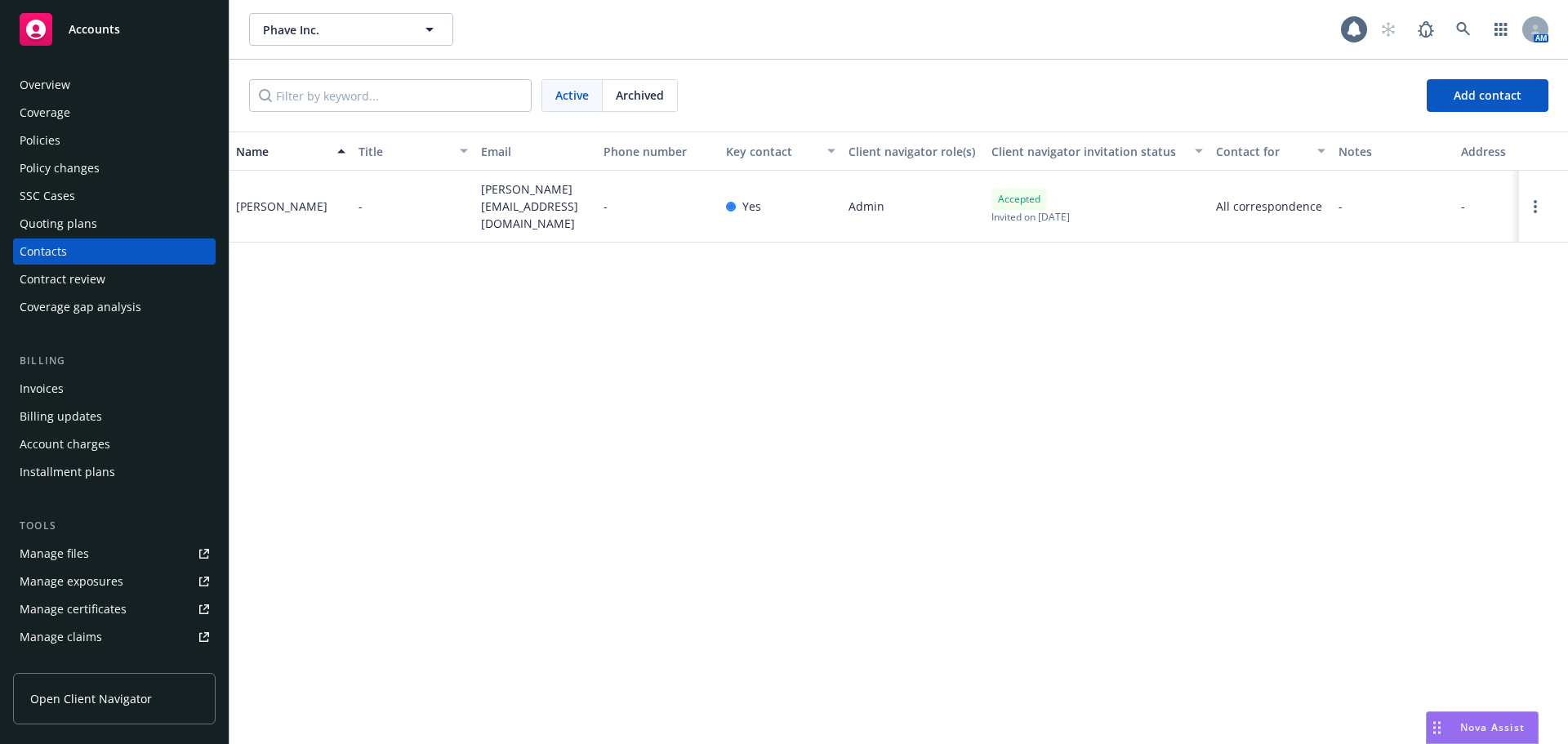
scroll to position [320, 0]
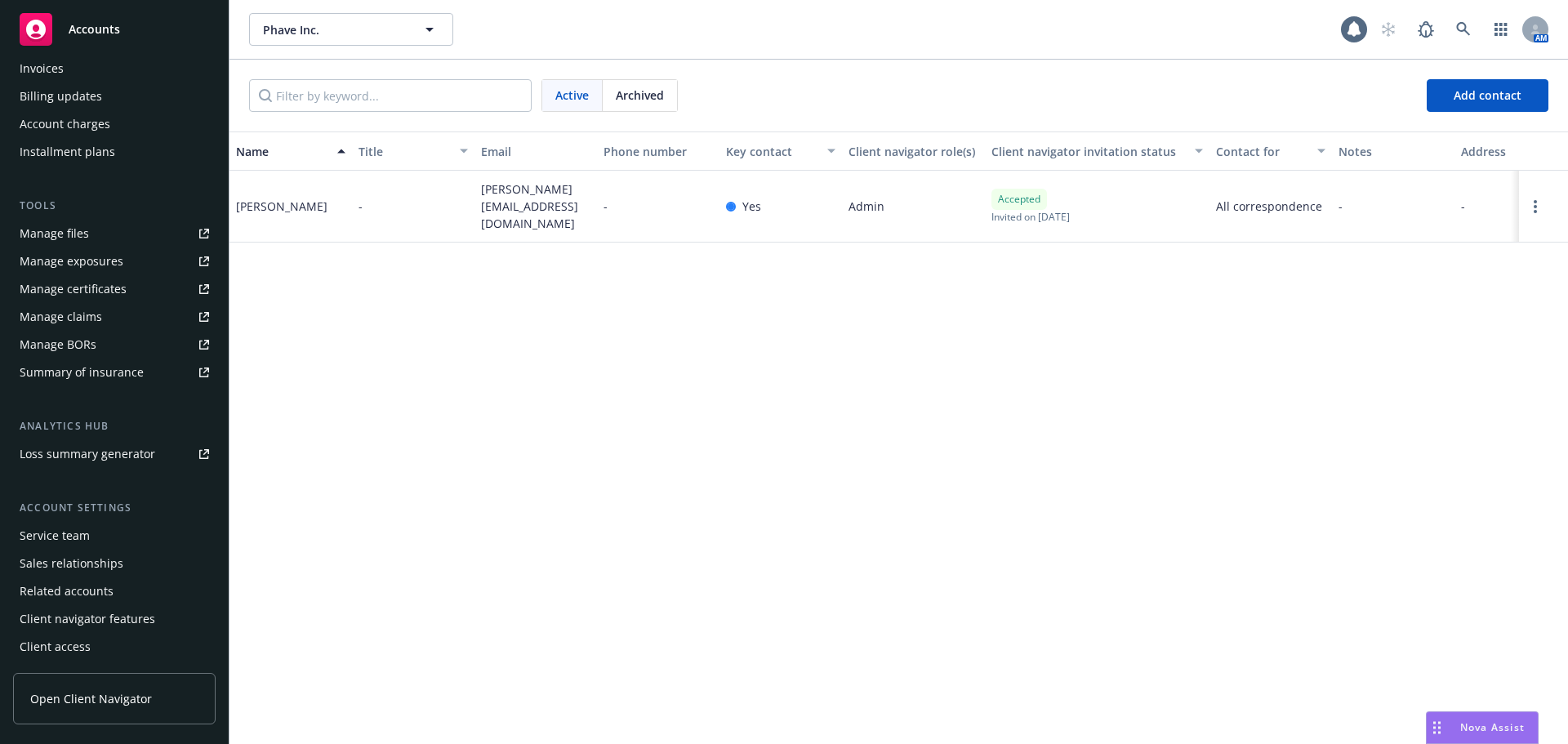
click at [81, 533] on div "Service team" at bounding box center [54, 535] width 71 height 26
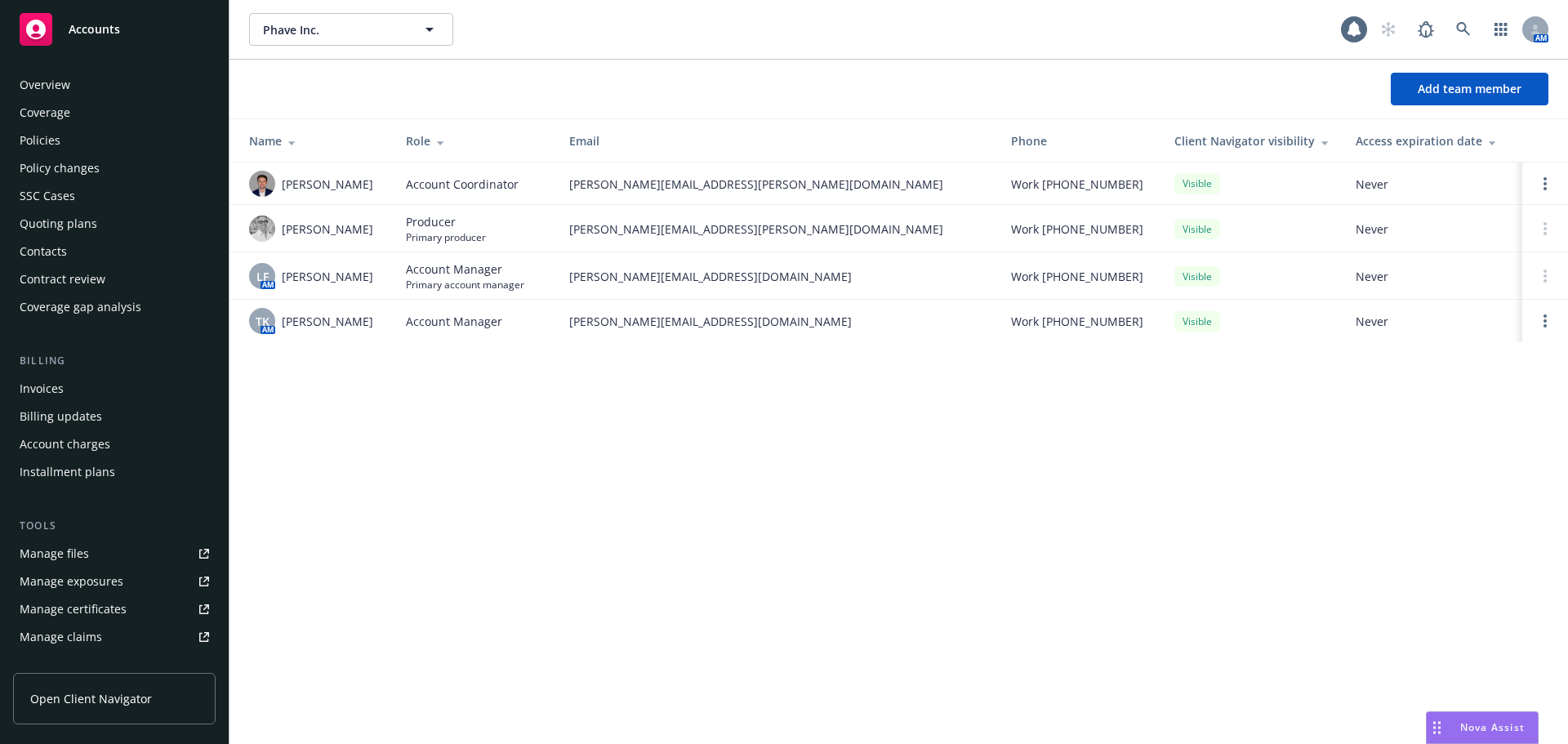
scroll to position [320, 0]
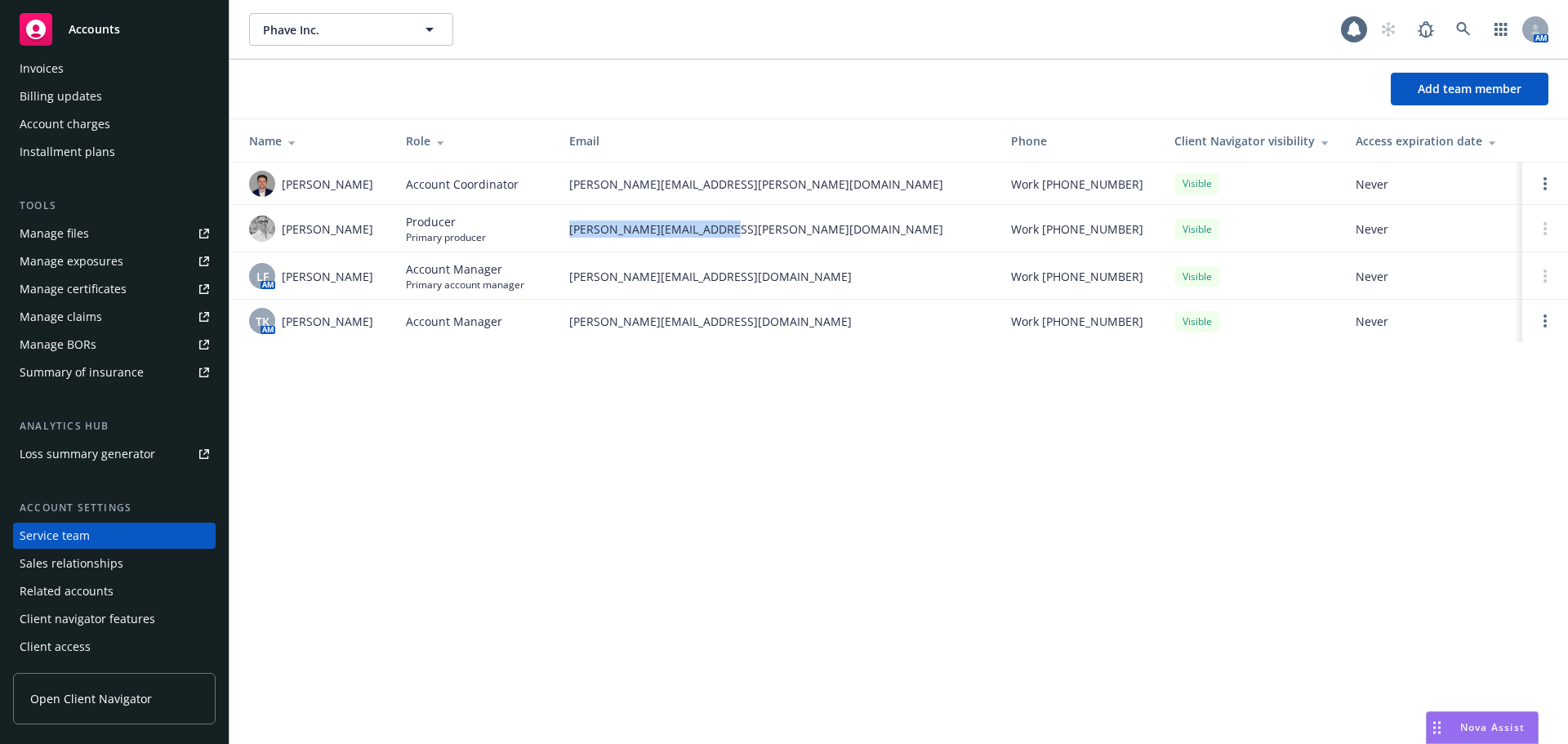
drag, startPoint x: 756, startPoint y: 235, endPoint x: 570, endPoint y: 249, distance: 186.5
click at [570, 249] on td "erik.stenson@newfront.com" at bounding box center [776, 228] width 442 height 47
copy span "erik.stenson@newfront.com"
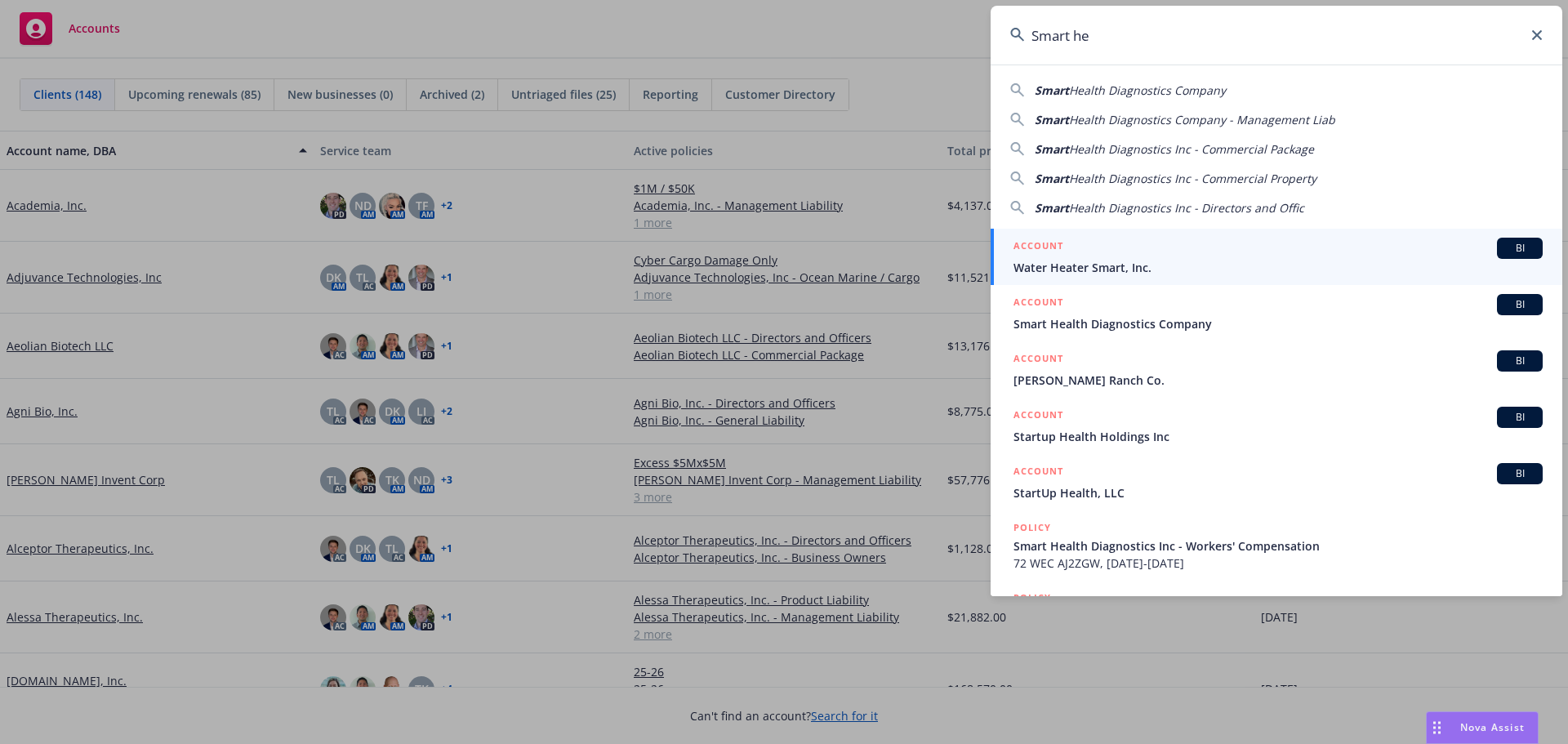
click at [1179, 94] on span "Health Diagnostics Company" at bounding box center [1148, 89] width 157 height 15
type input "Smart Health Diagnostics Company"
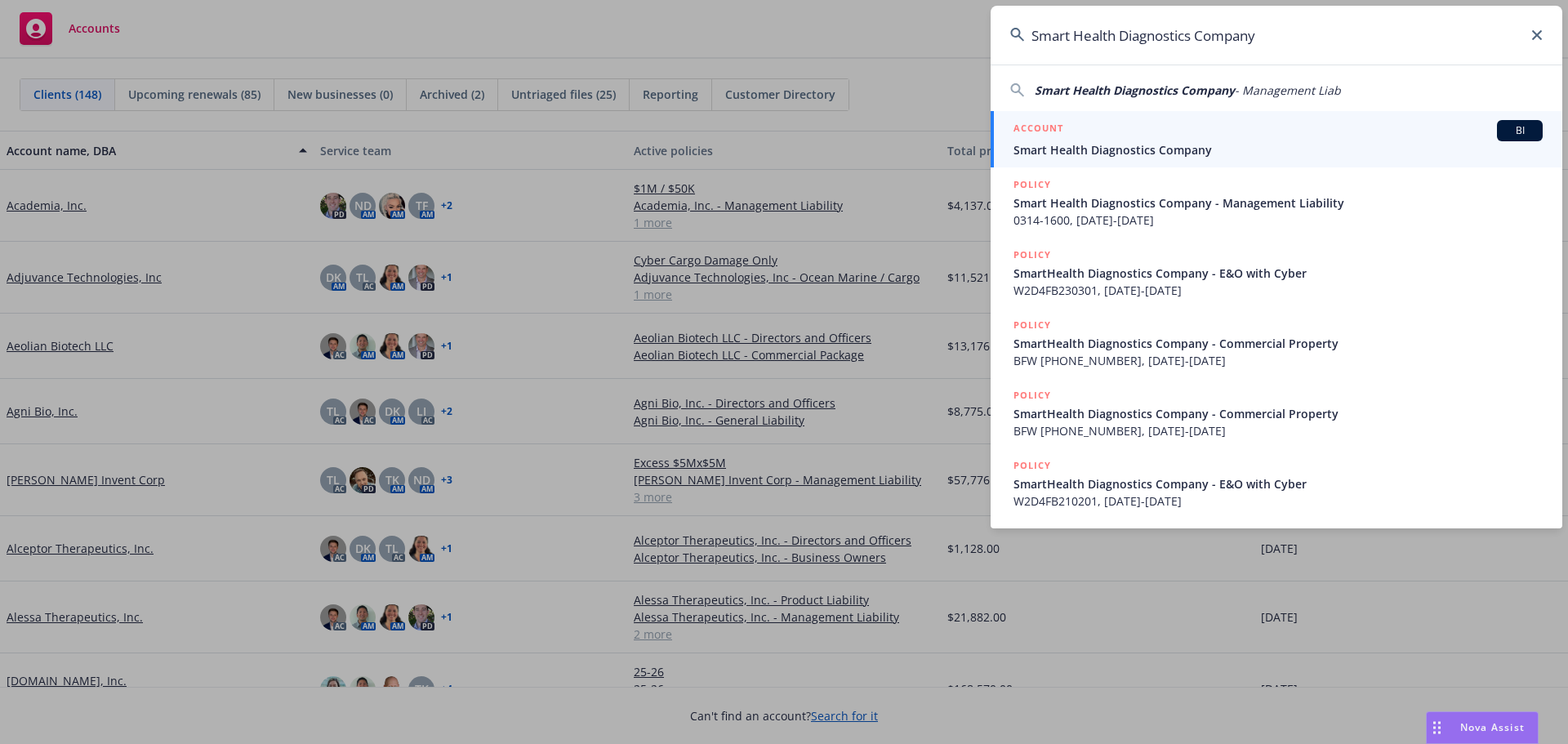
click at [1159, 150] on span "Smart Health Diagnostics Company" at bounding box center [1278, 149] width 529 height 17
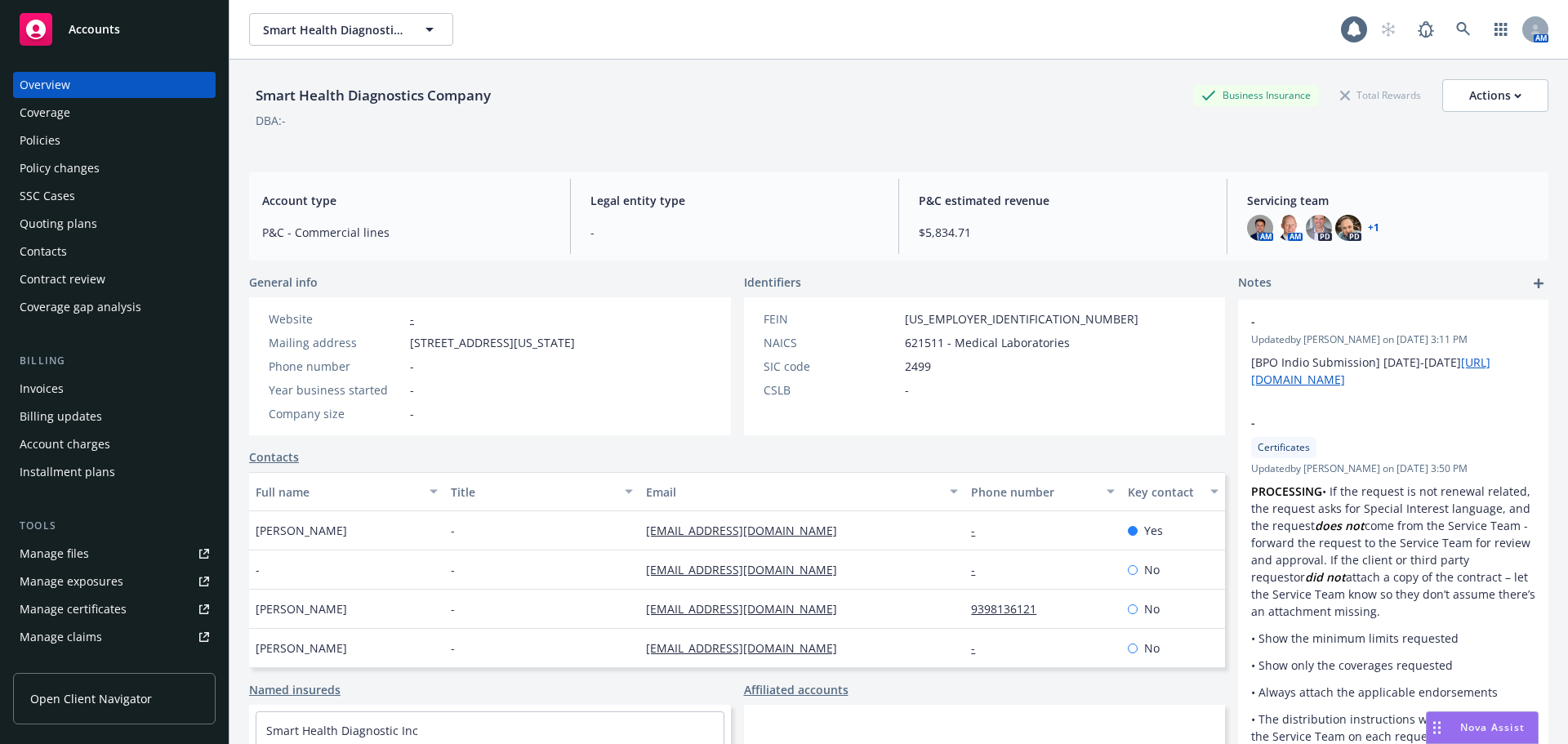
click at [70, 244] on div "Contacts" at bounding box center [114, 251] width 189 height 26
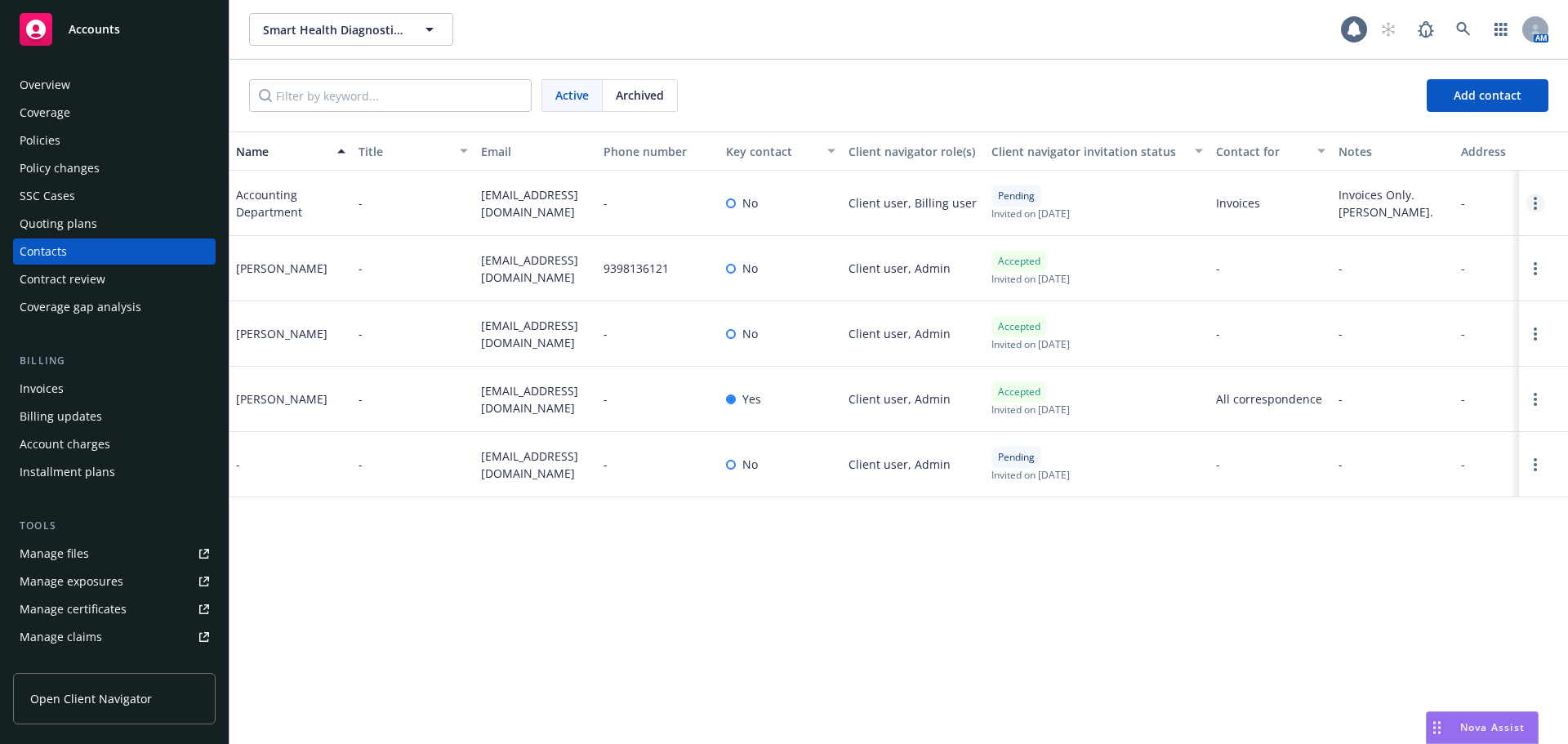
click at [1535, 204] on circle "Open options" at bounding box center [1536, 203] width 4 height 4
click at [1131, 91] on div "Active Archived Add contact" at bounding box center [899, 95] width 1299 height 33
drag, startPoint x: 1521, startPoint y: 208, endPoint x: 1540, endPoint y: 203, distance: 19.6
click at [1522, 208] on div at bounding box center [1543, 203] width 49 height 65
click at [1540, 203] on link "Open options" at bounding box center [1535, 203] width 20 height 20
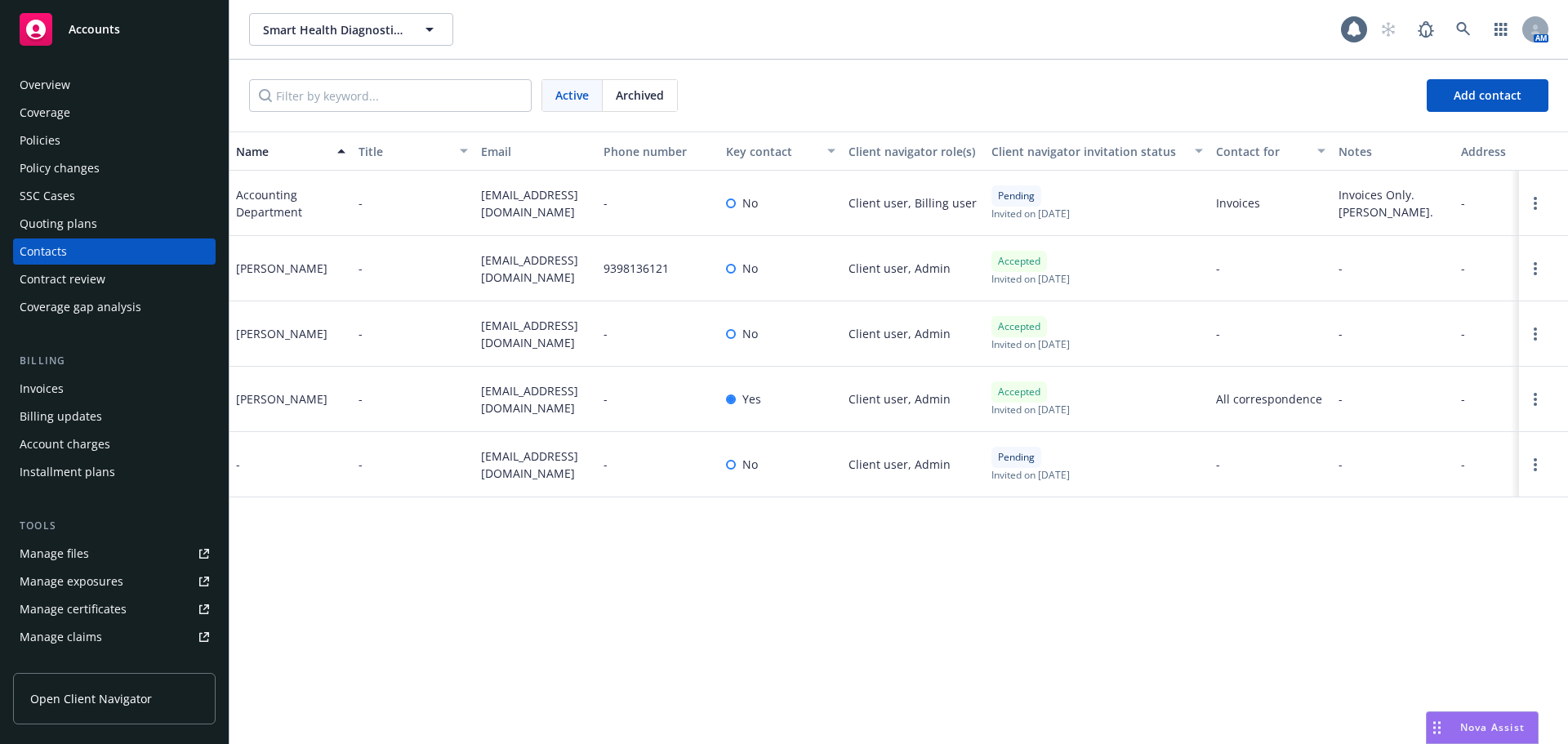
click at [1487, 178] on link "Archive" at bounding box center [1460, 191] width 127 height 33
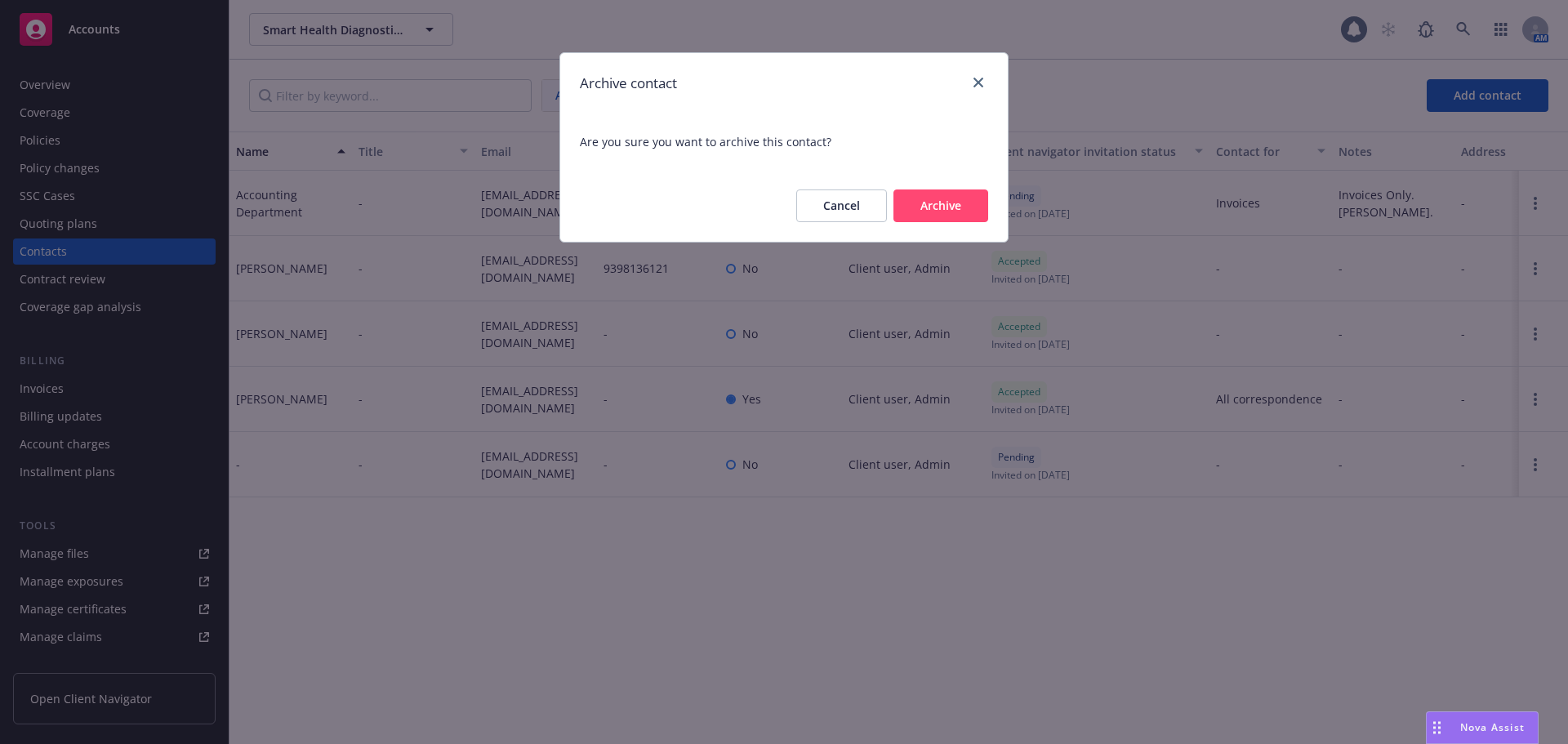
click at [929, 197] on button "Archive" at bounding box center [941, 205] width 95 height 33
